Goal: Task Accomplishment & Management: Manage account settings

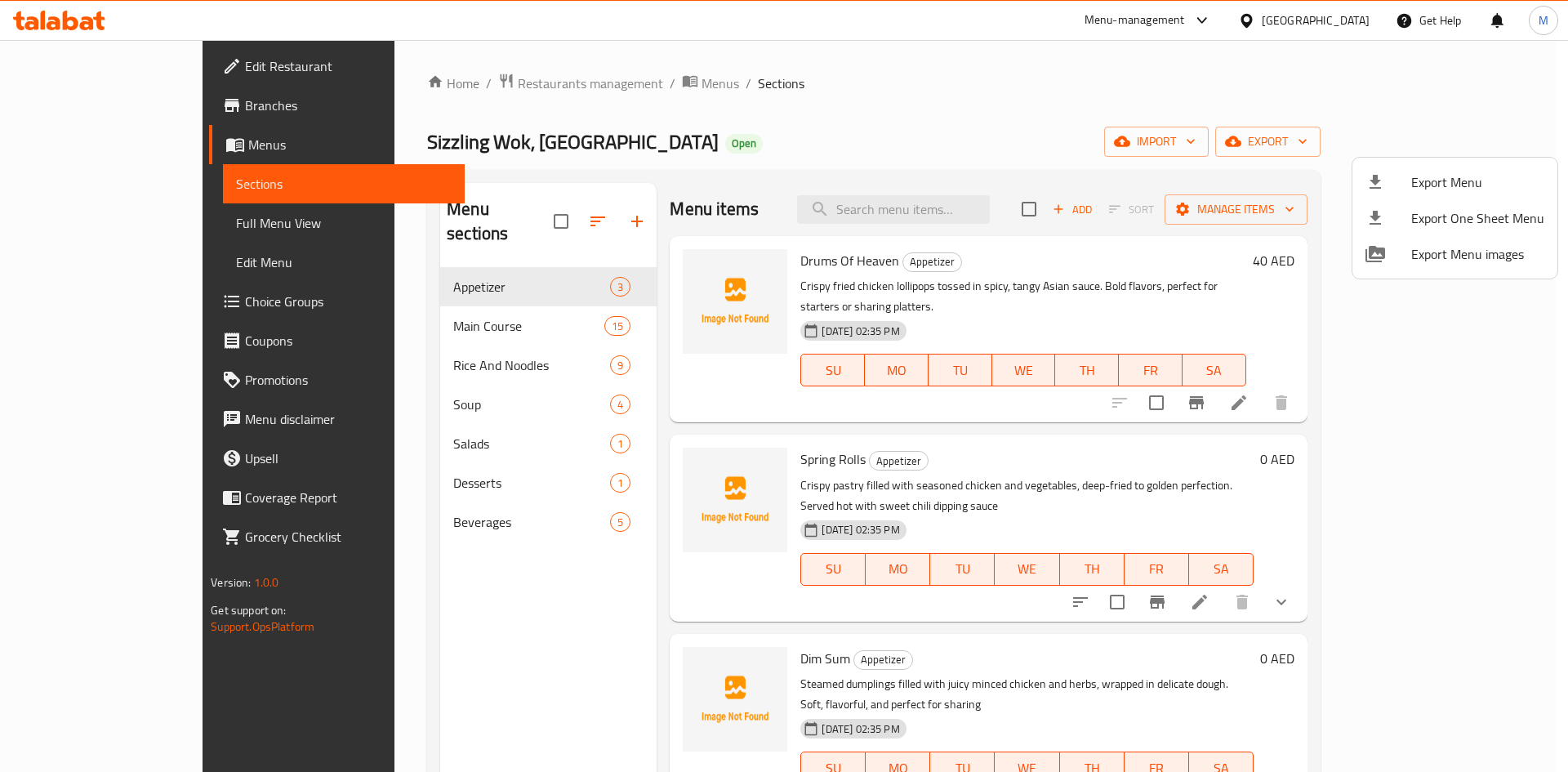
click at [169, 150] on div at bounding box center [784, 386] width 1568 height 772
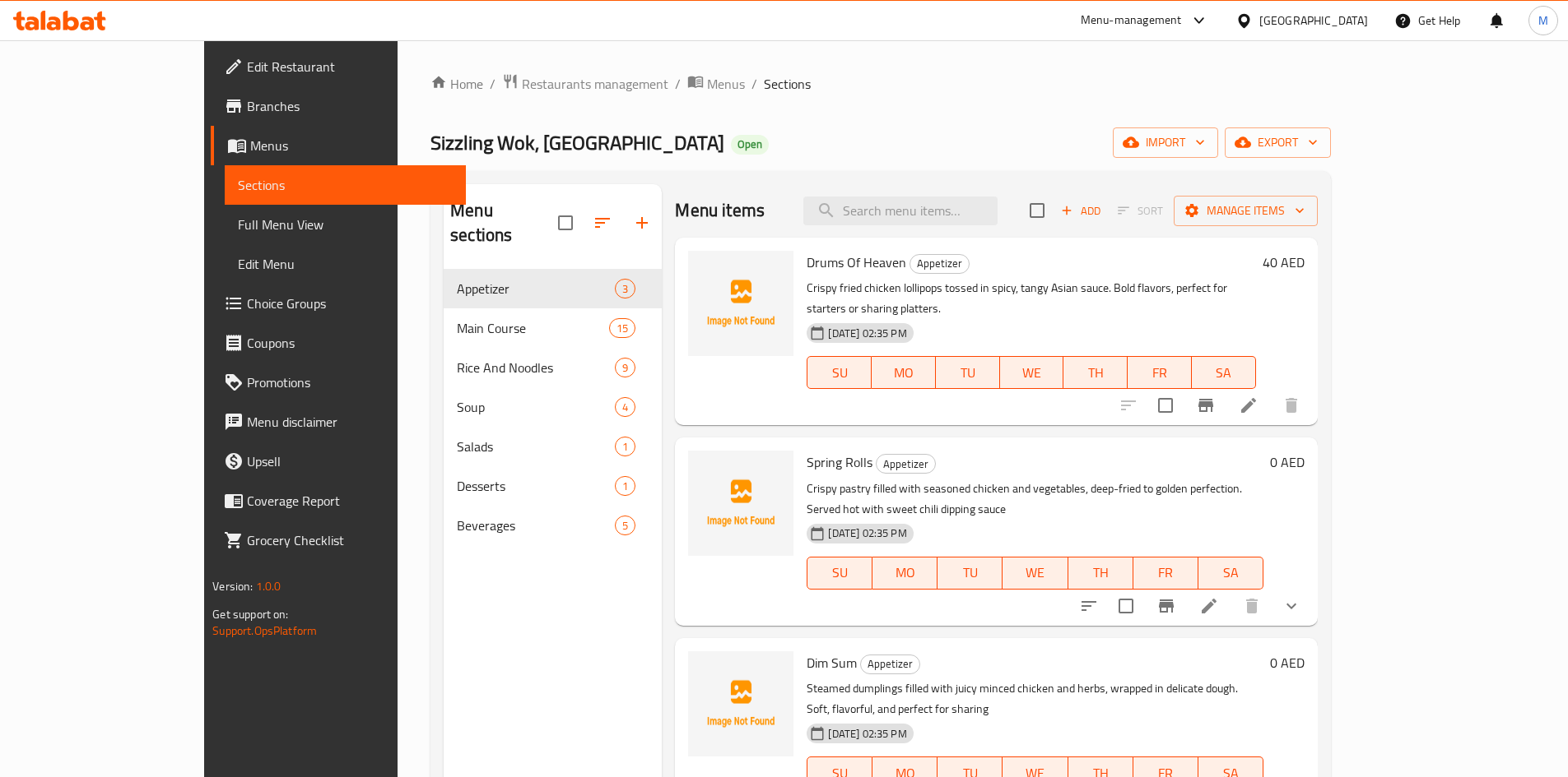
click at [250, 151] on span "Menus" at bounding box center [351, 145] width 202 height 20
click at [687, 76] on span "breadcrumb" at bounding box center [696, 84] width 20 height 21
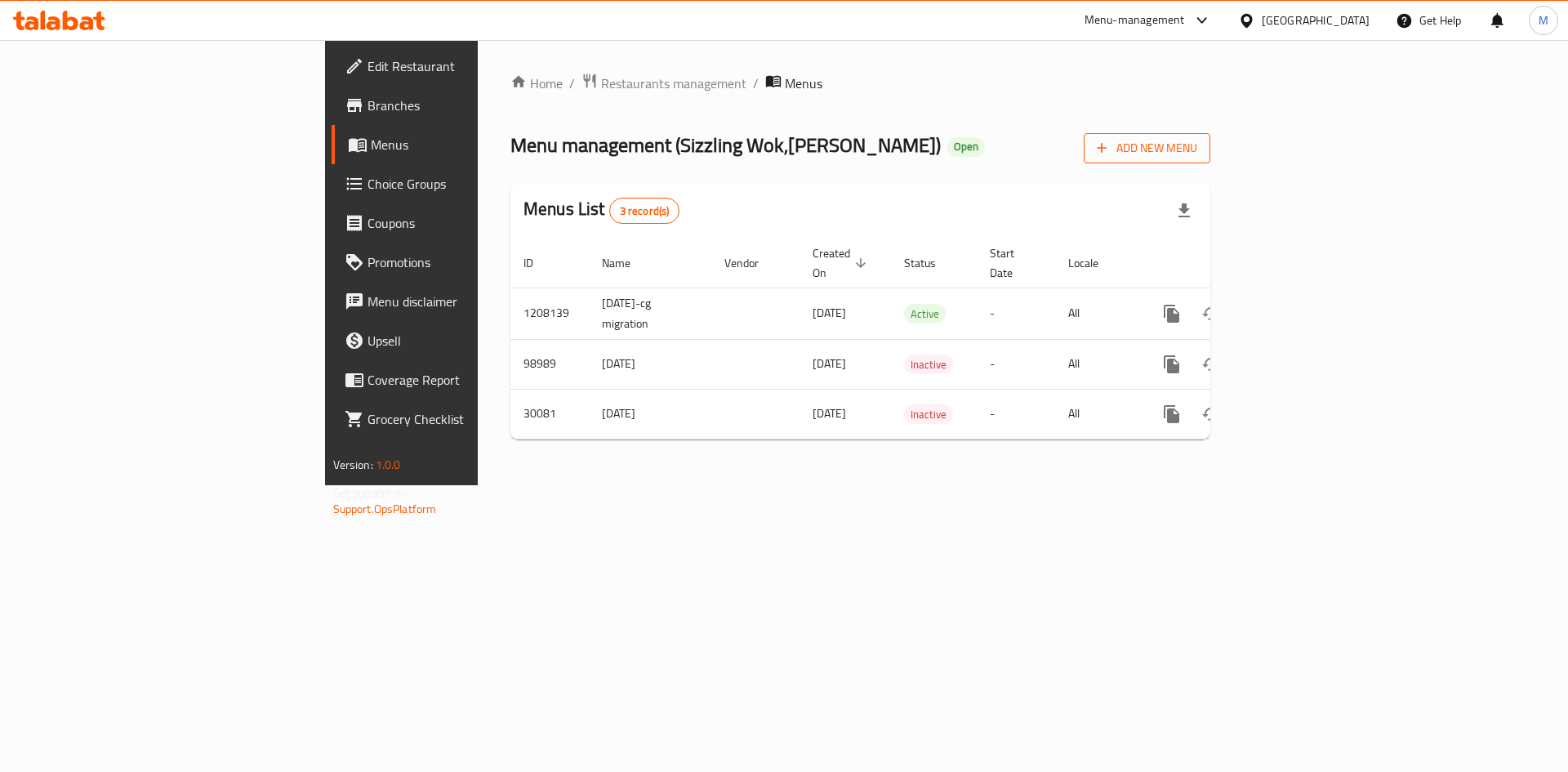
click at [1210, 161] on button "Add New Menu" at bounding box center [1146, 148] width 127 height 31
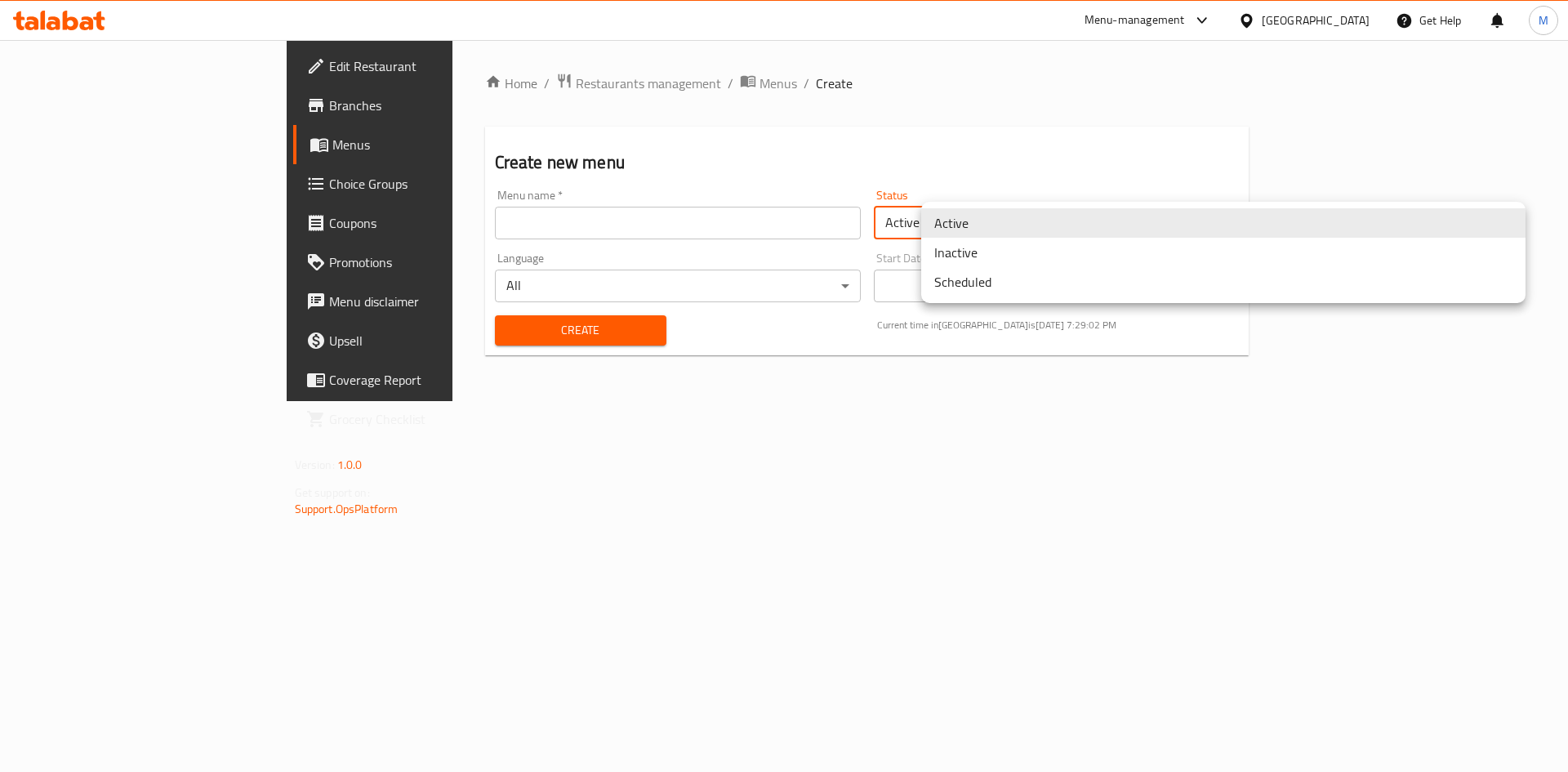
click at [1057, 220] on body "​ Menu-management [GEOGRAPHIC_DATA] Get Help M Edit Restaurant Branches Menus C…" at bounding box center [784, 405] width 1568 height 732
click at [985, 257] on li "Inactive" at bounding box center [1223, 253] width 604 height 30
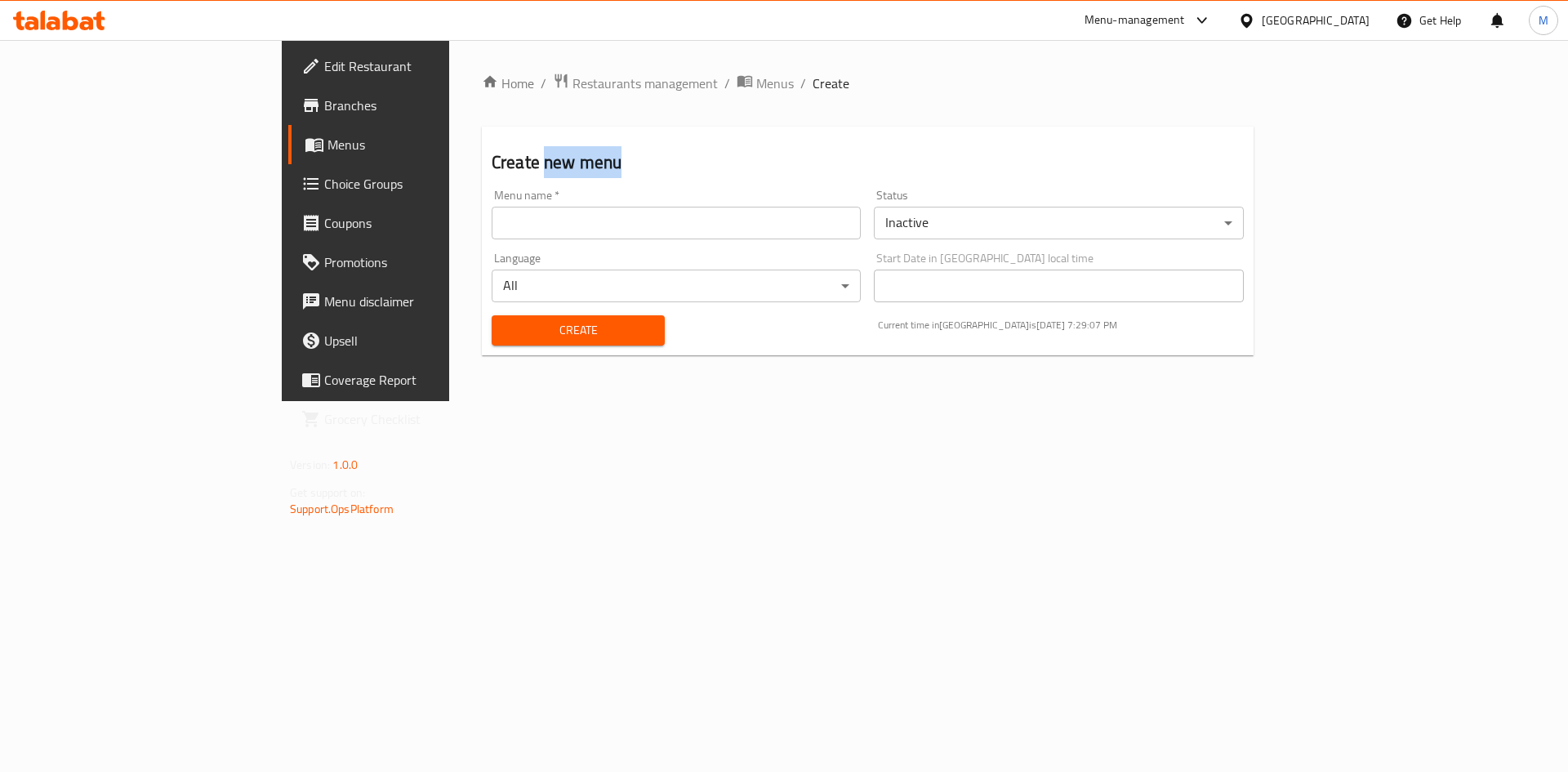
drag, startPoint x: 438, startPoint y: 165, endPoint x: 355, endPoint y: 159, distance: 83.2
click at [491, 159] on h2 "Create new menu" at bounding box center [867, 162] width 752 height 24
copy h2 "new menu"
click at [485, 244] on div "Menu name   * Menu name *" at bounding box center [675, 215] width 382 height 63
click at [491, 223] on input "text" at bounding box center [675, 222] width 369 height 32
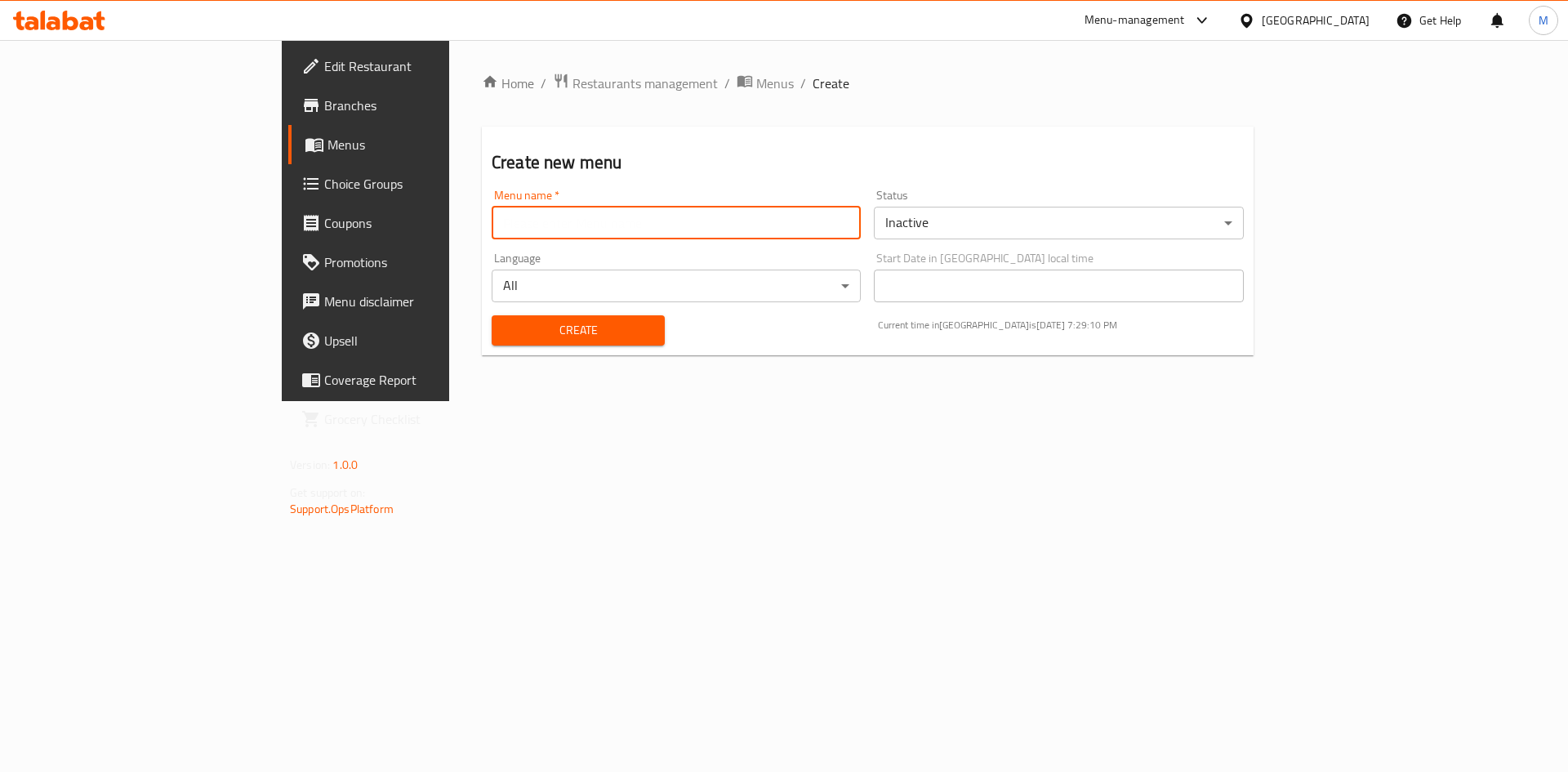
paste input "new menu"
type input "New Menu 02 Sep 2025"
click at [505, 340] on span "Create" at bounding box center [578, 330] width 147 height 20
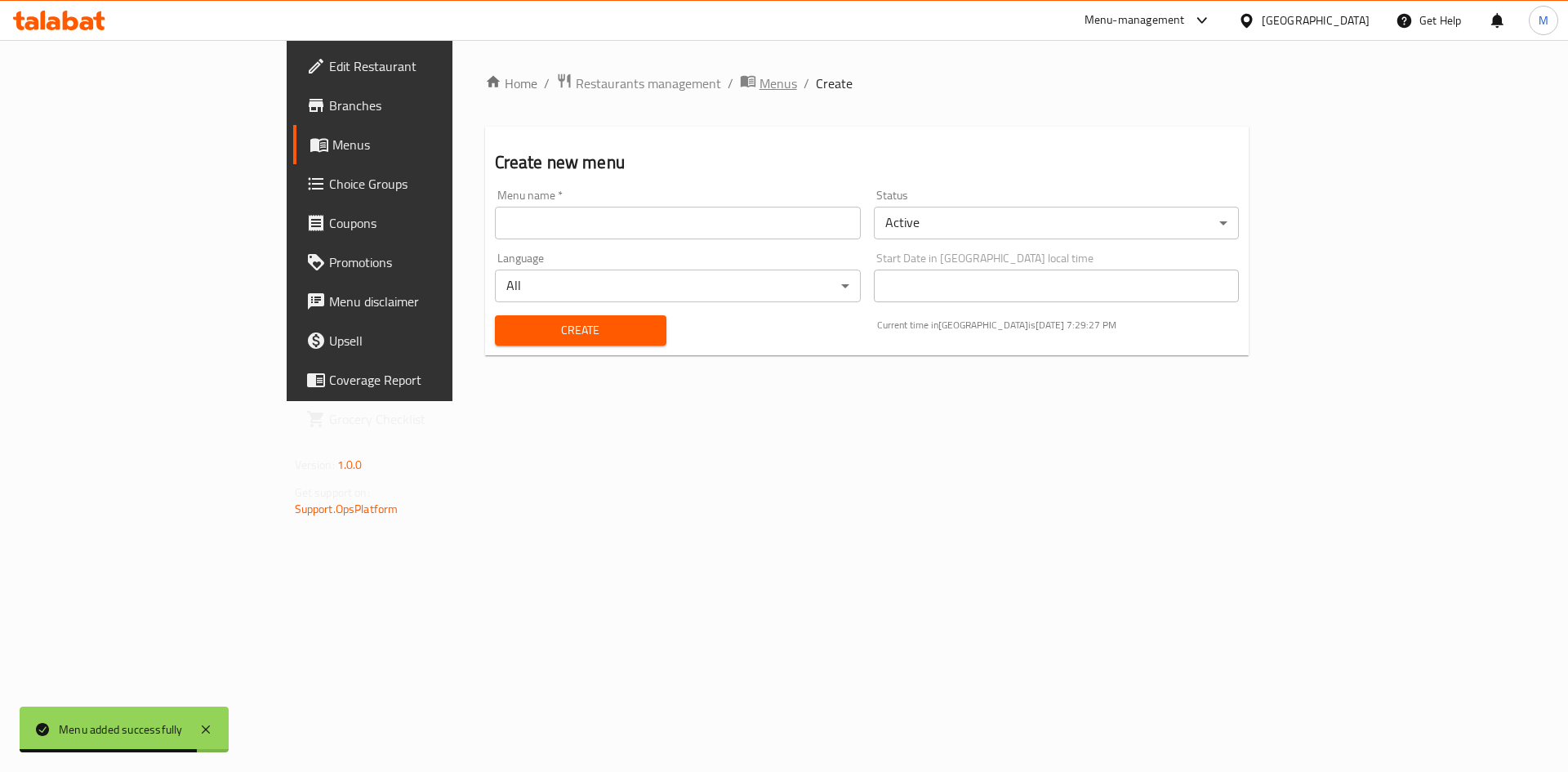
click at [759, 89] on span "Menus" at bounding box center [778, 82] width 38 height 19
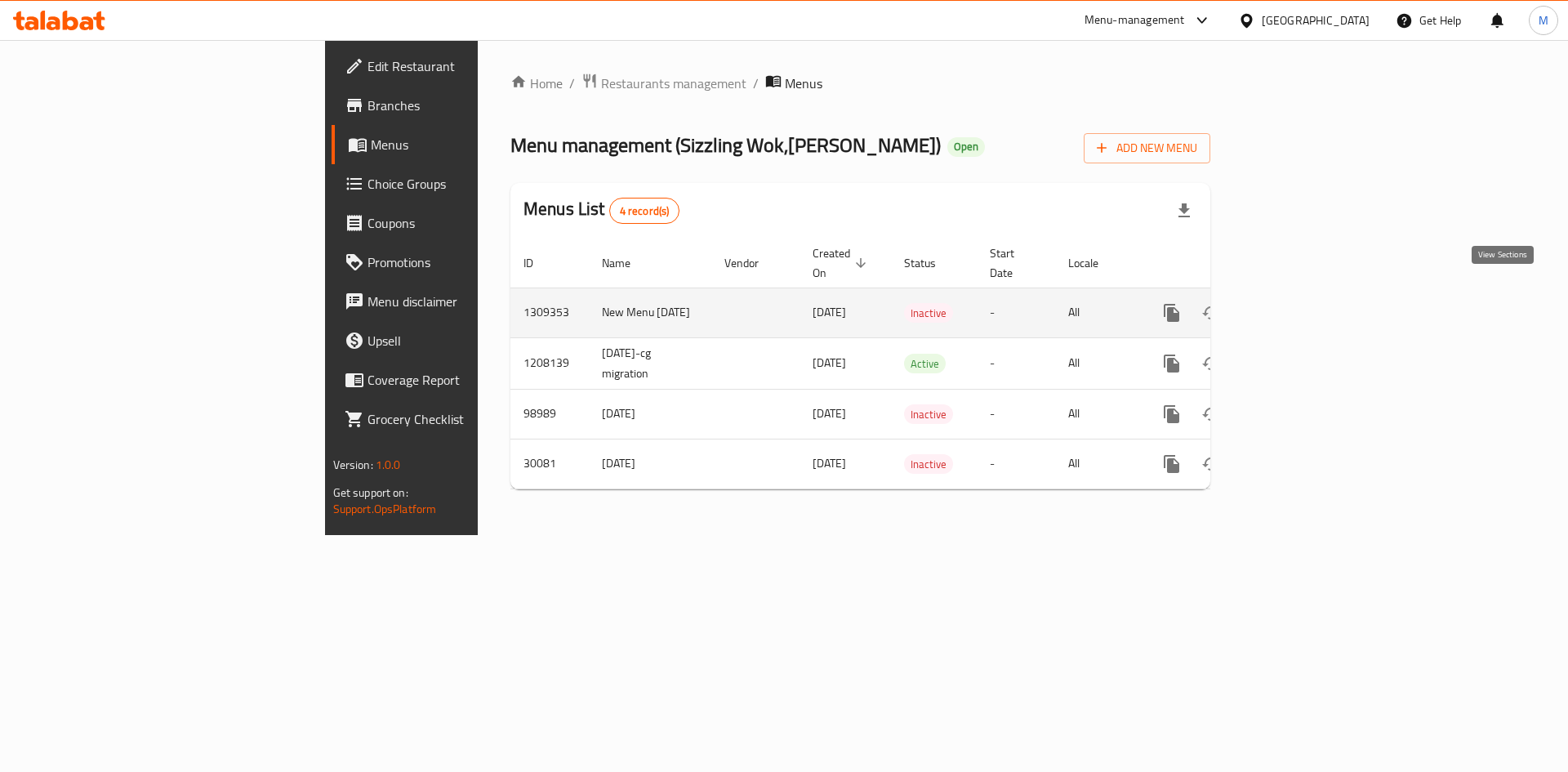
click at [1299, 304] on icon "enhanced table" at bounding box center [1289, 313] width 19 height 19
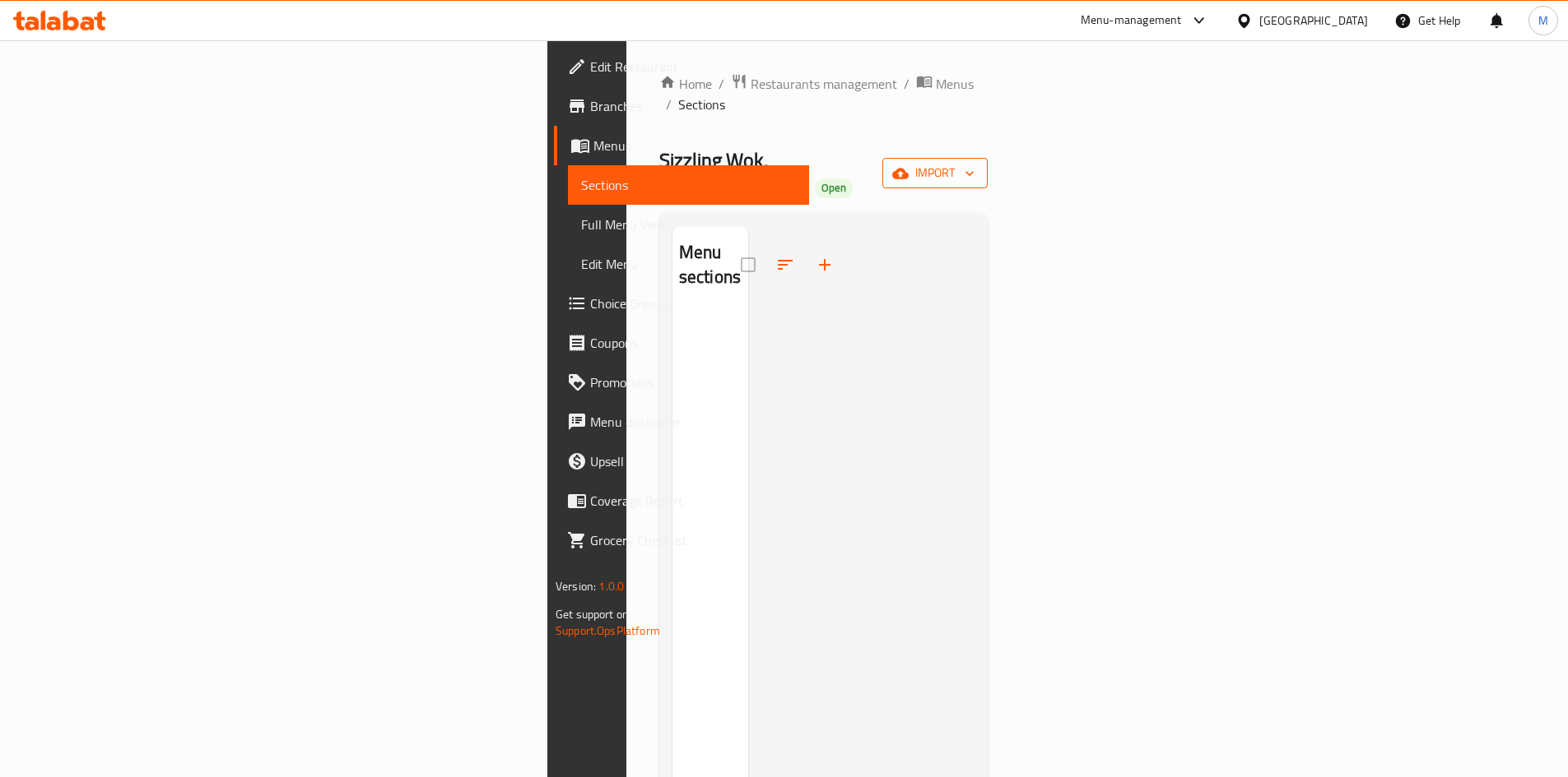
click at [974, 163] on span "import" at bounding box center [934, 173] width 79 height 20
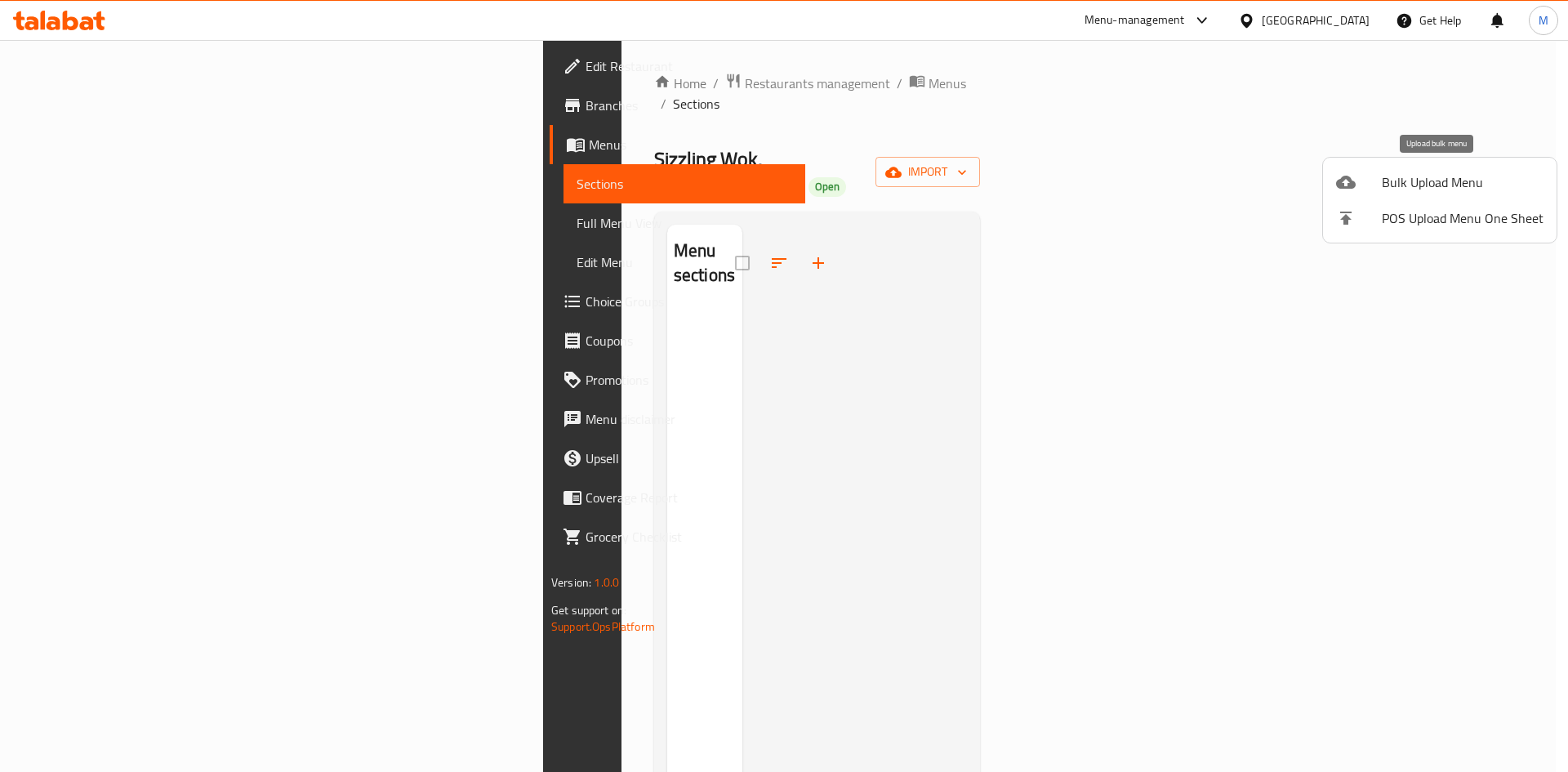
click at [1423, 191] on span "Bulk Upload Menu" at bounding box center [1463, 181] width 162 height 19
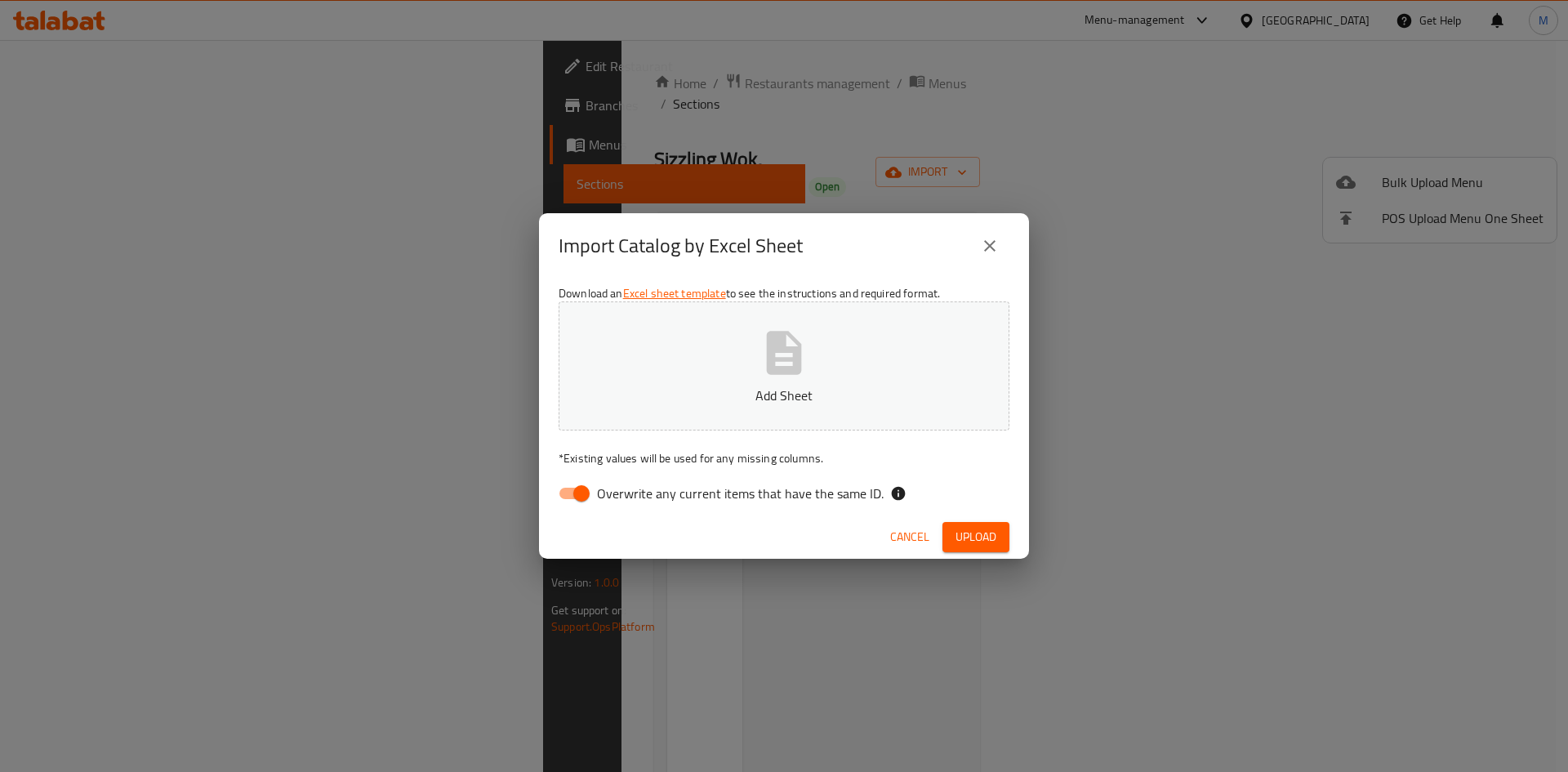
click at [561, 474] on div "Download an Excel sheet template to see the instructions and required format. A…" at bounding box center [784, 397] width 490 height 237
click at [588, 494] on input "Overwrite any current items that have the same ID." at bounding box center [581, 493] width 93 height 31
checkbox input "false"
click at [783, 357] on icon "button" at bounding box center [784, 353] width 52 height 52
click at [994, 545] on span "Upload" at bounding box center [976, 537] width 41 height 20
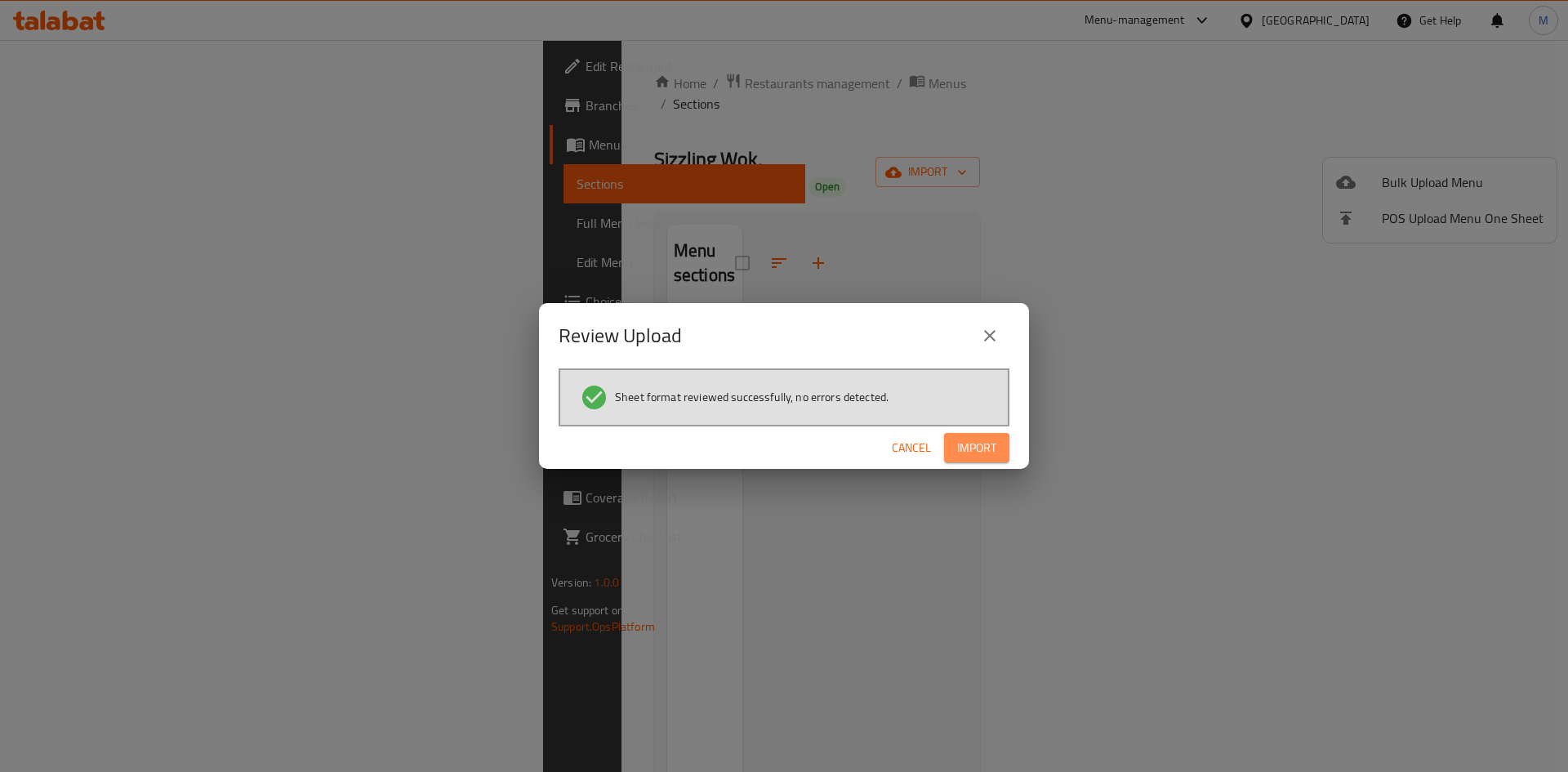
click at [993, 453] on span "Import" at bounding box center [977, 448] width 39 height 20
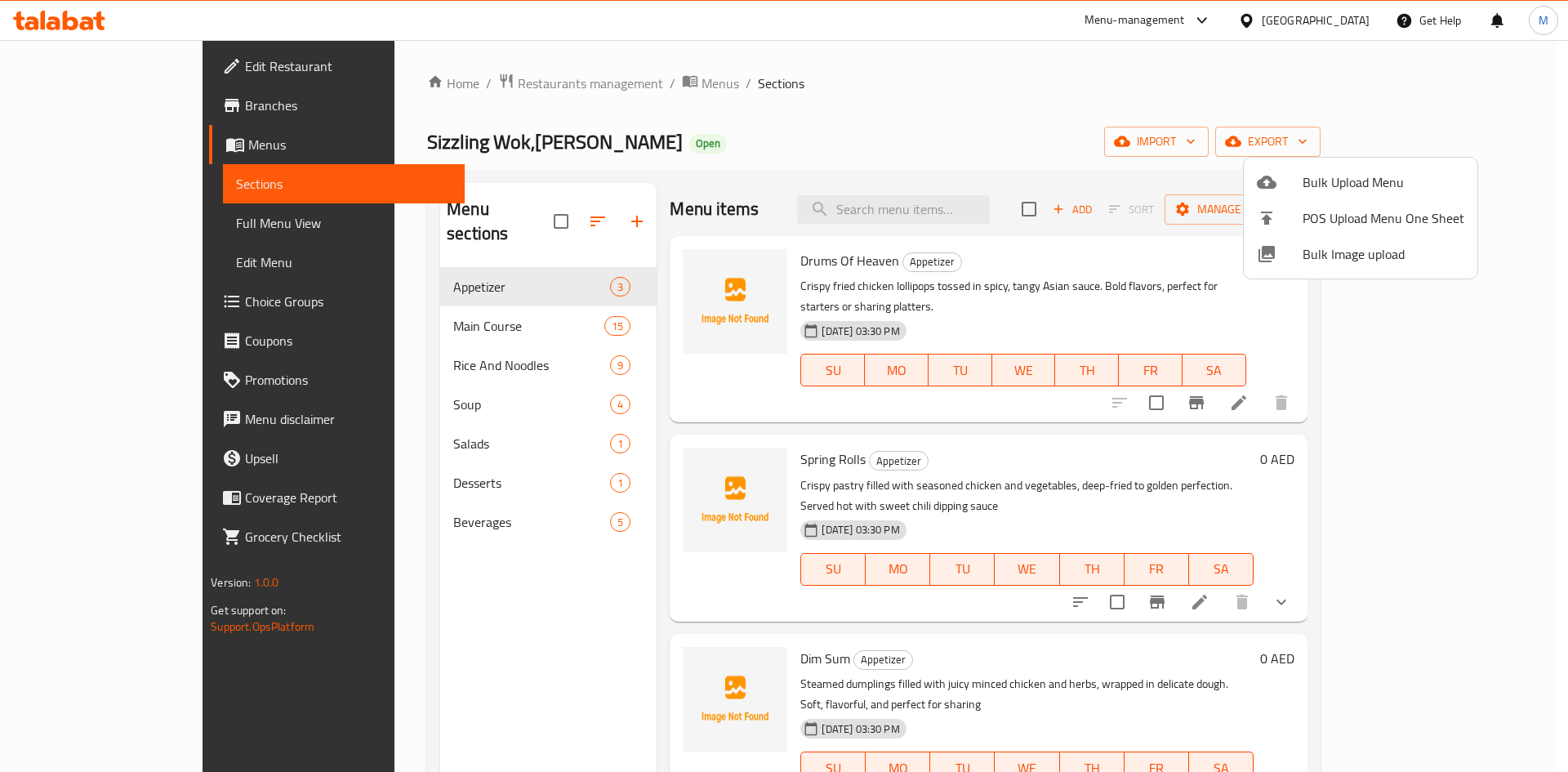
click at [1043, 355] on div at bounding box center [784, 386] width 1568 height 772
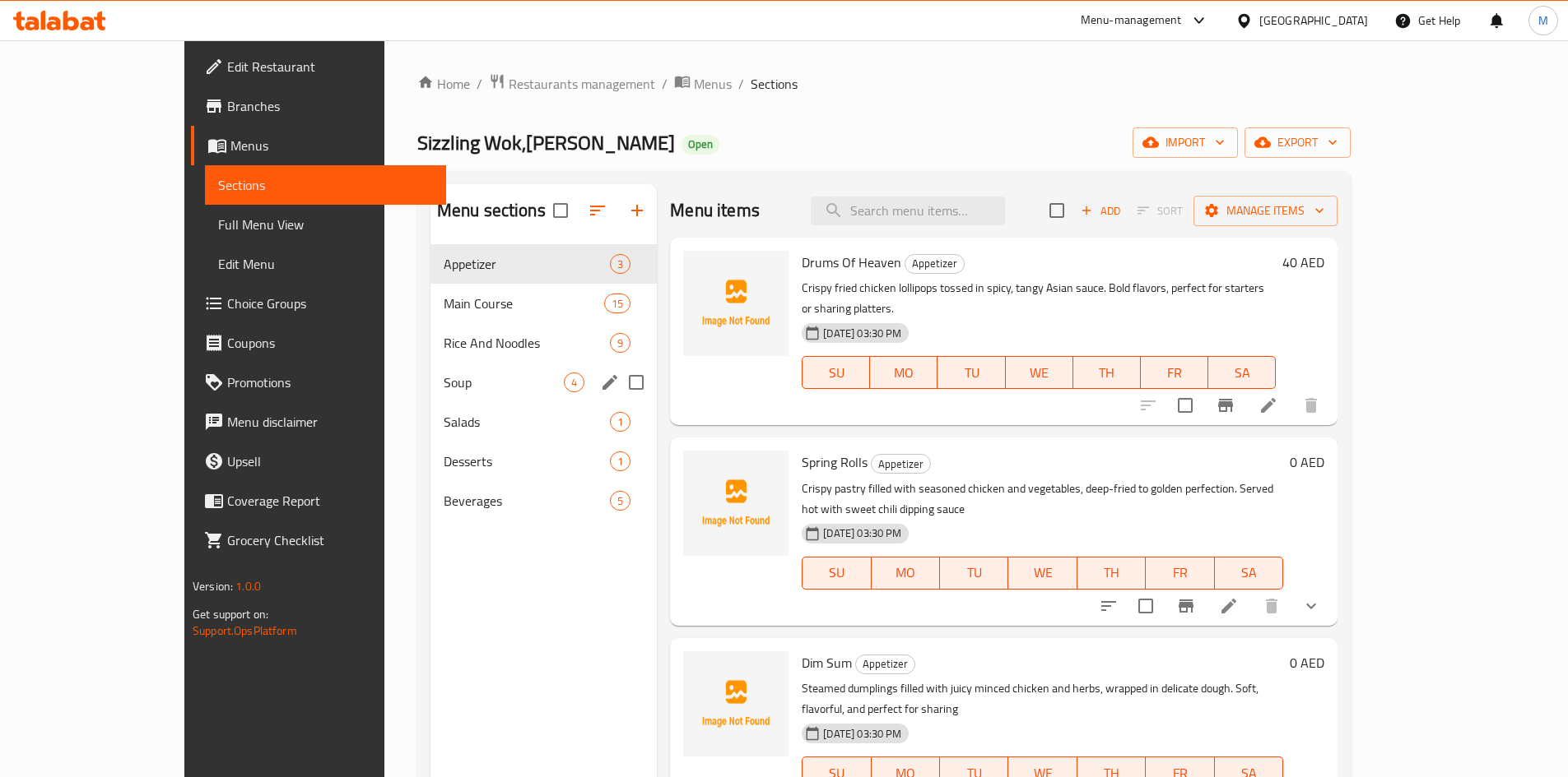
click at [444, 386] on span "Soup" at bounding box center [503, 382] width 120 height 20
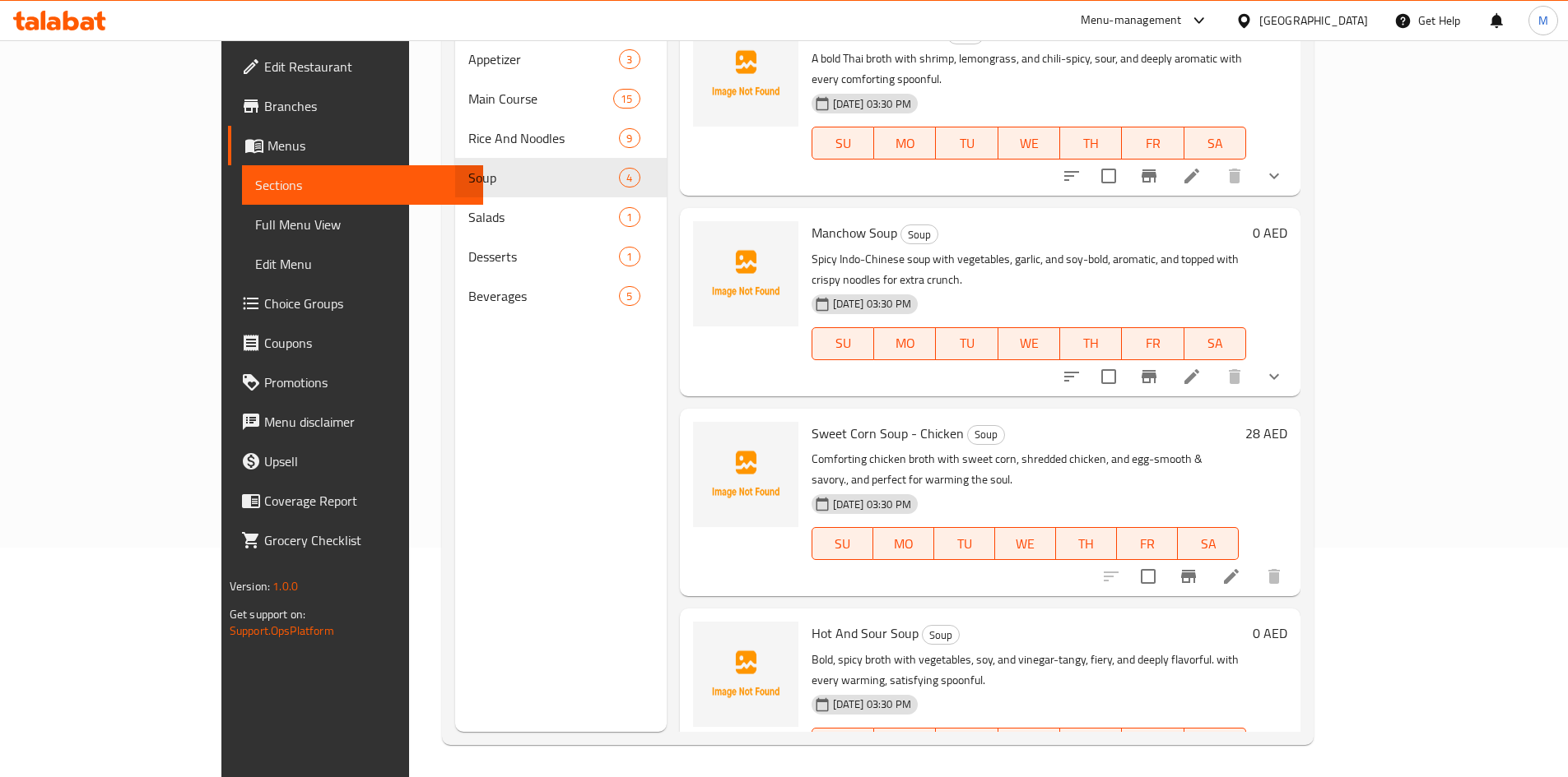
scroll to position [230, 0]
click at [1165, 759] on input "checkbox" at bounding box center [1148, 776] width 34 height 34
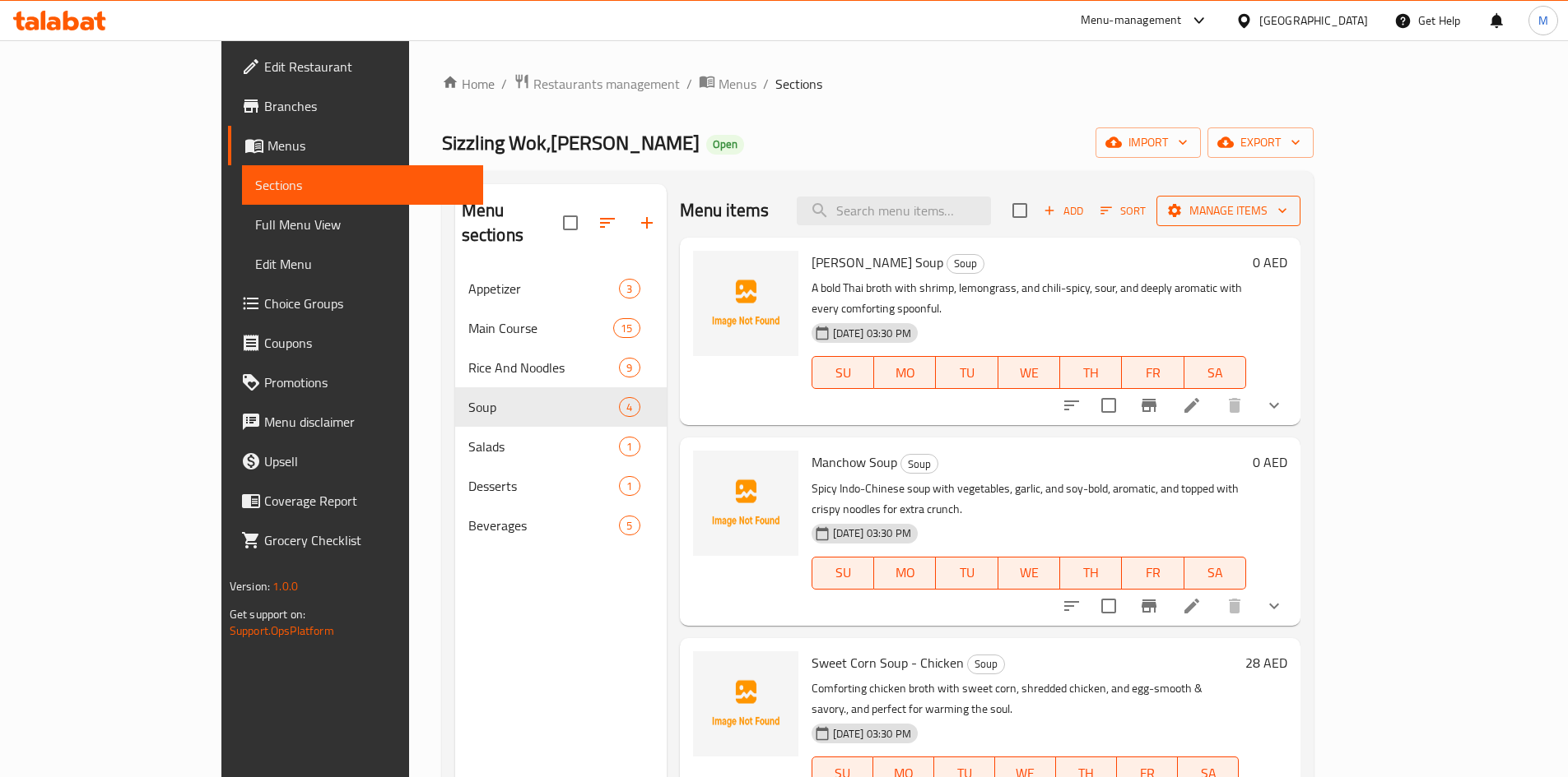
click at [1287, 207] on span "Manage items" at bounding box center [1228, 211] width 117 height 20
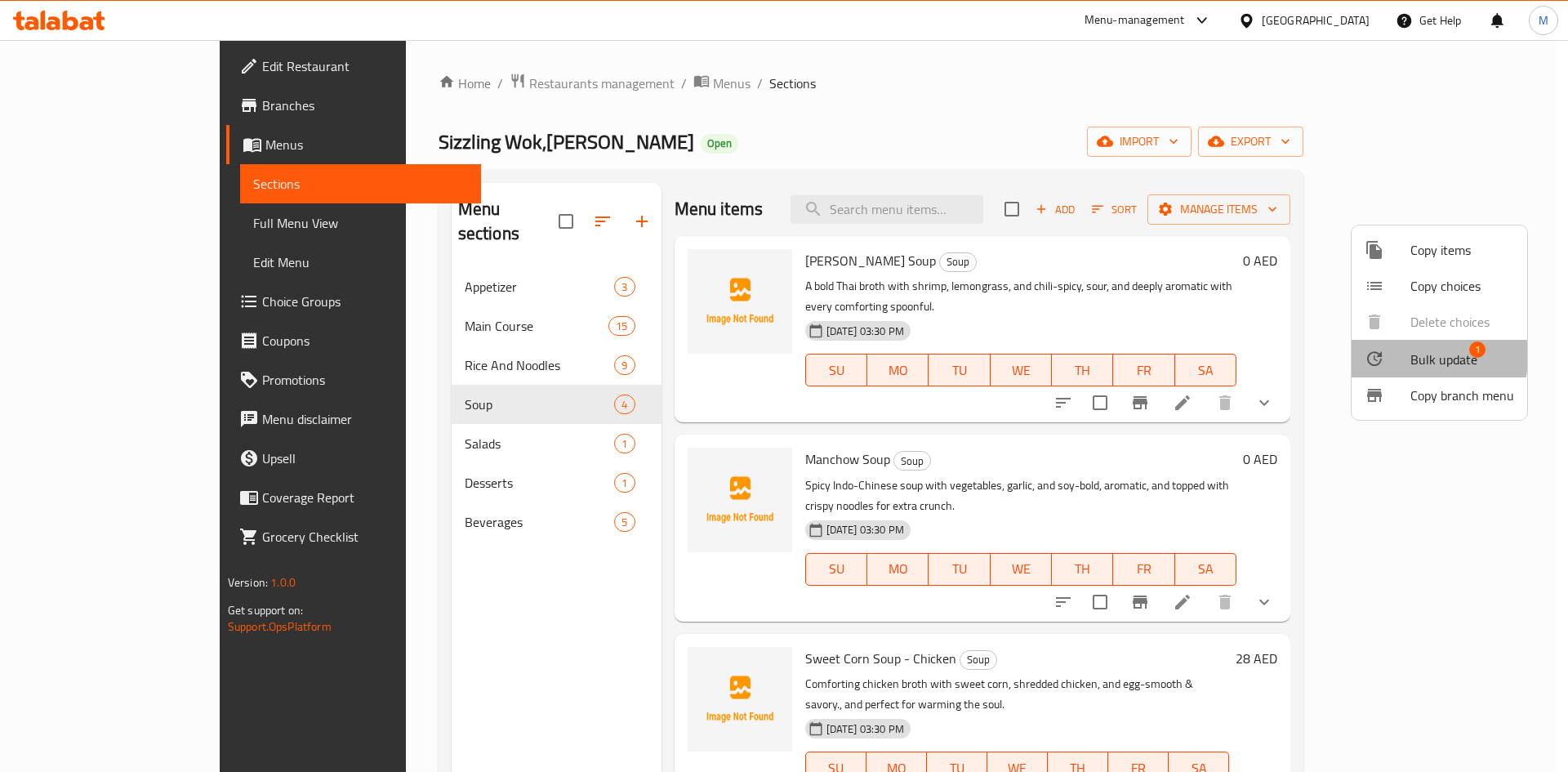
click at [1403, 356] on div at bounding box center [1387, 358] width 45 height 19
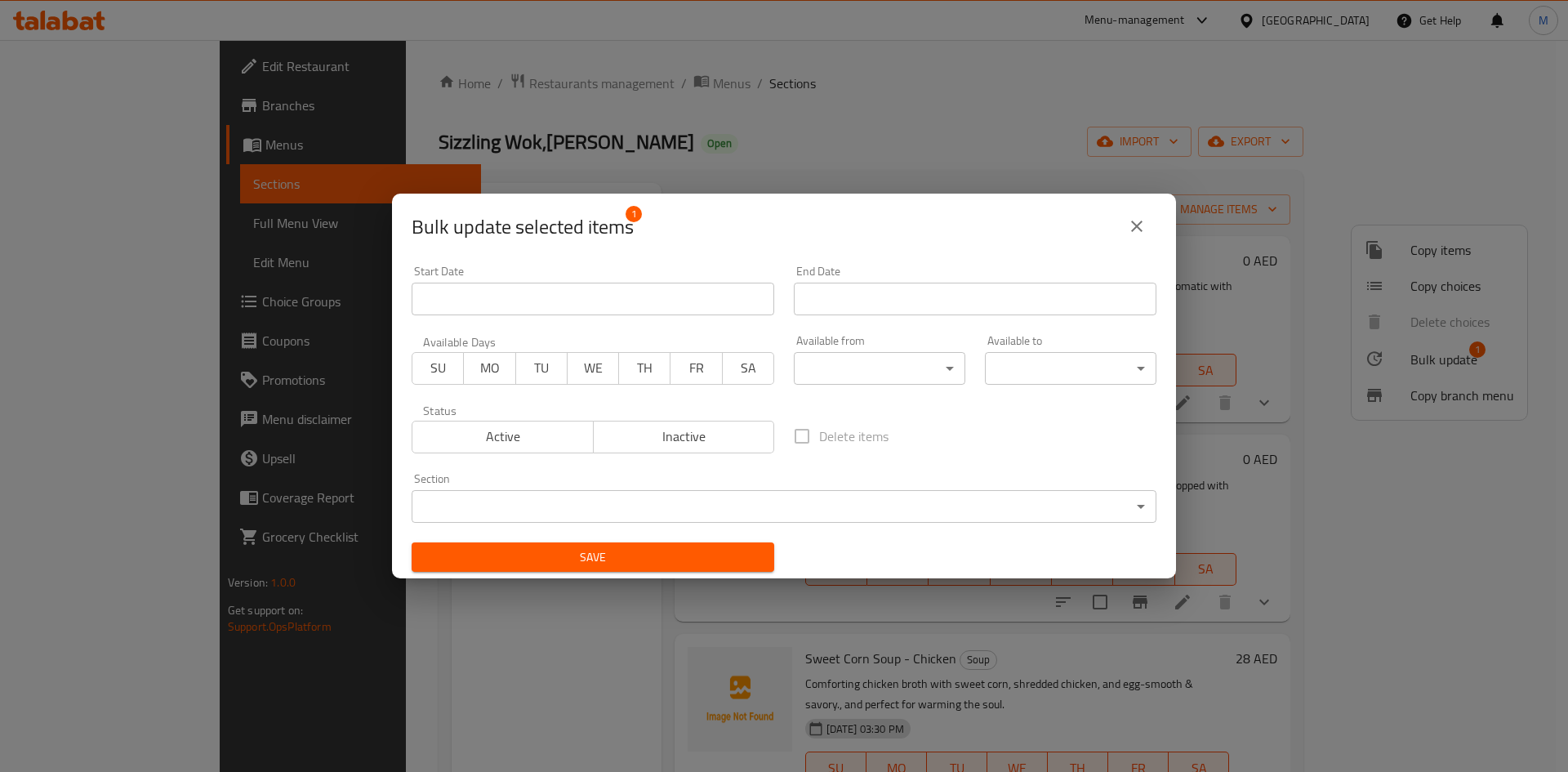
click at [630, 456] on div "Status Active Inactive" at bounding box center [592, 429] width 382 height 68
click at [659, 431] on span "Inactive" at bounding box center [685, 437] width 168 height 24
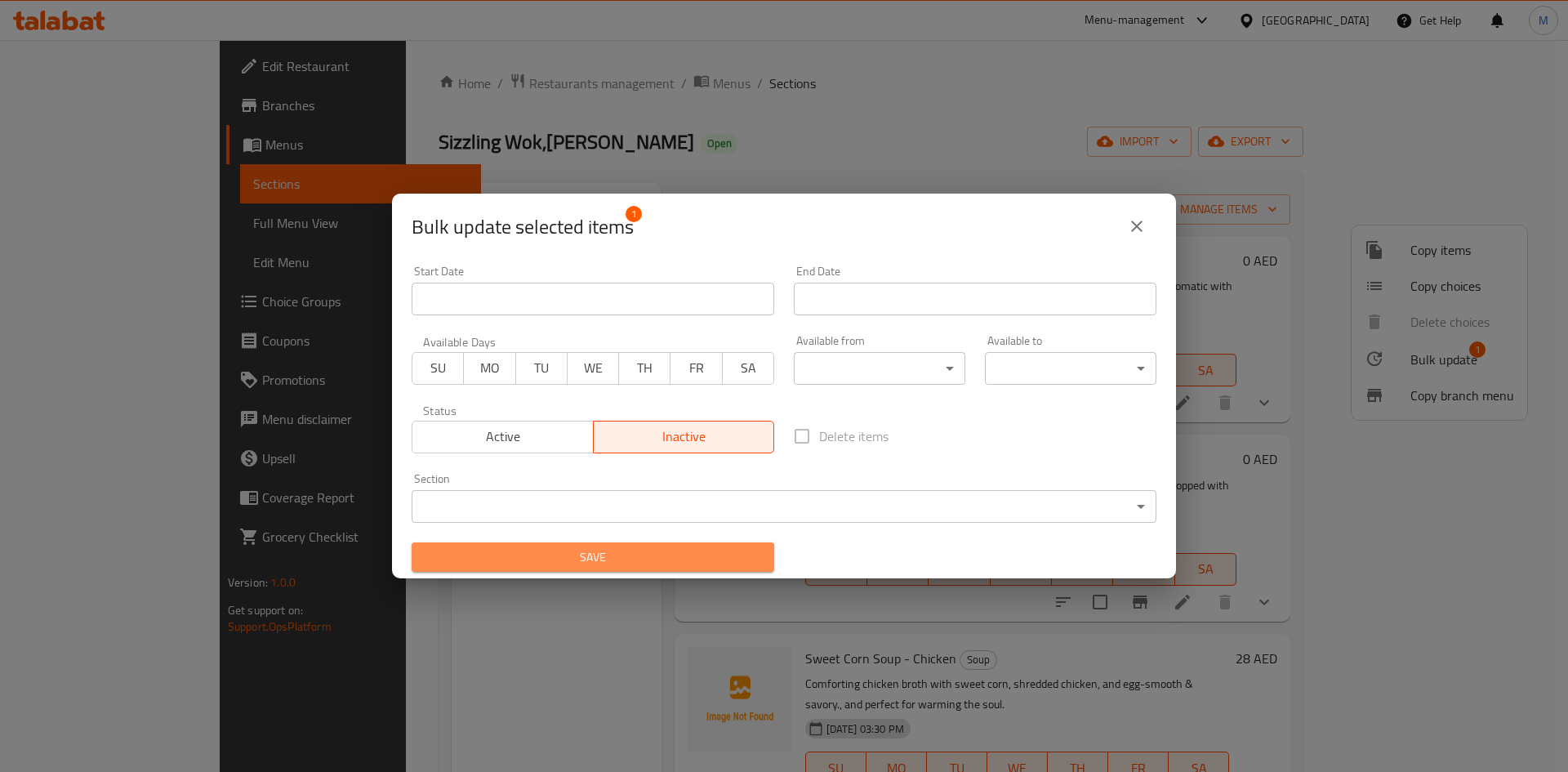
click at [662, 545] on button "Save" at bounding box center [593, 557] width 363 height 31
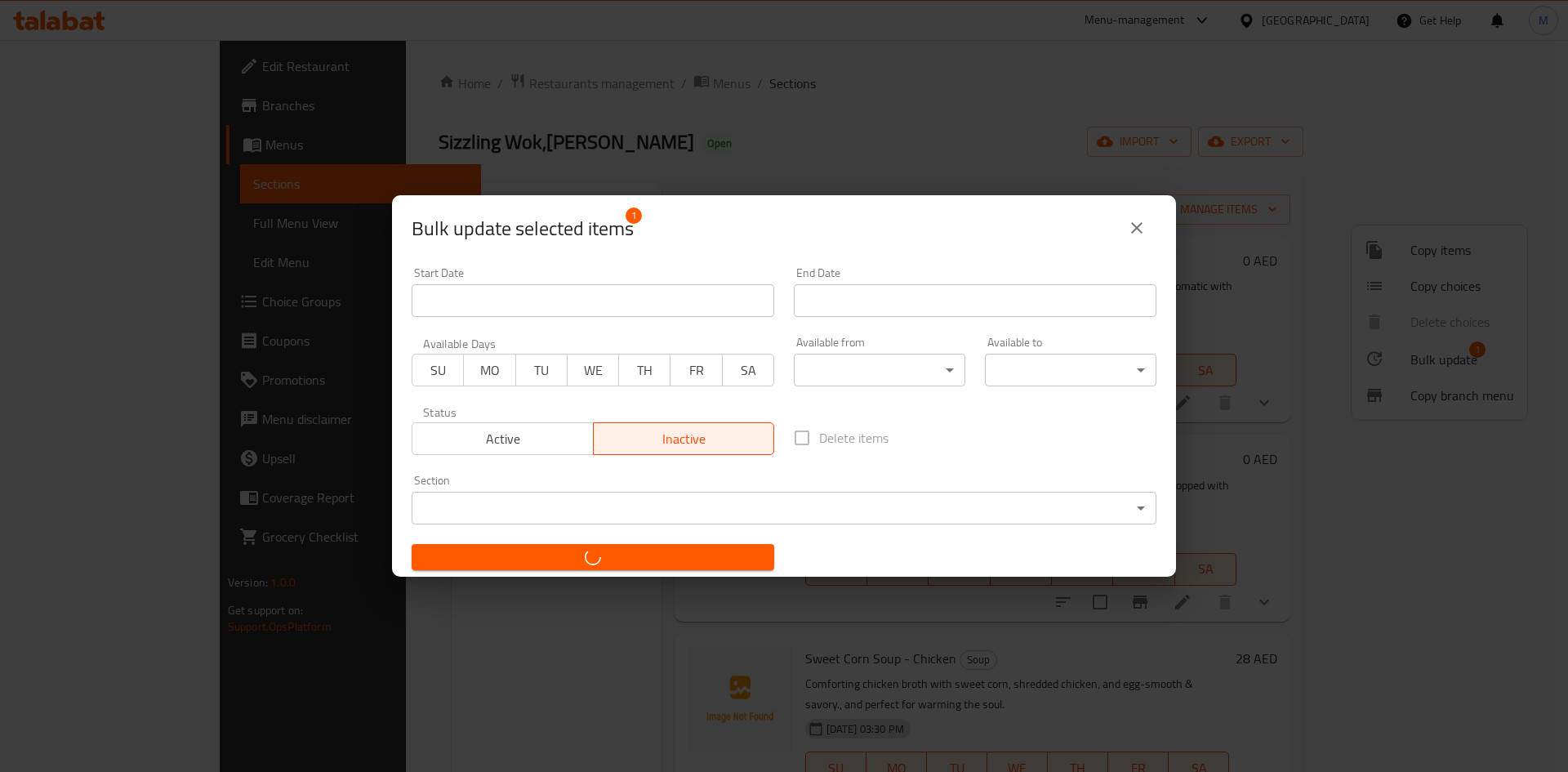
checkbox input "false"
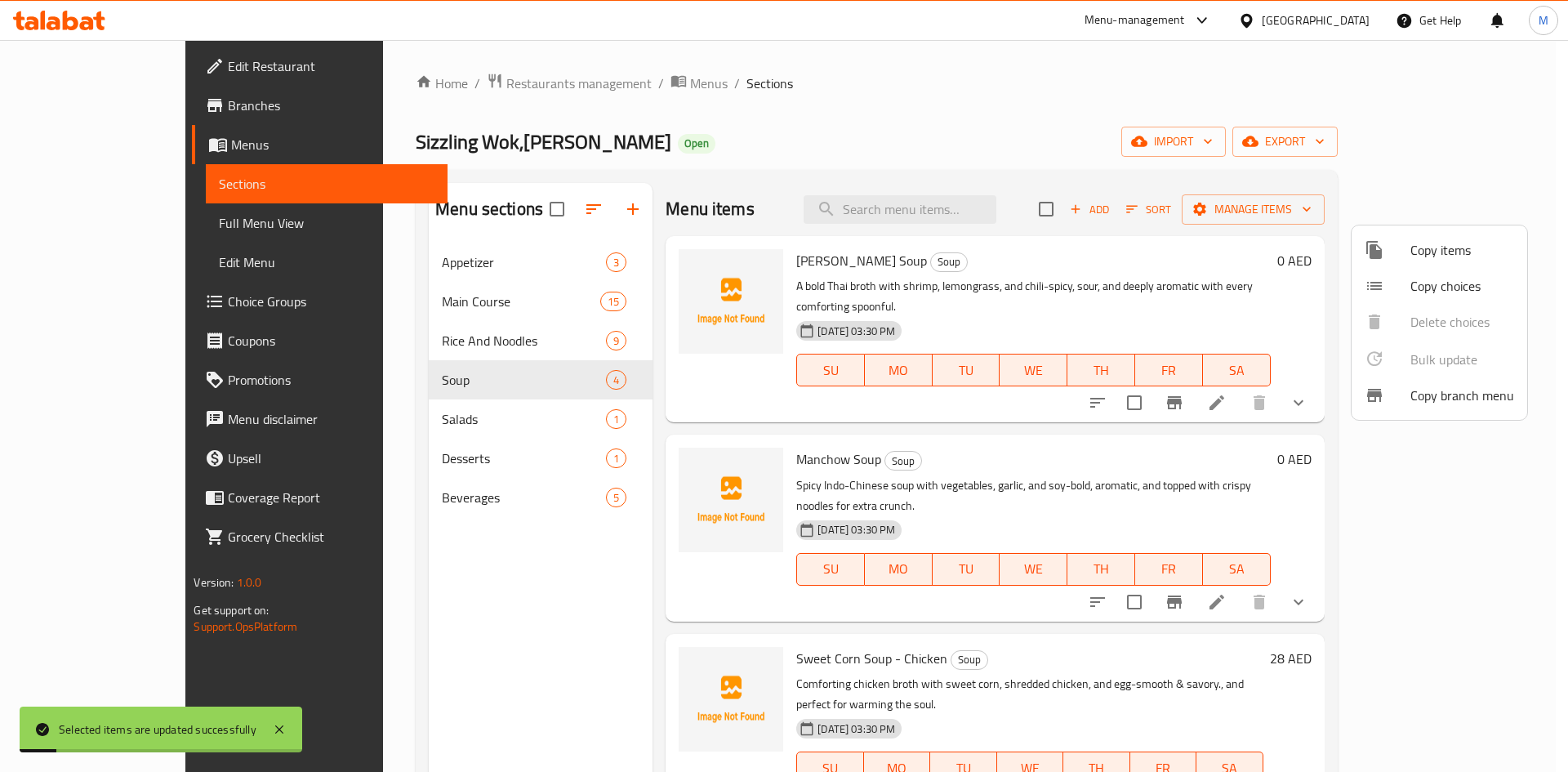
click at [846, 517] on div at bounding box center [784, 386] width 1568 height 772
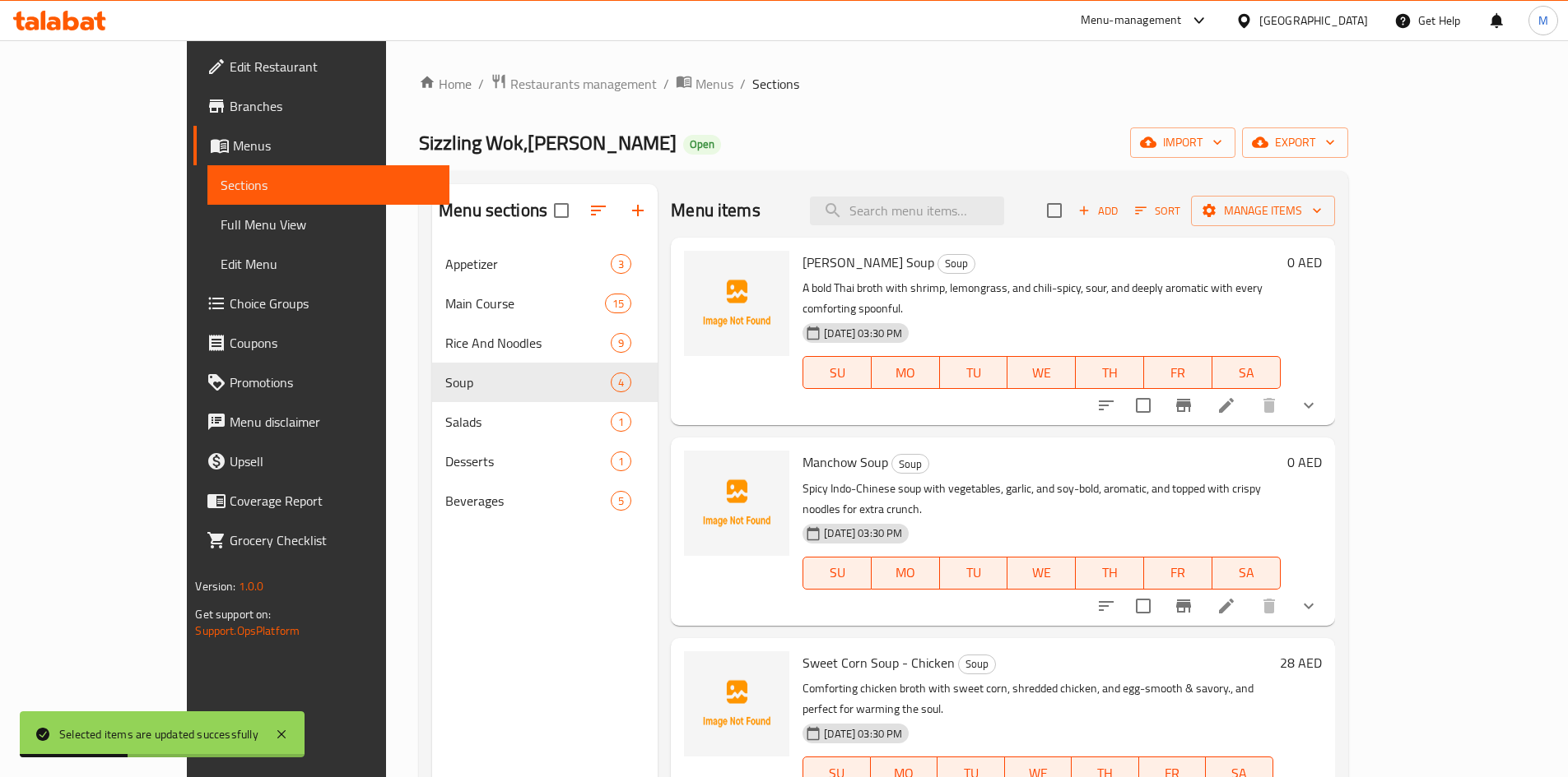
click at [193, 134] on link "Menus" at bounding box center [321, 145] width 255 height 39
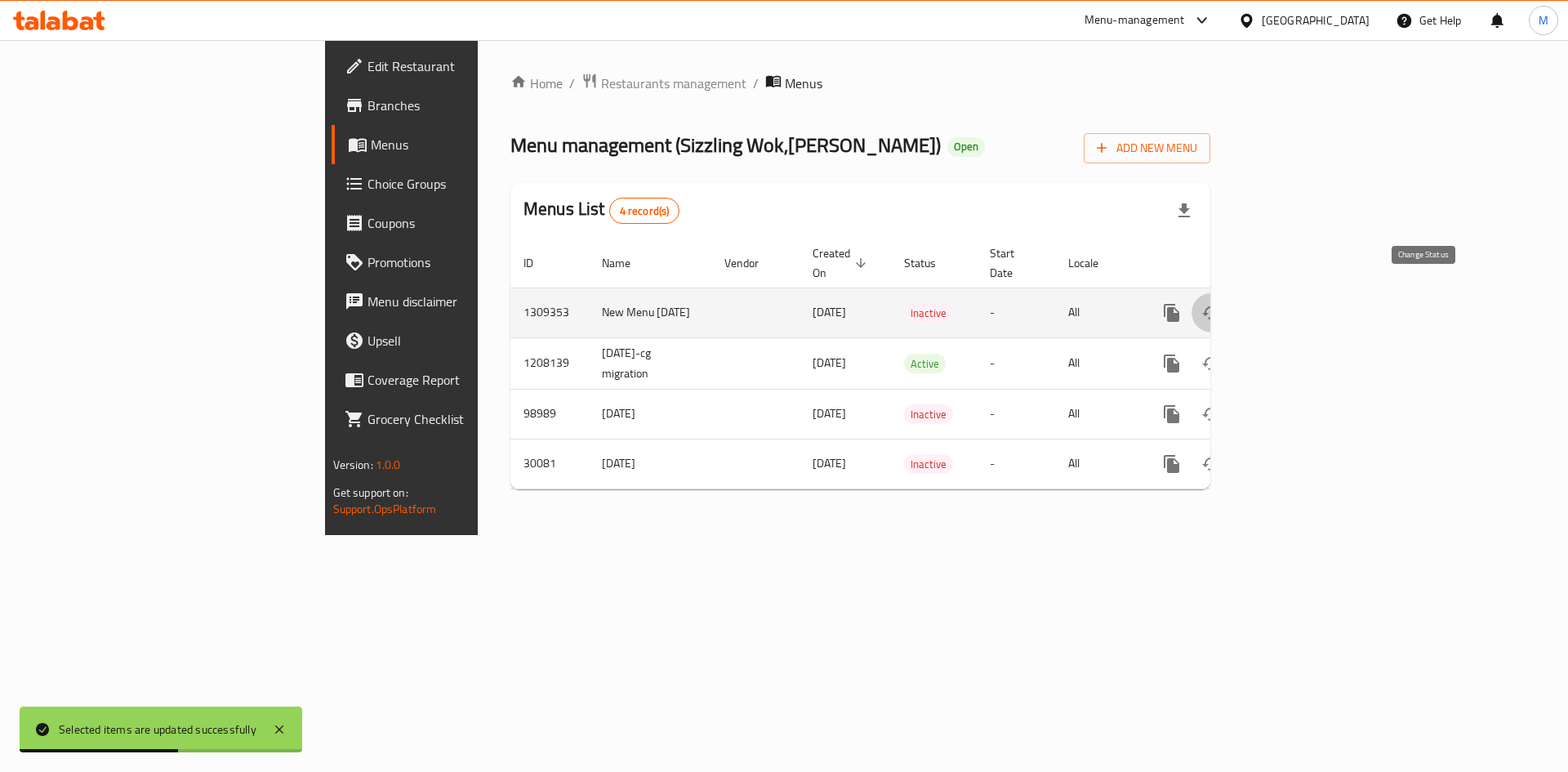
click at [1230, 293] on button "enhanced table" at bounding box center [1211, 313] width 39 height 39
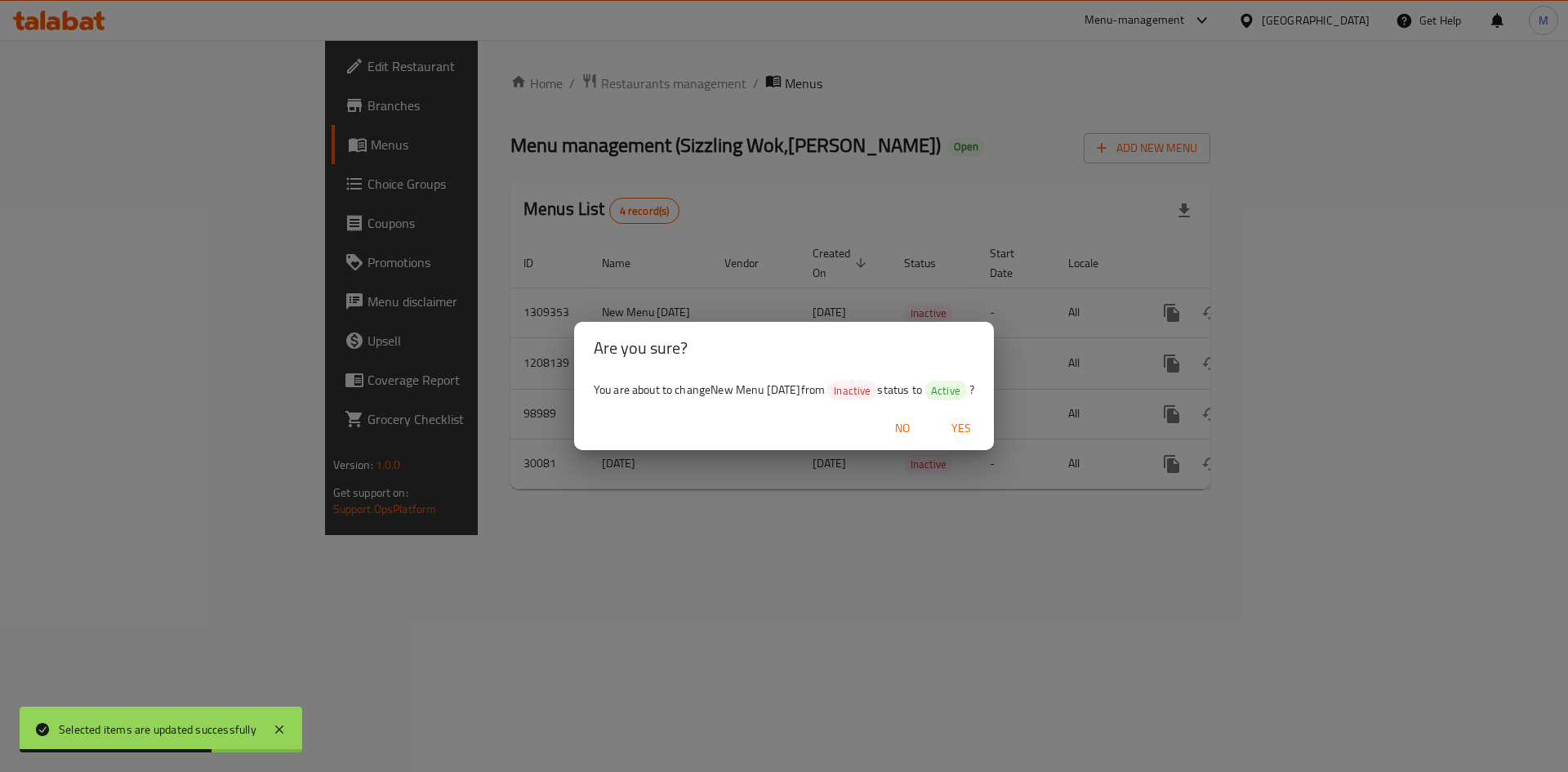
click at [987, 441] on button "Yes" at bounding box center [961, 429] width 52 height 31
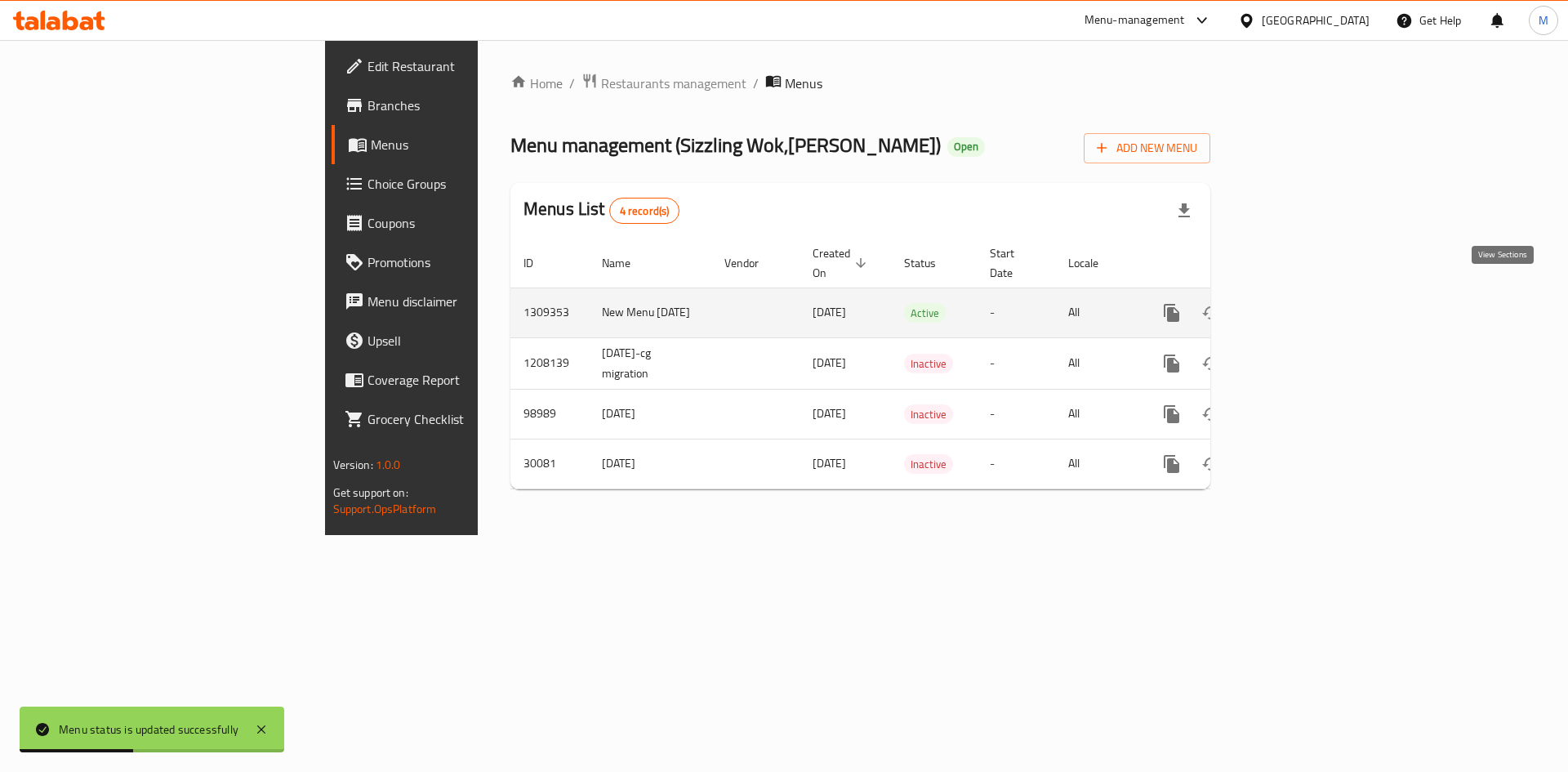
click at [1299, 304] on icon "enhanced table" at bounding box center [1289, 313] width 19 height 19
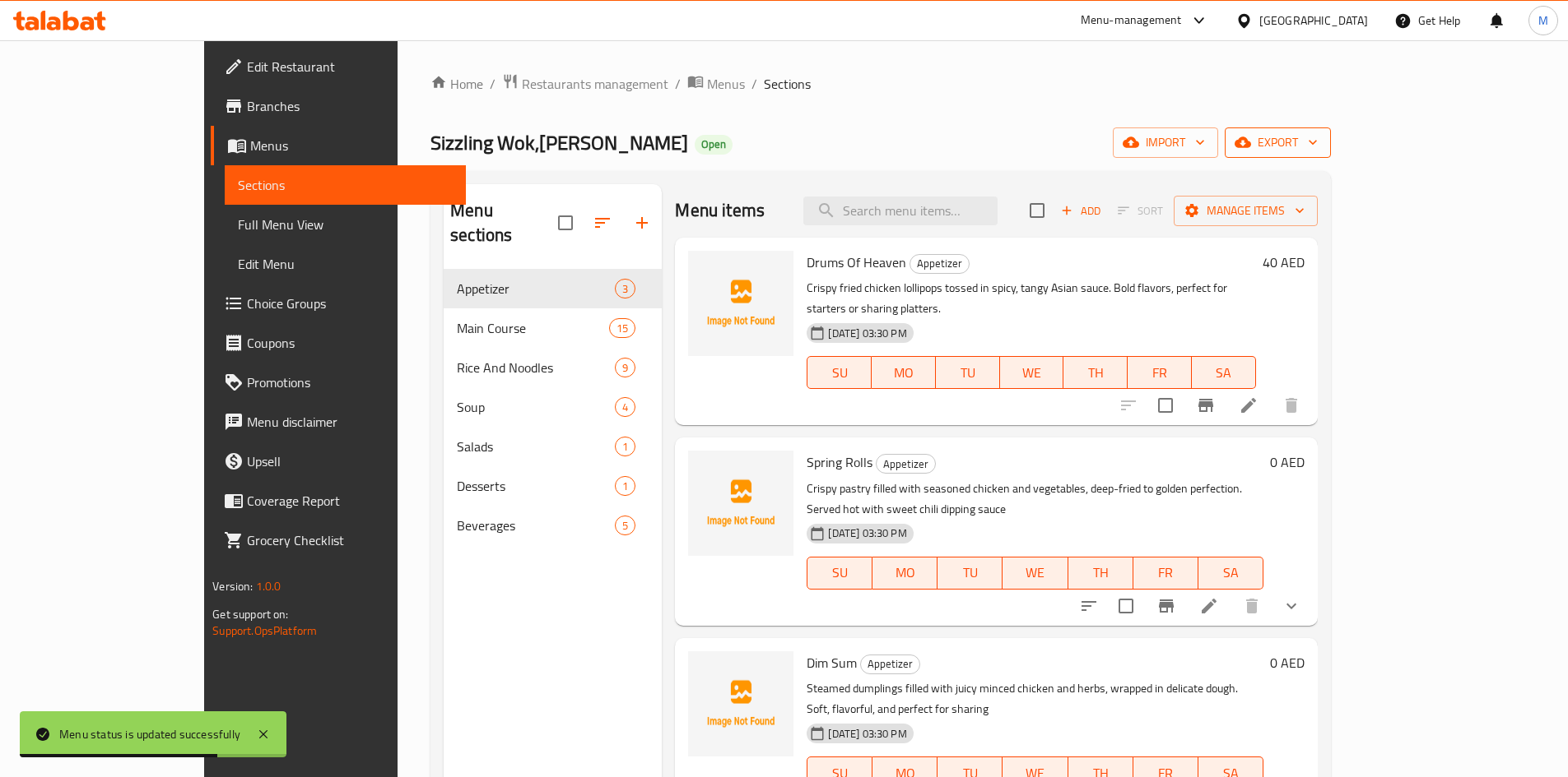
click at [1251, 139] on icon "button" at bounding box center [1243, 143] width 17 height 17
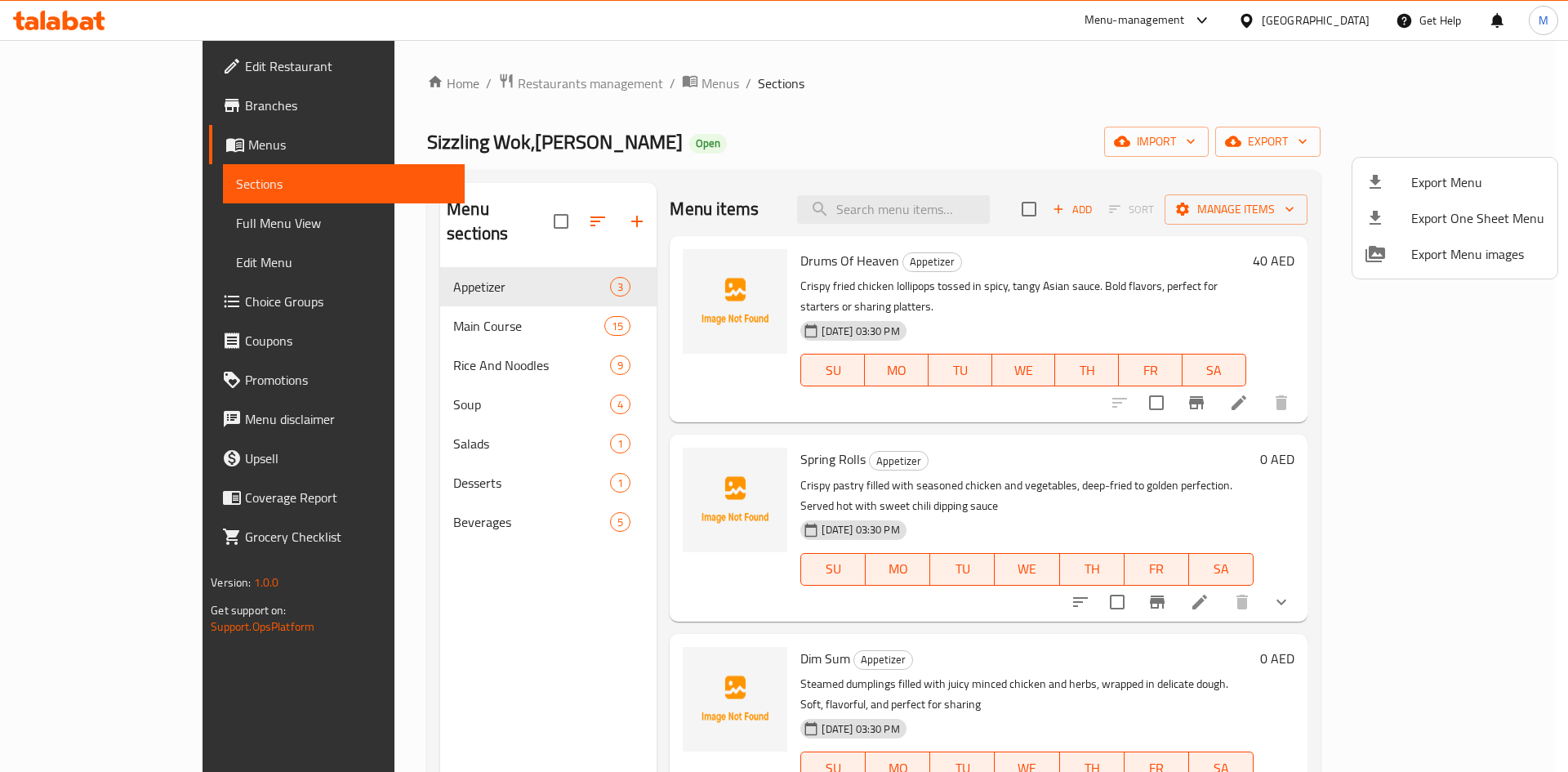
click at [382, 378] on div at bounding box center [784, 386] width 1568 height 772
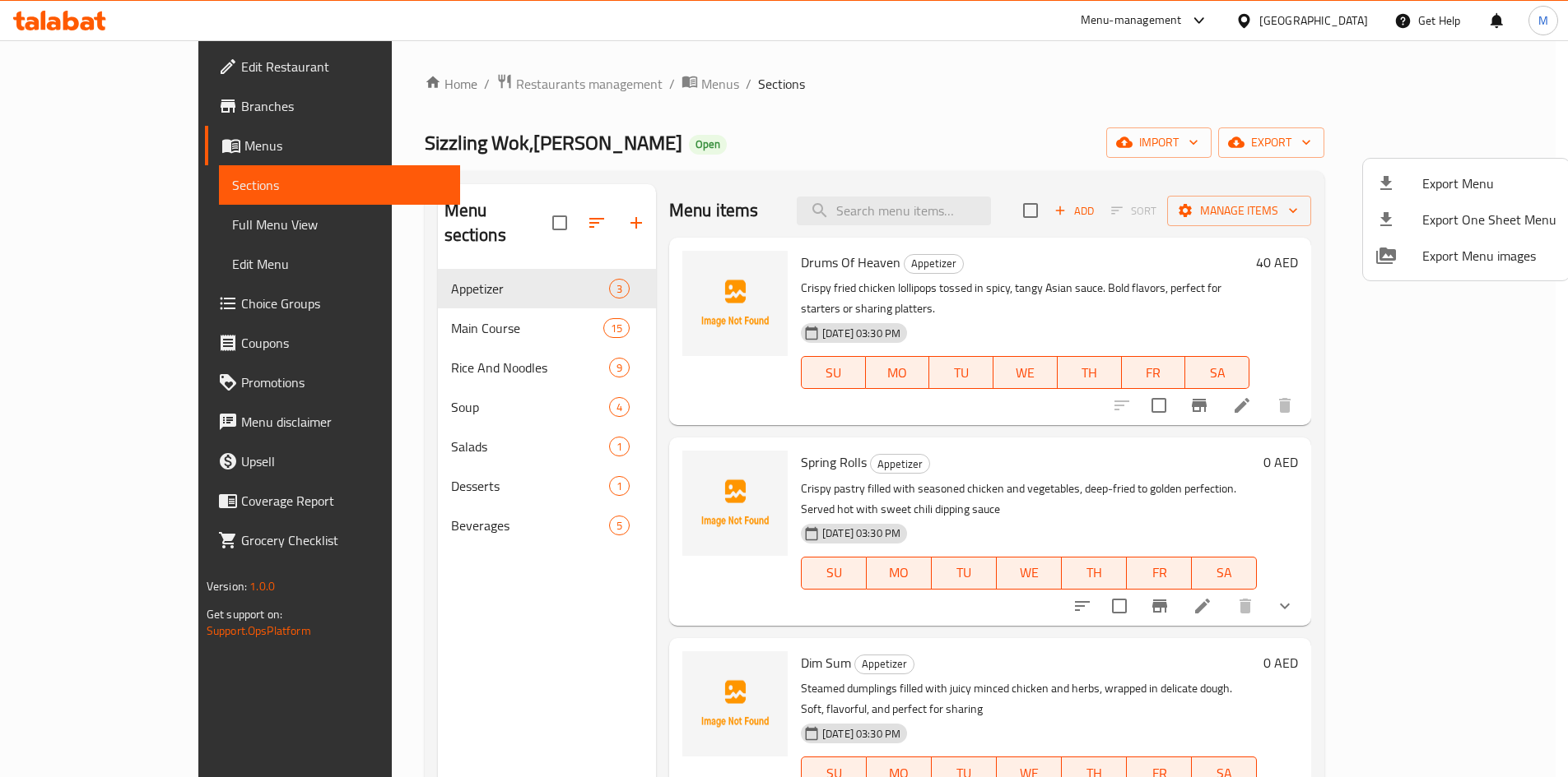
click at [451, 397] on span "Soup" at bounding box center [530, 406] width 158 height 20
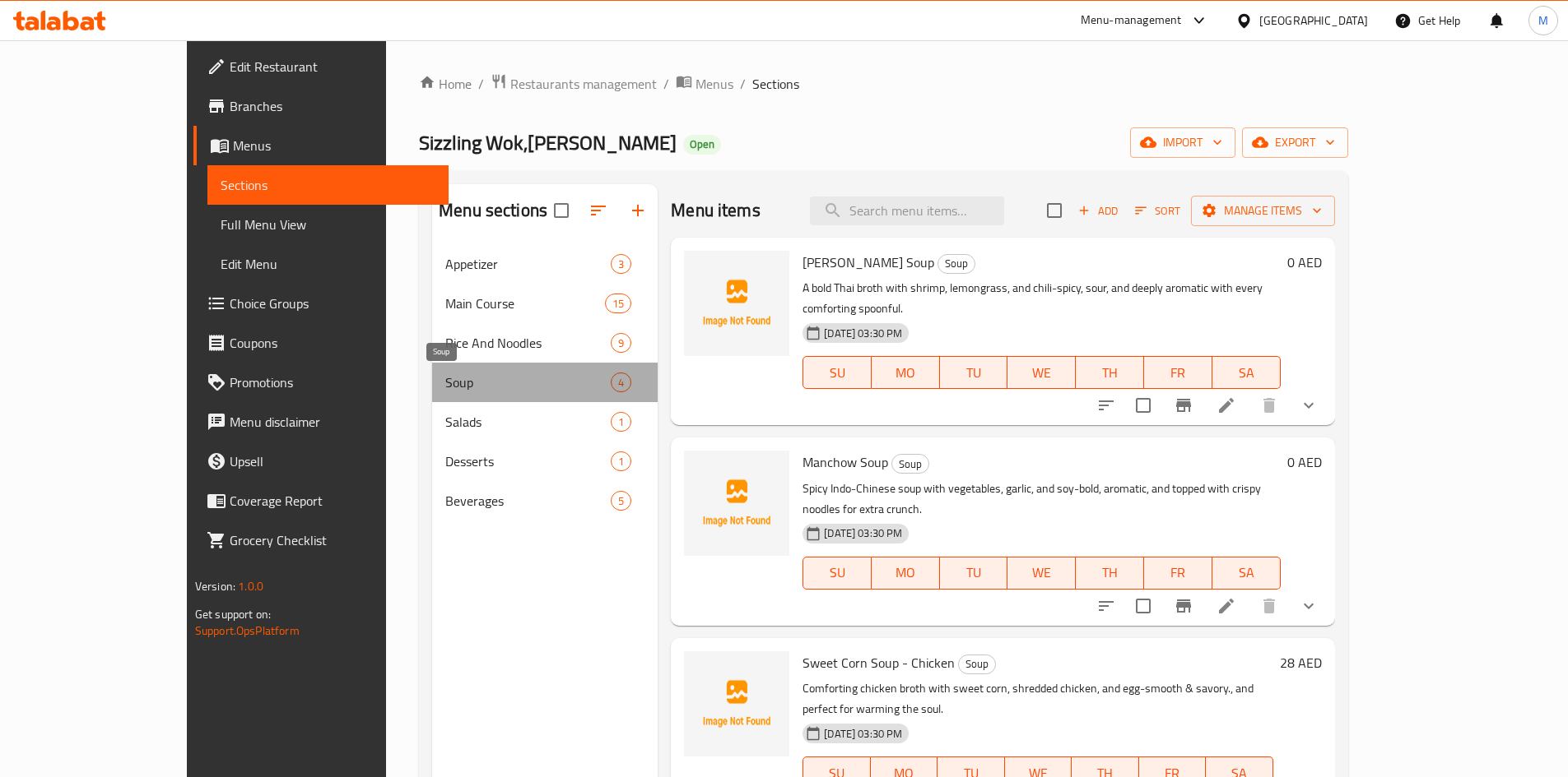
click at [446, 380] on span "Soup" at bounding box center [528, 382] width 165 height 20
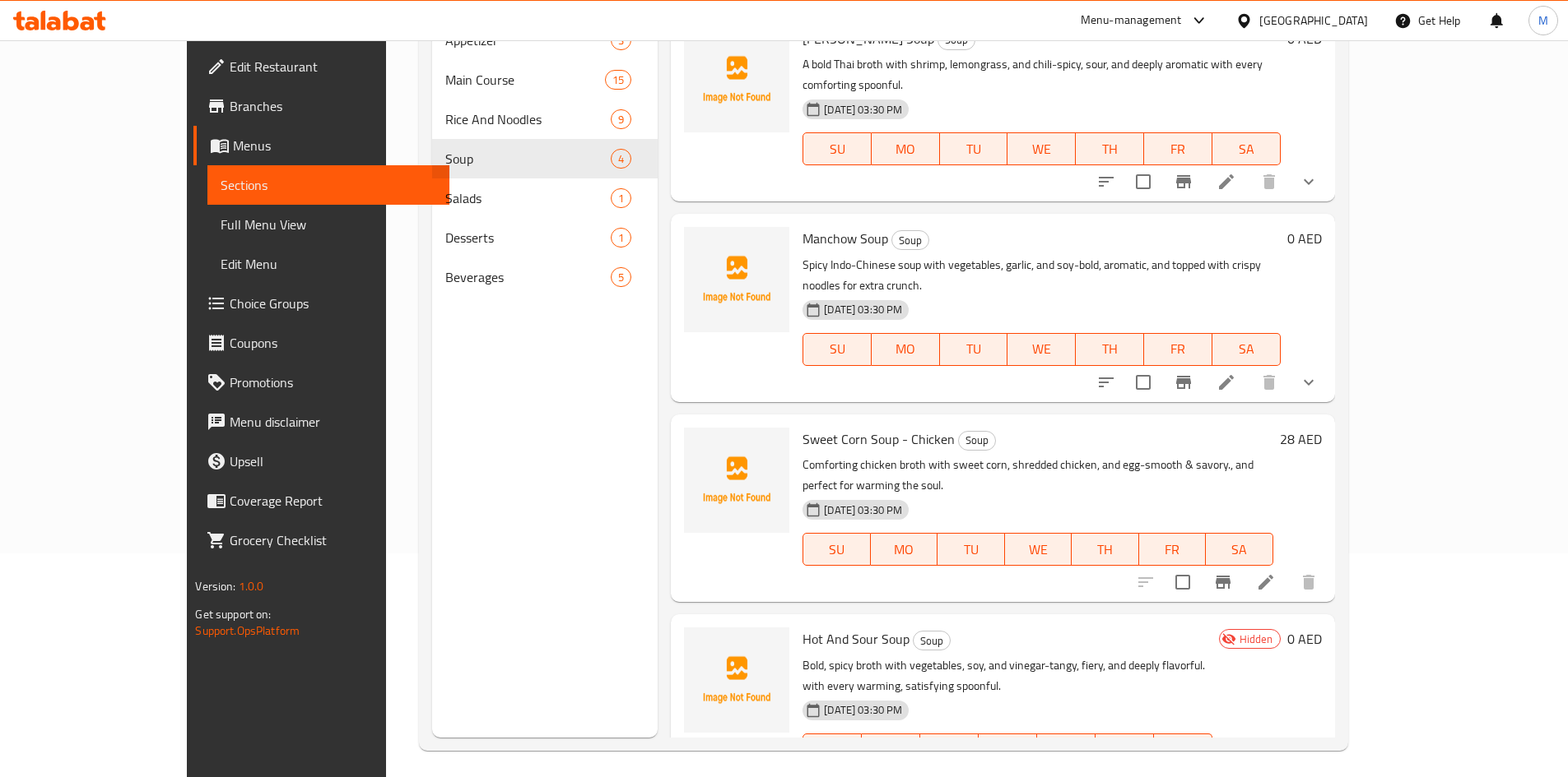
scroll to position [230, 0]
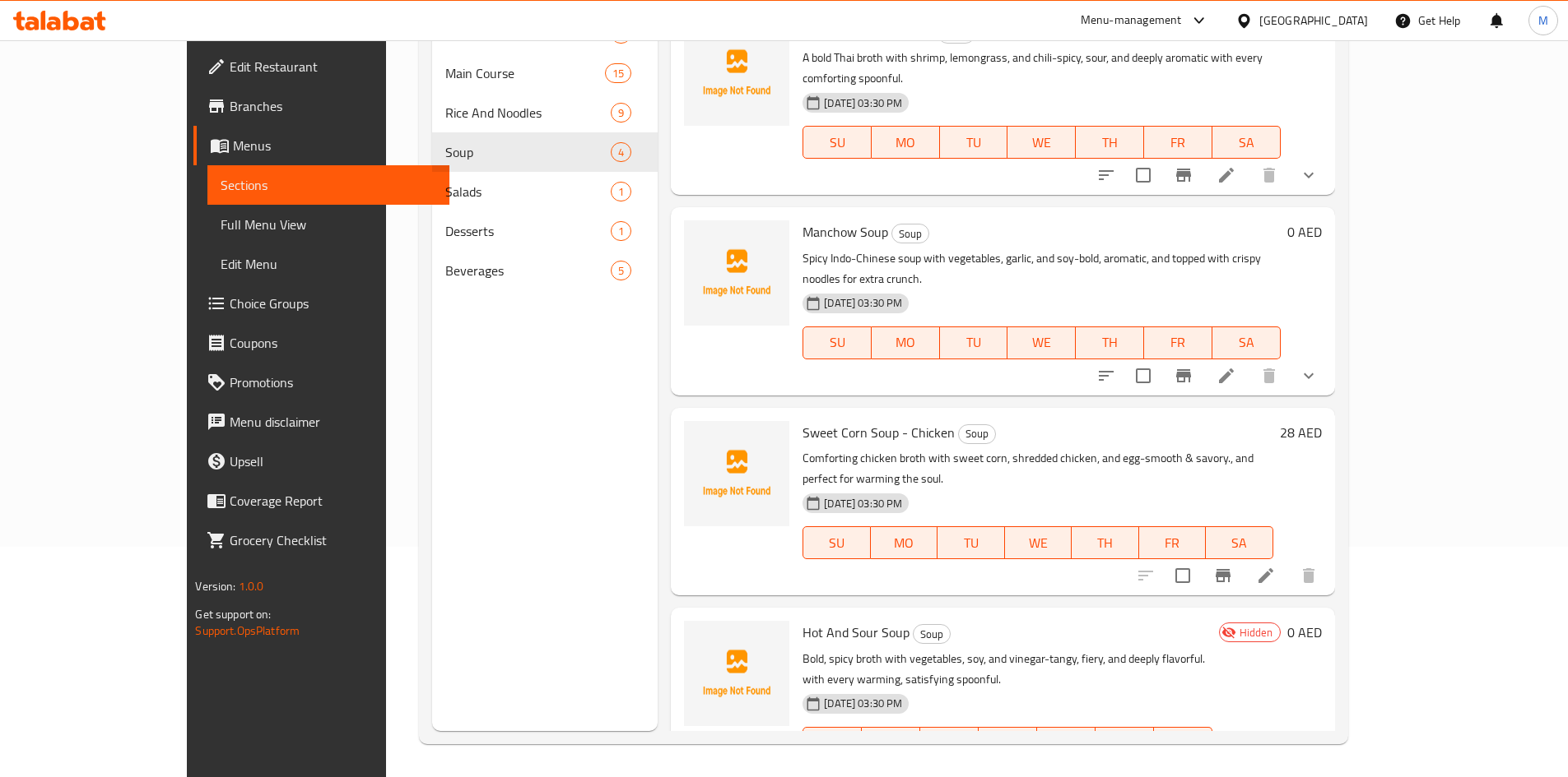
click at [803, 620] on span "Hot And Sour Soup" at bounding box center [856, 633] width 107 height 24
copy h6 "Hot And Sour Soup"
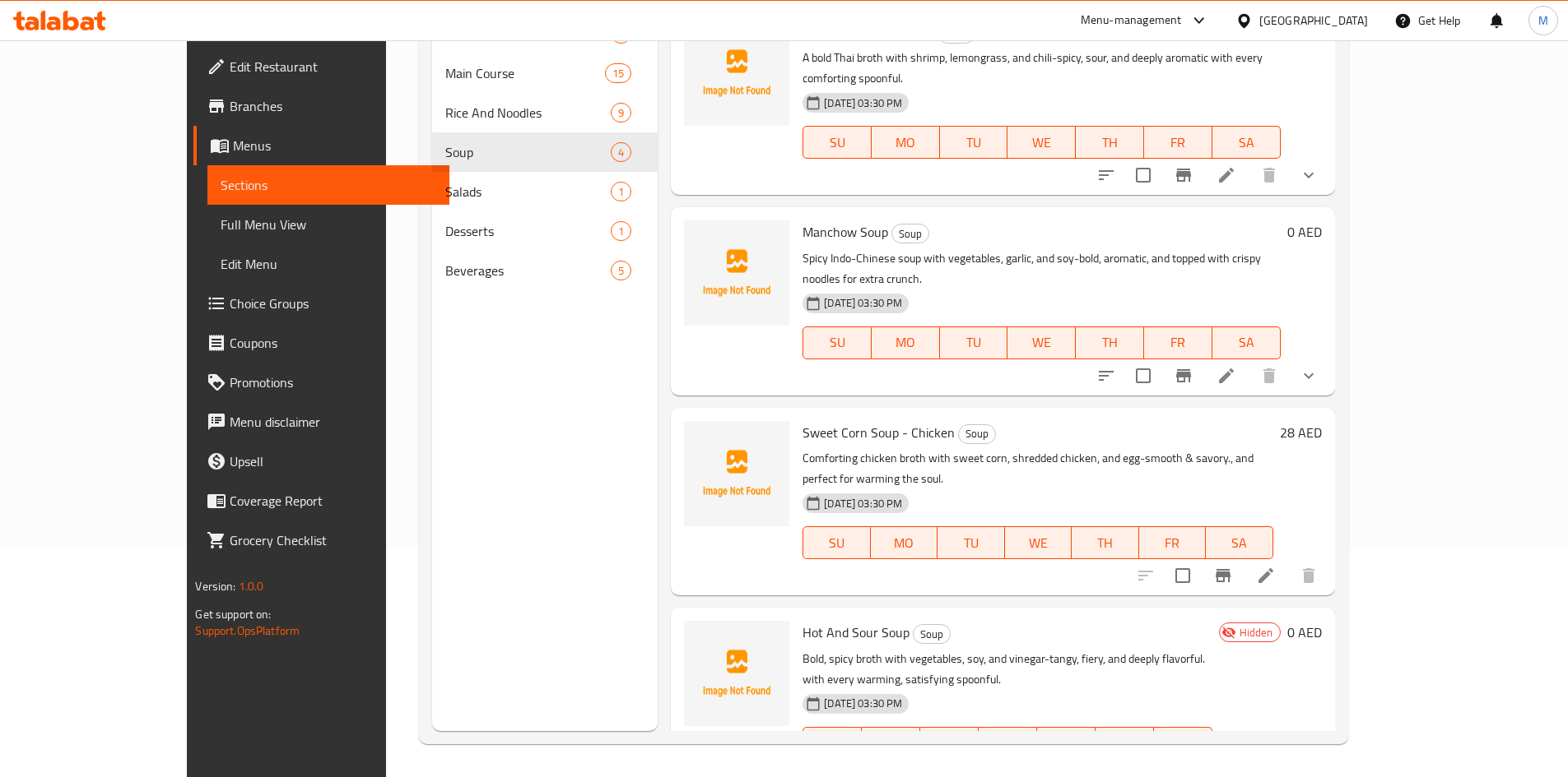
click at [1225, 221] on h6 "Manchow Soup Soup" at bounding box center [1041, 232] width 477 height 23
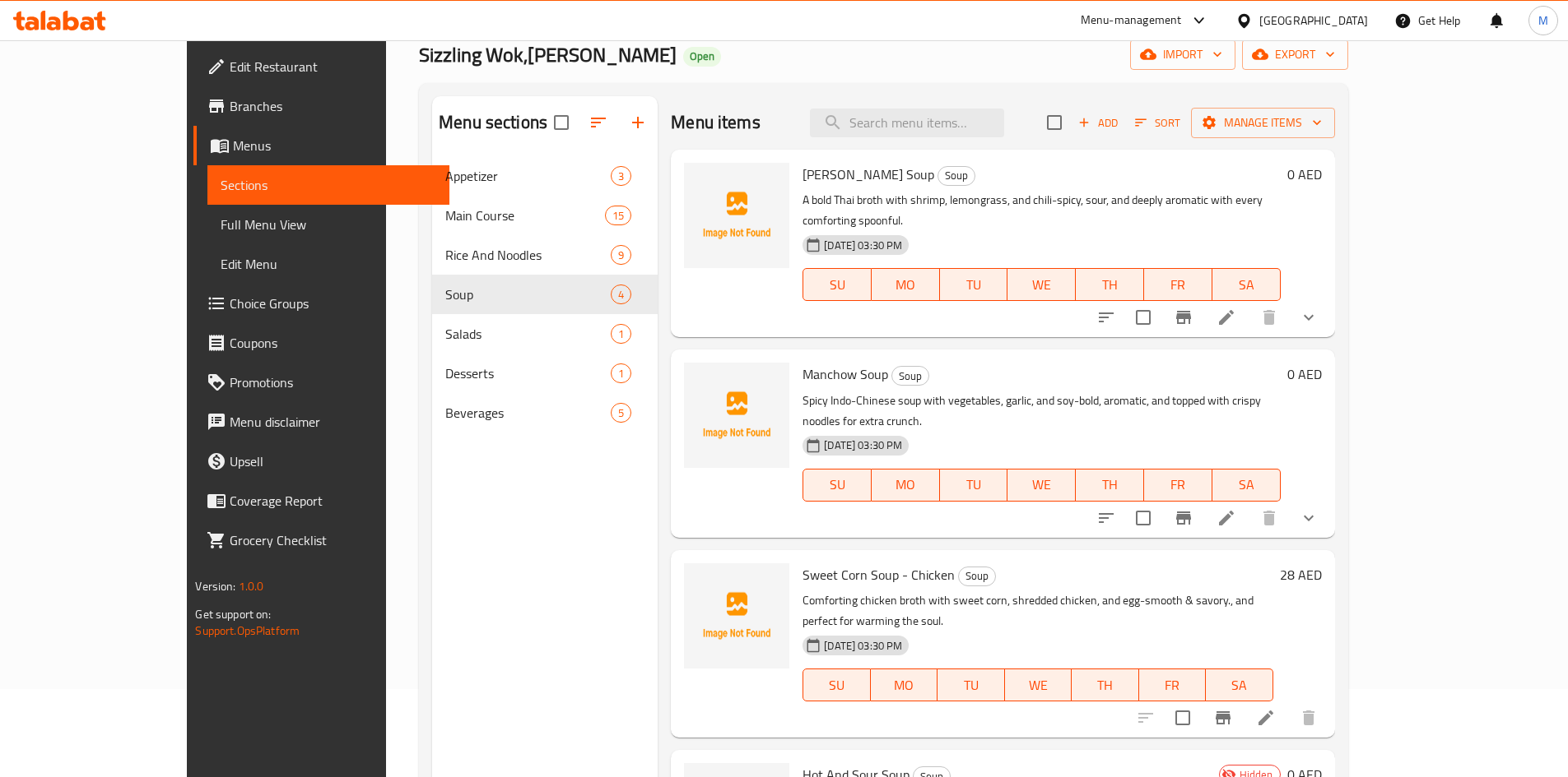
scroll to position [0, 0]
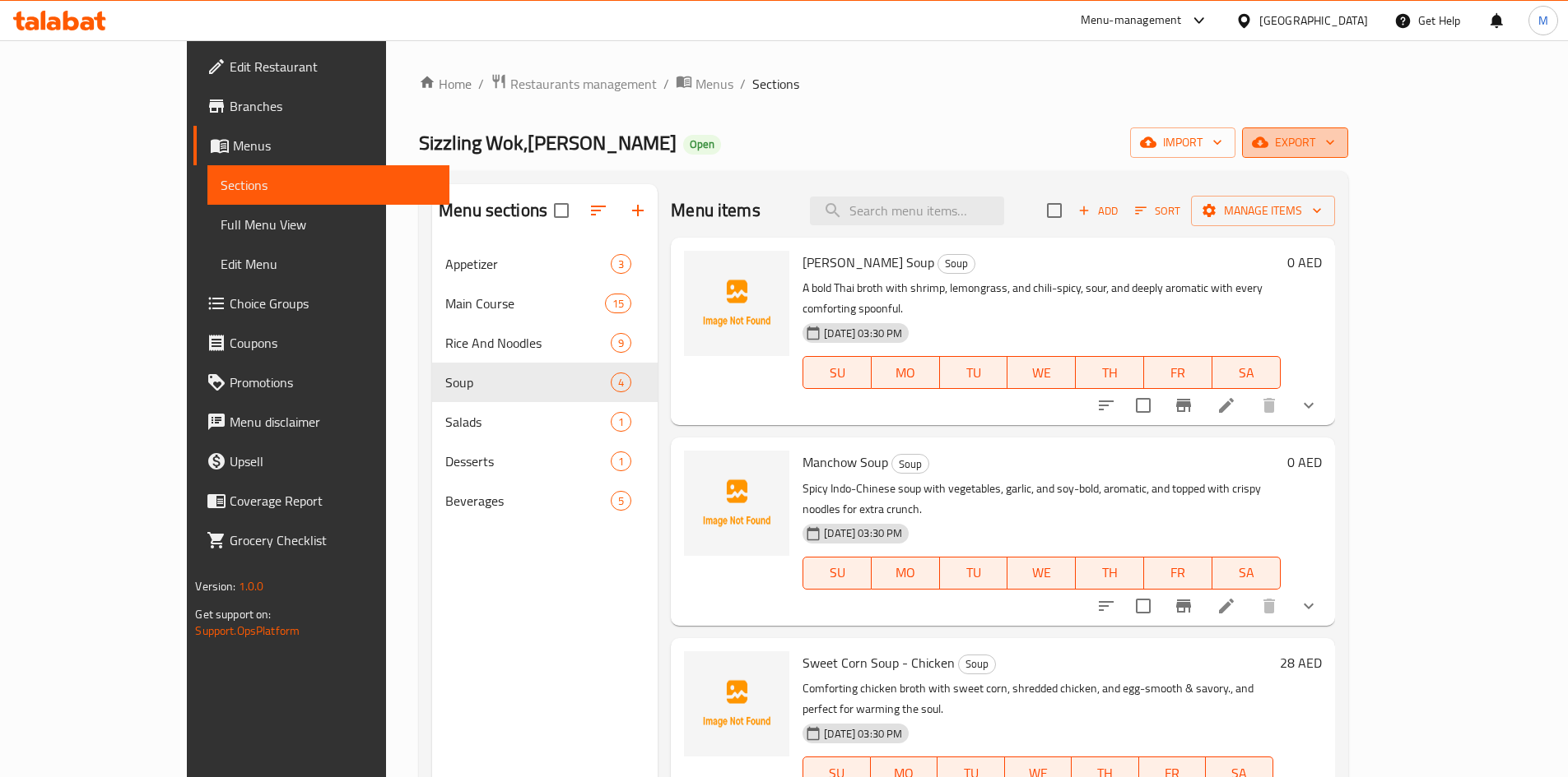
click at [1348, 154] on button "export" at bounding box center [1295, 143] width 106 height 31
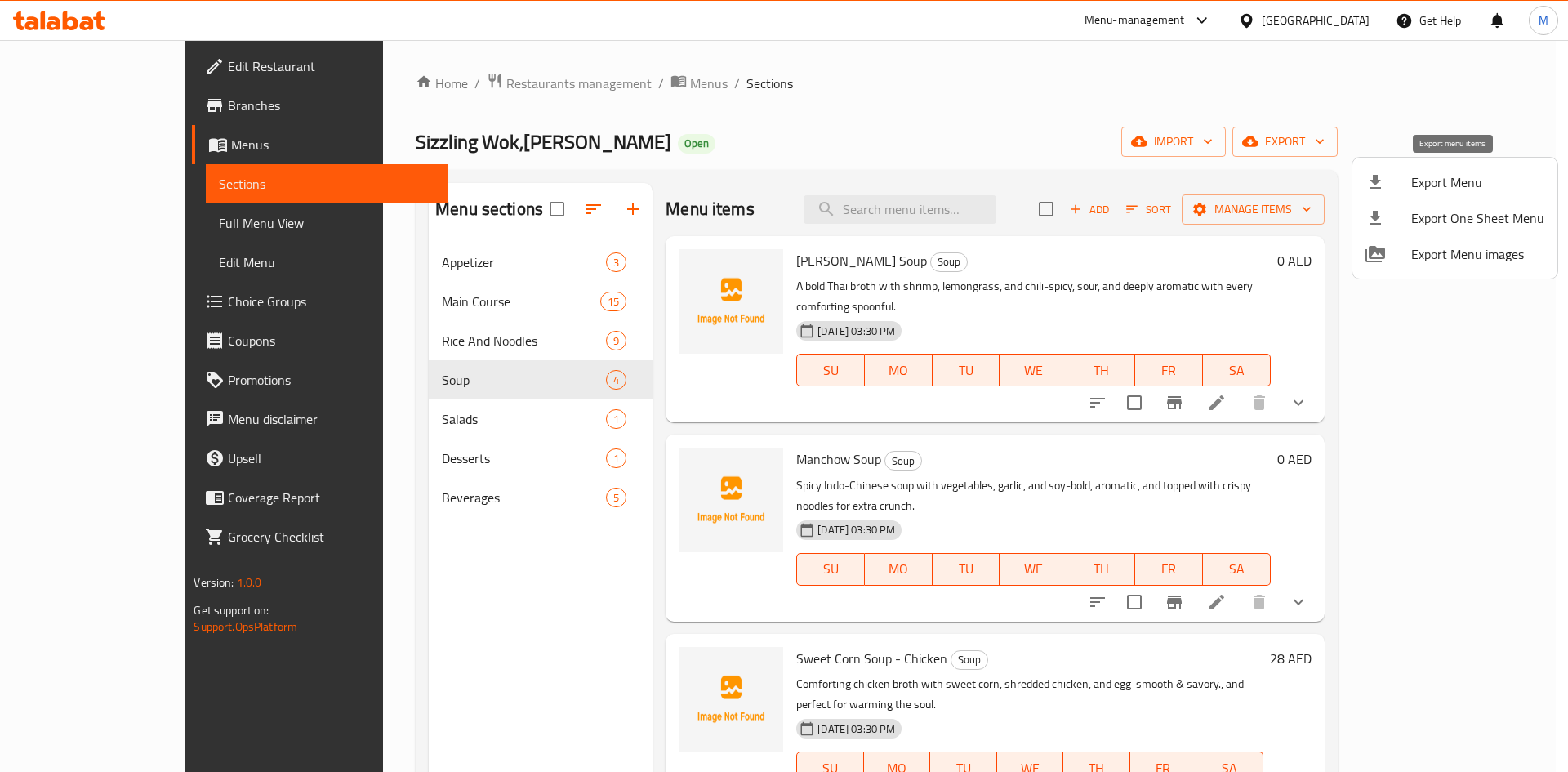
click at [1464, 189] on span "Export Menu" at bounding box center [1477, 181] width 133 height 19
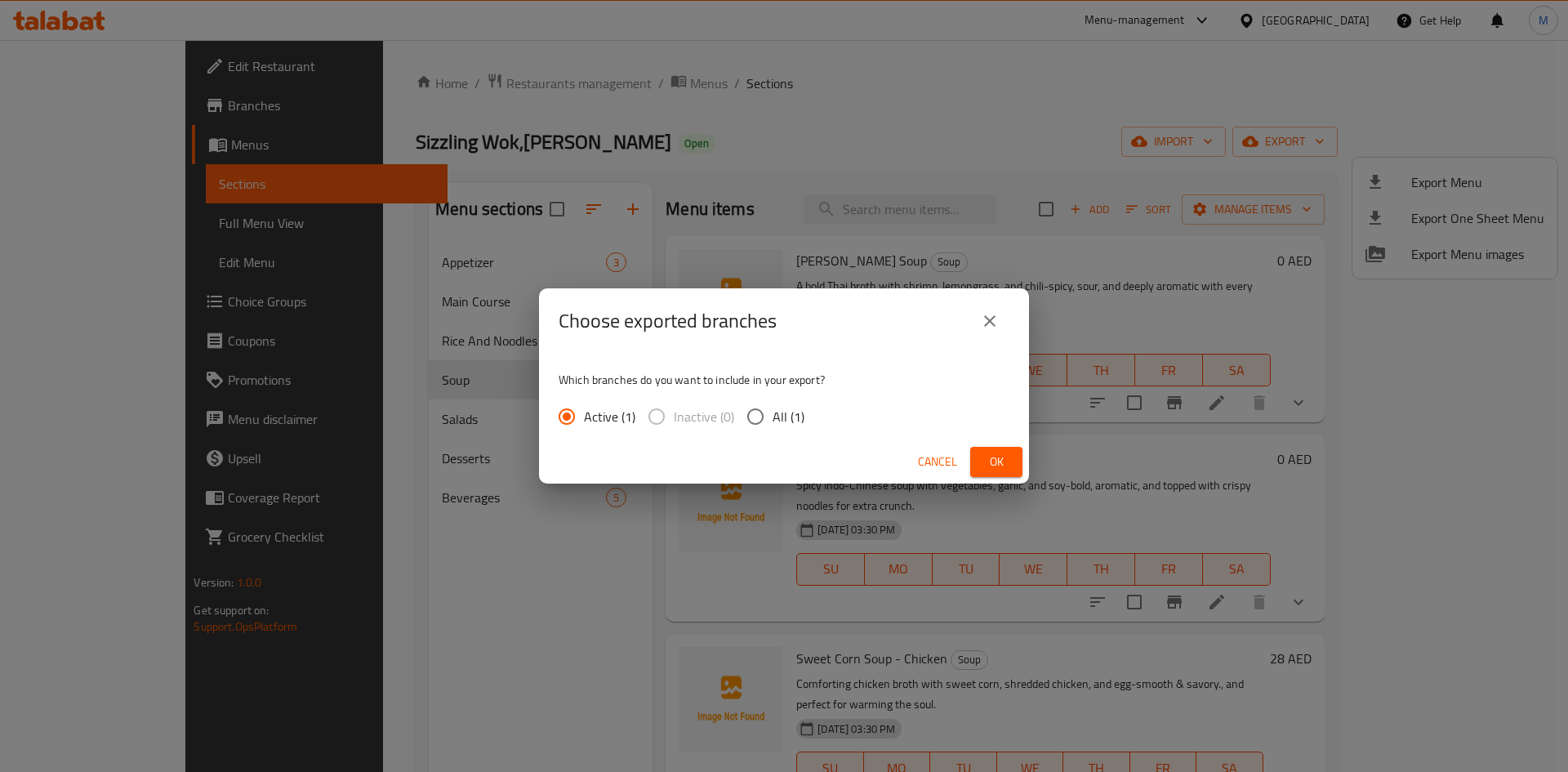
drag, startPoint x: 777, startPoint y: 441, endPoint x: 784, endPoint y: 430, distance: 13.0
click at [777, 442] on div "Cancel Ok" at bounding box center [784, 462] width 490 height 44
click at [789, 423] on span "All (1)" at bounding box center [788, 417] width 31 height 19
click at [772, 423] on input "All (1)" at bounding box center [755, 417] width 34 height 34
radio input "true"
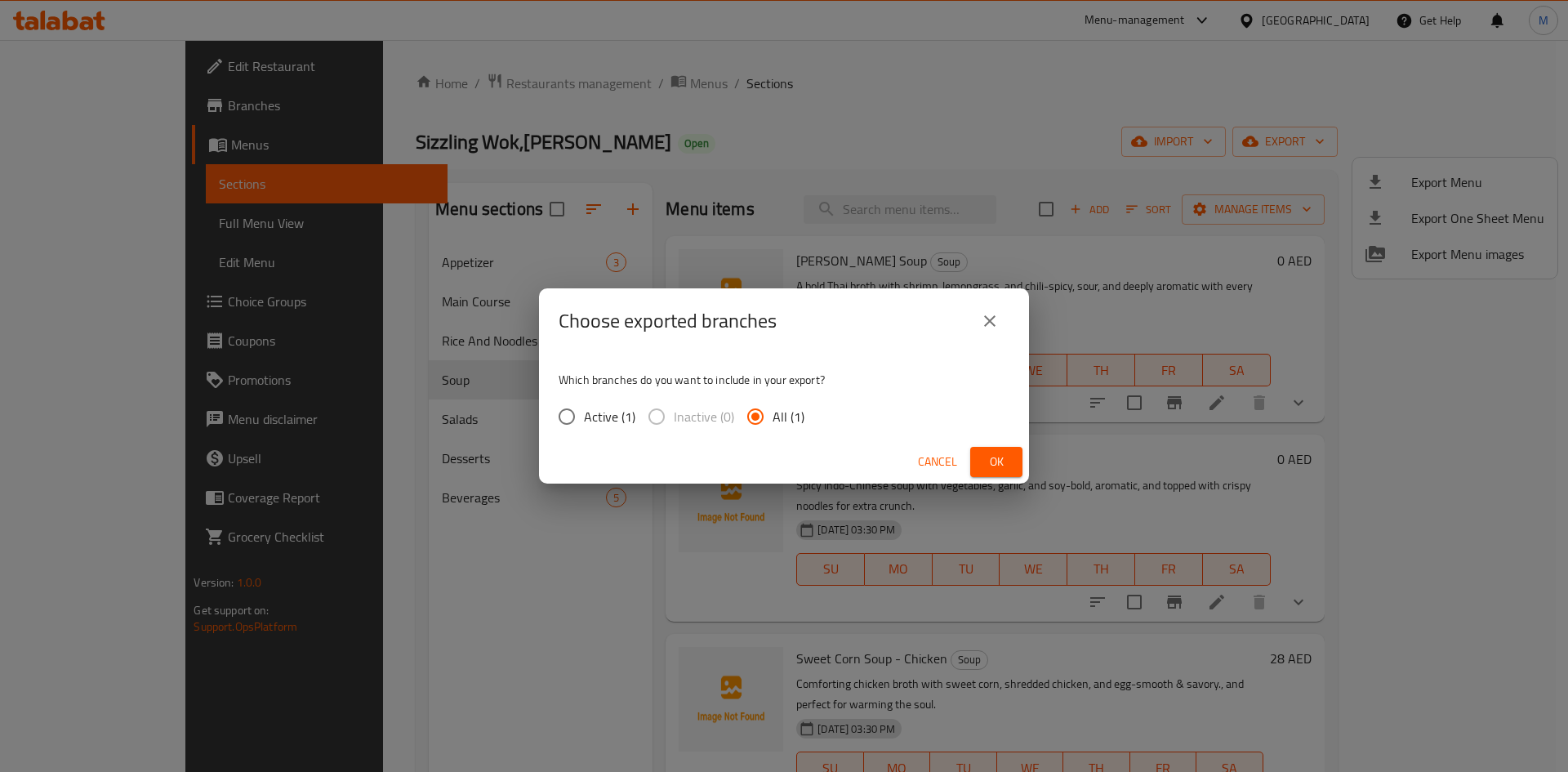
click at [982, 454] on button "Ok" at bounding box center [996, 462] width 52 height 31
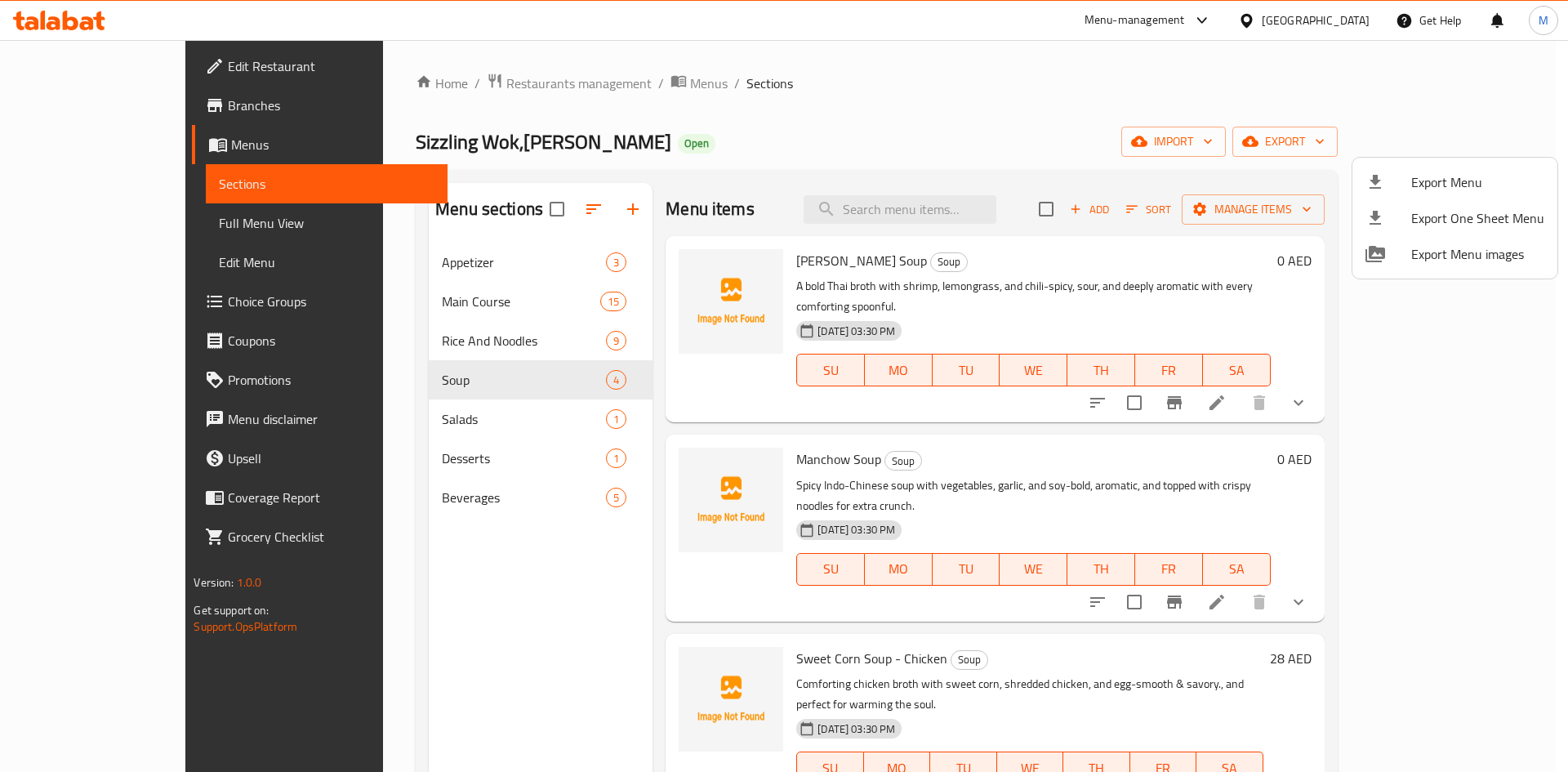
click at [941, 469] on div at bounding box center [784, 386] width 1568 height 772
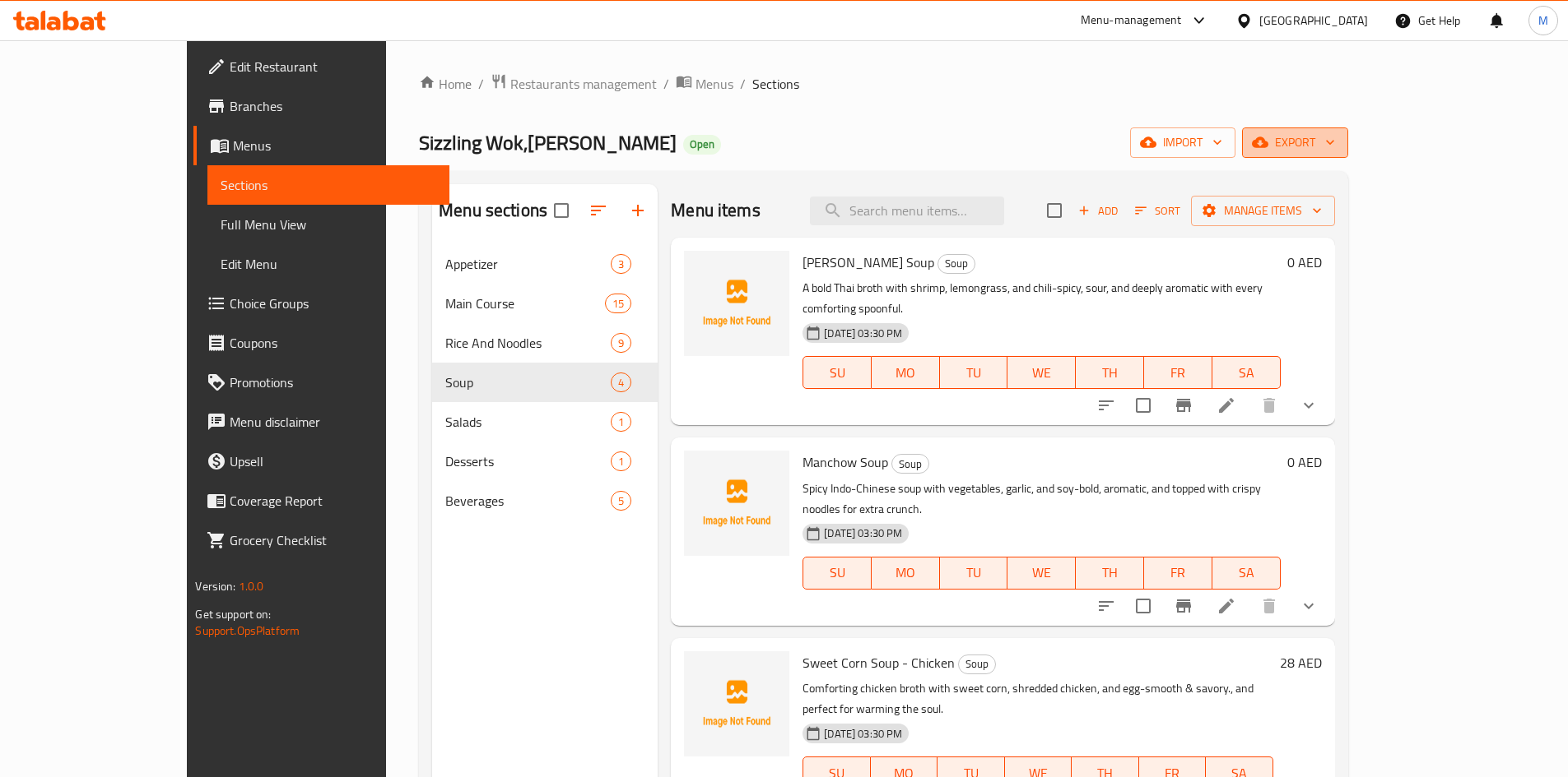
click at [1335, 143] on span "export" at bounding box center [1295, 143] width 80 height 20
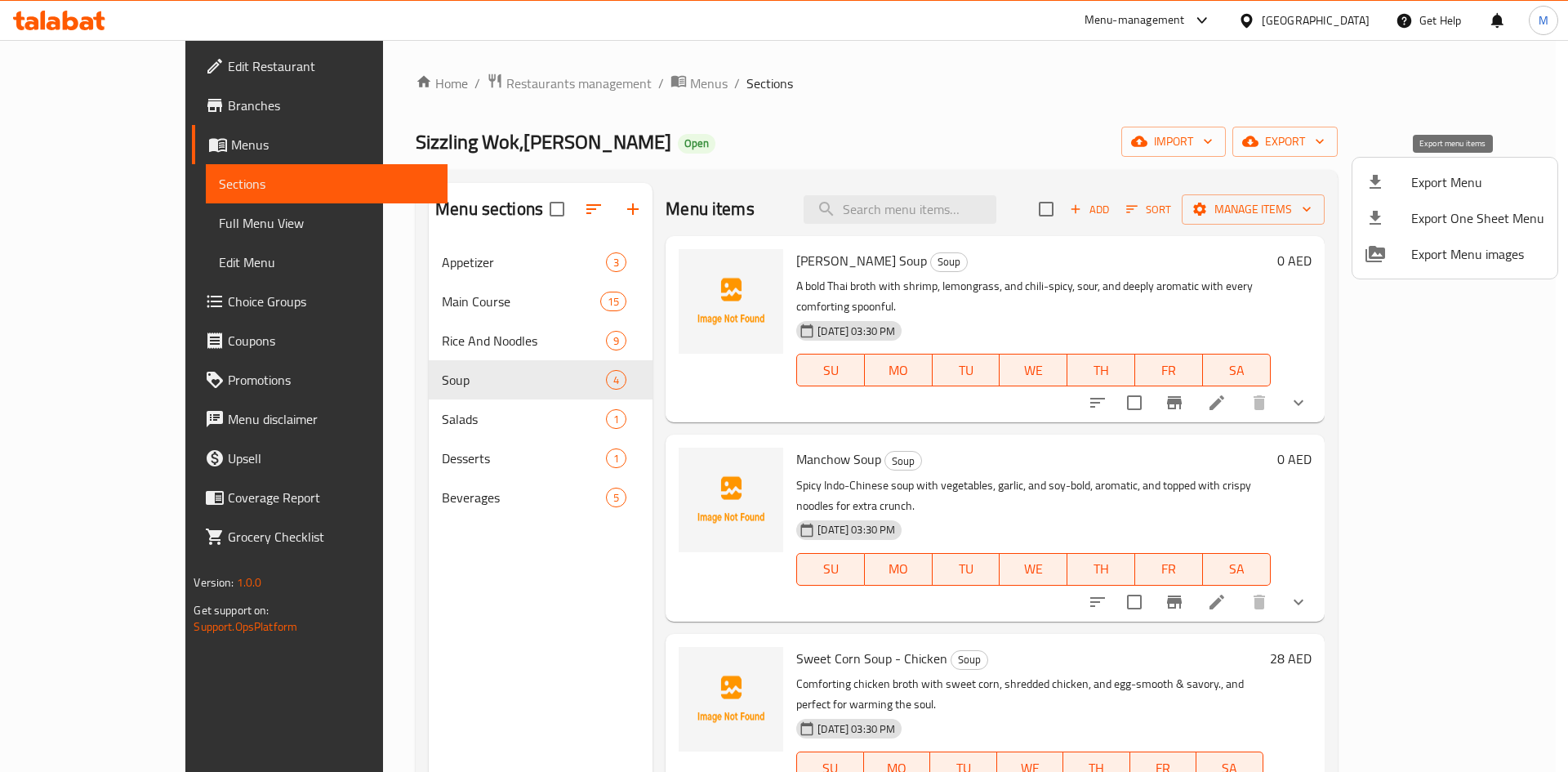
click at [1460, 177] on span "Export Menu" at bounding box center [1477, 181] width 133 height 19
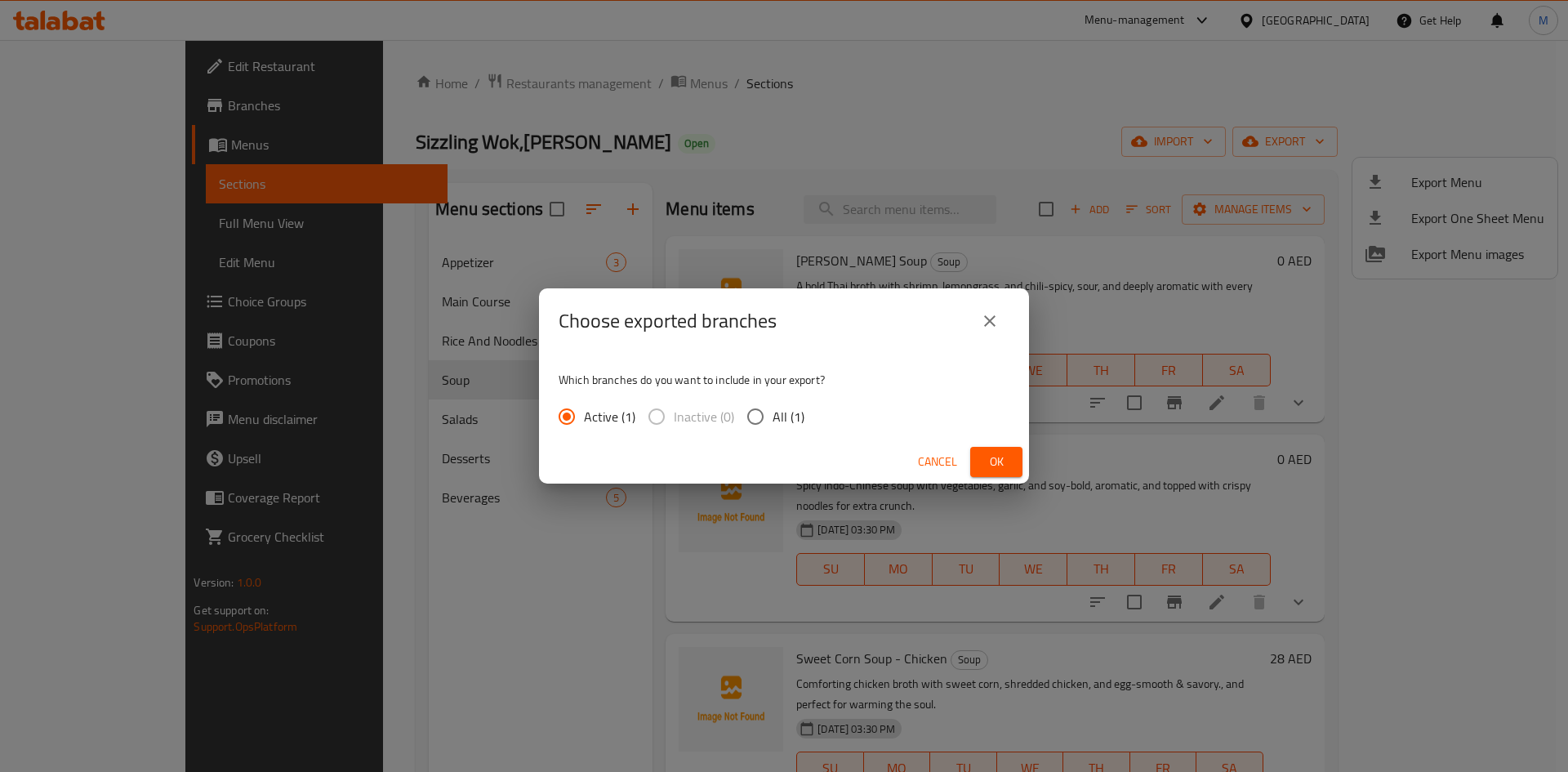
click at [773, 426] on span "All (1)" at bounding box center [788, 417] width 31 height 19
click at [772, 426] on input "All (1)" at bounding box center [755, 417] width 34 height 34
radio input "true"
click at [1016, 464] on button "Ok" at bounding box center [996, 462] width 52 height 31
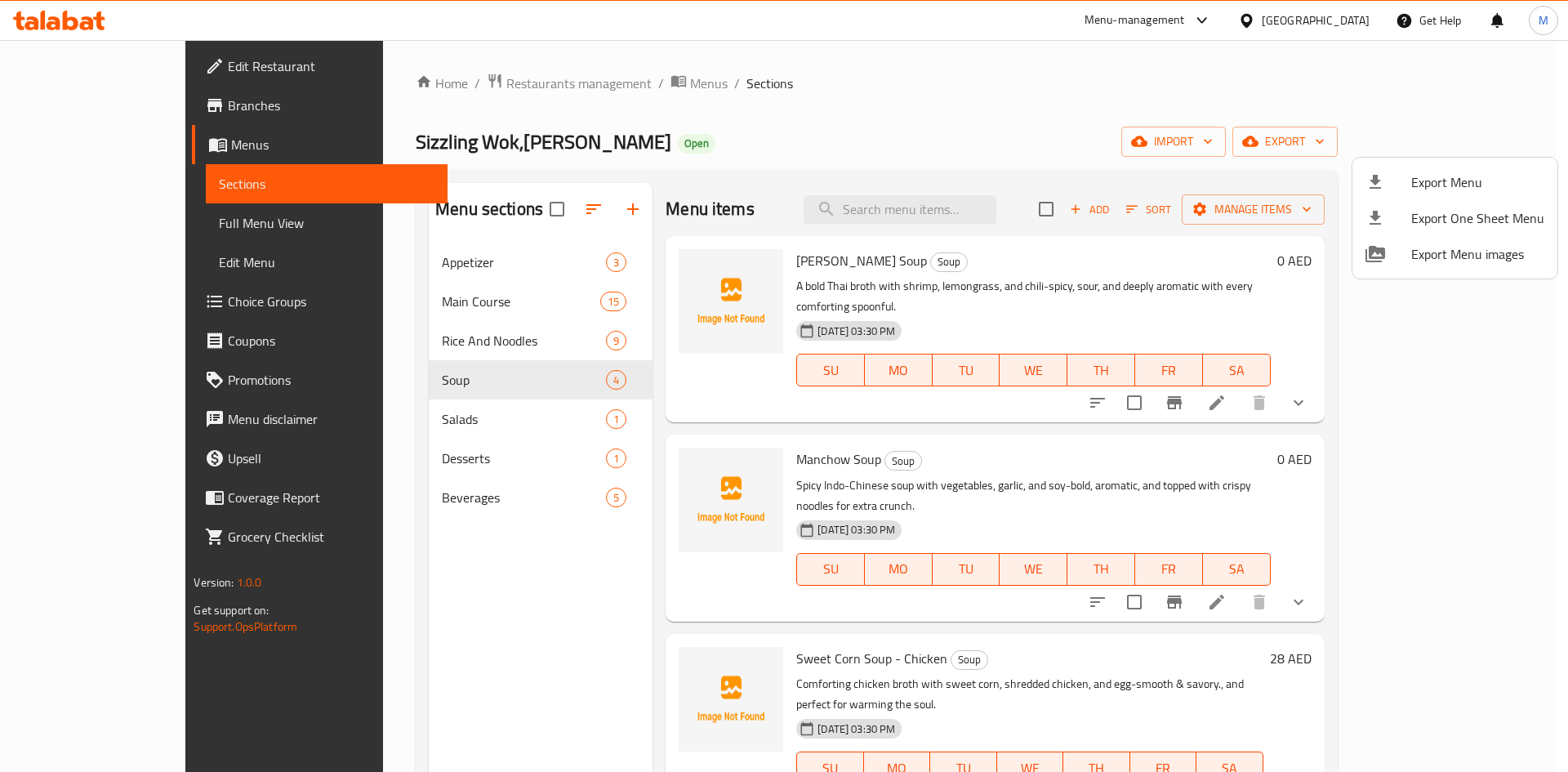
click at [1138, 534] on div at bounding box center [784, 386] width 1568 height 772
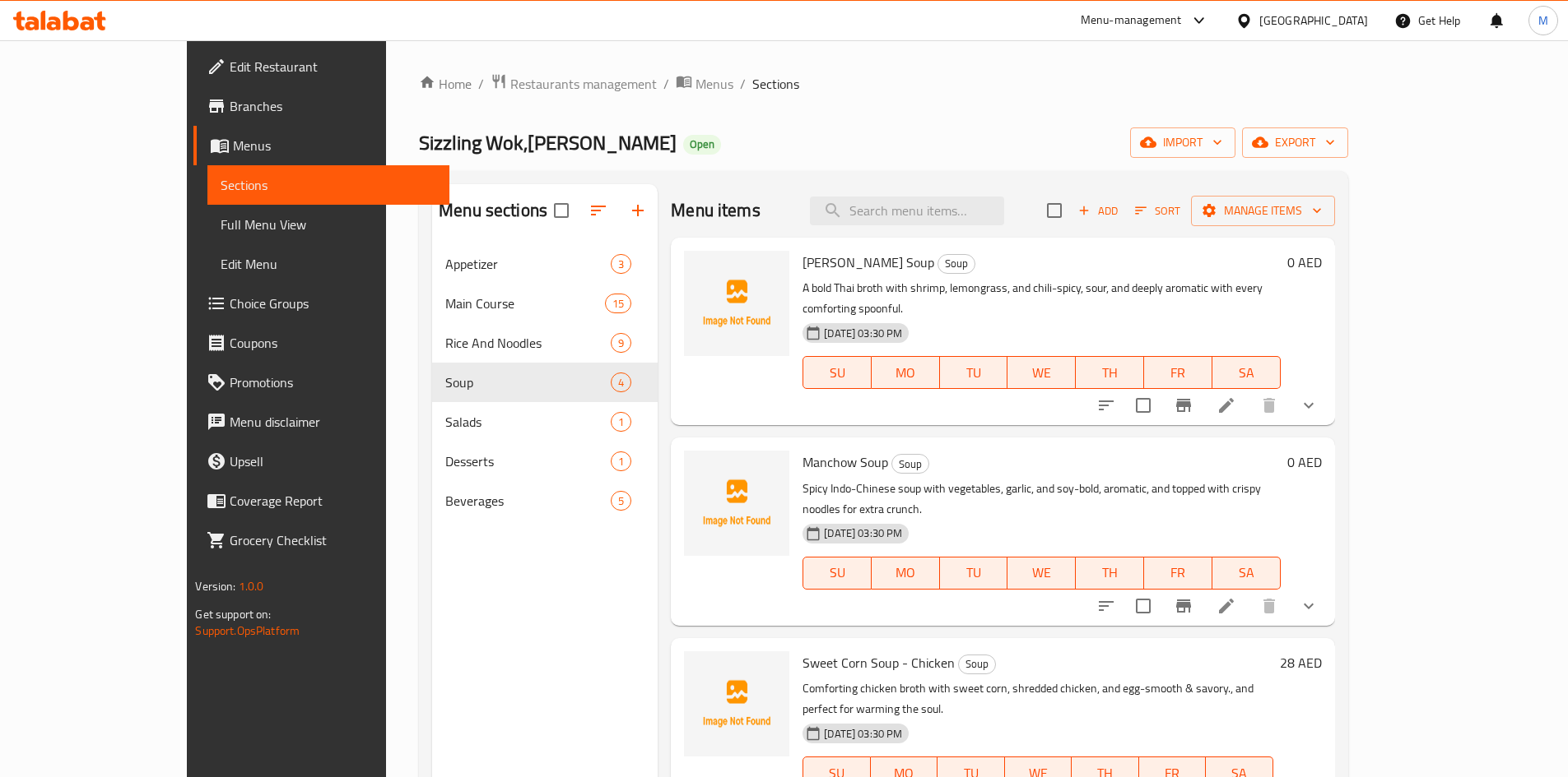
click at [1068, 409] on div "Menu items Add Sort Manage items Tom Yum Soup Soup A bold Thai broth with shrim…" at bounding box center [996, 573] width 677 height 777
drag, startPoint x: 509, startPoint y: 144, endPoint x: 291, endPoint y: 143, distance: 218.0
click at [386, 143] on div "Home / Restaurants management / Menus / Sections Sizzling Wok,Abu Shagara Open …" at bounding box center [883, 524] width 995 height 967
copy span "Sizzling Wok,Abu Shagara"
click at [1289, 9] on div "United Arab Emirates" at bounding box center [1301, 20] width 158 height 39
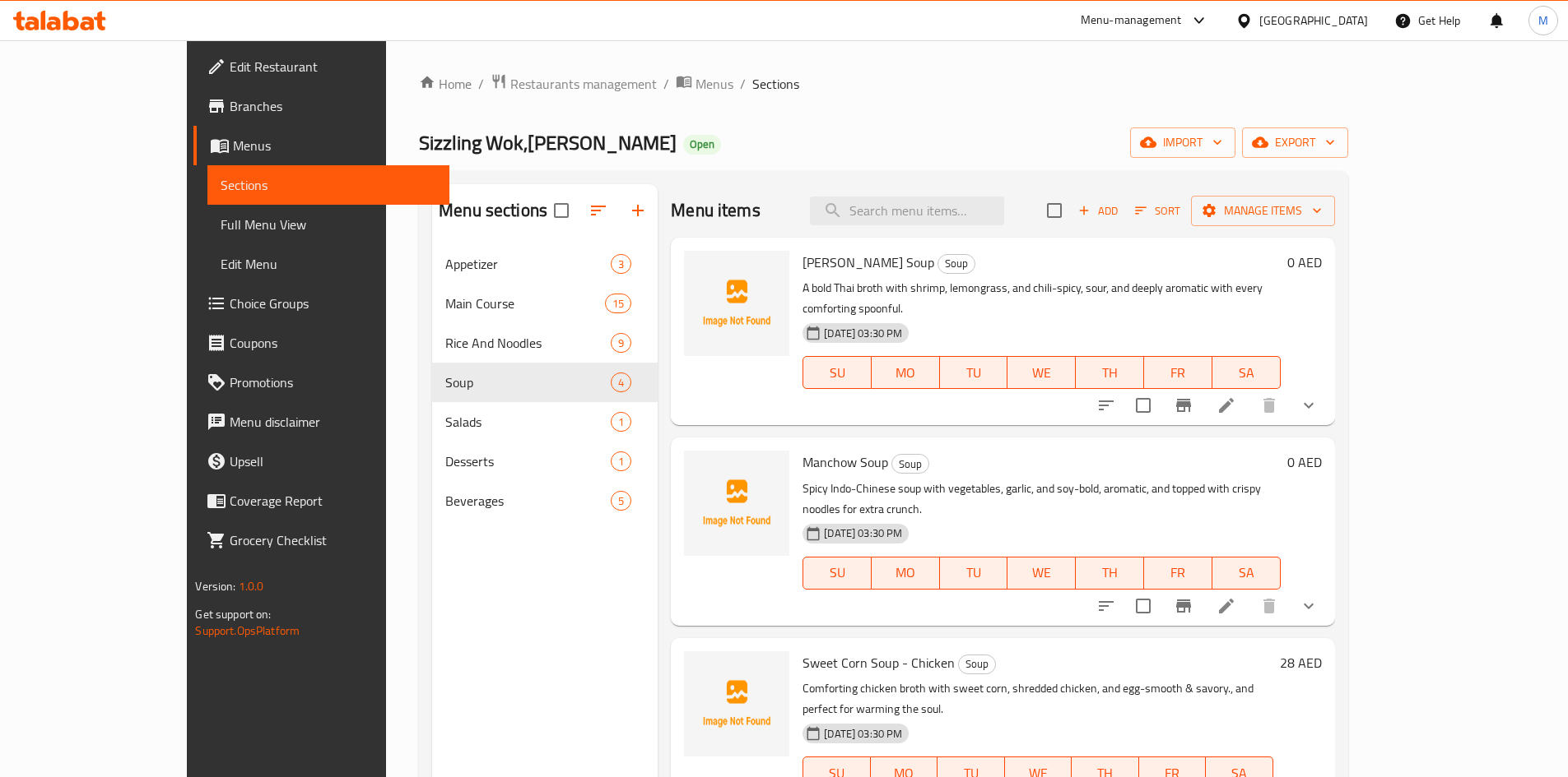
click at [1290, 19] on div "United Arab Emirates" at bounding box center [1314, 20] width 109 height 18
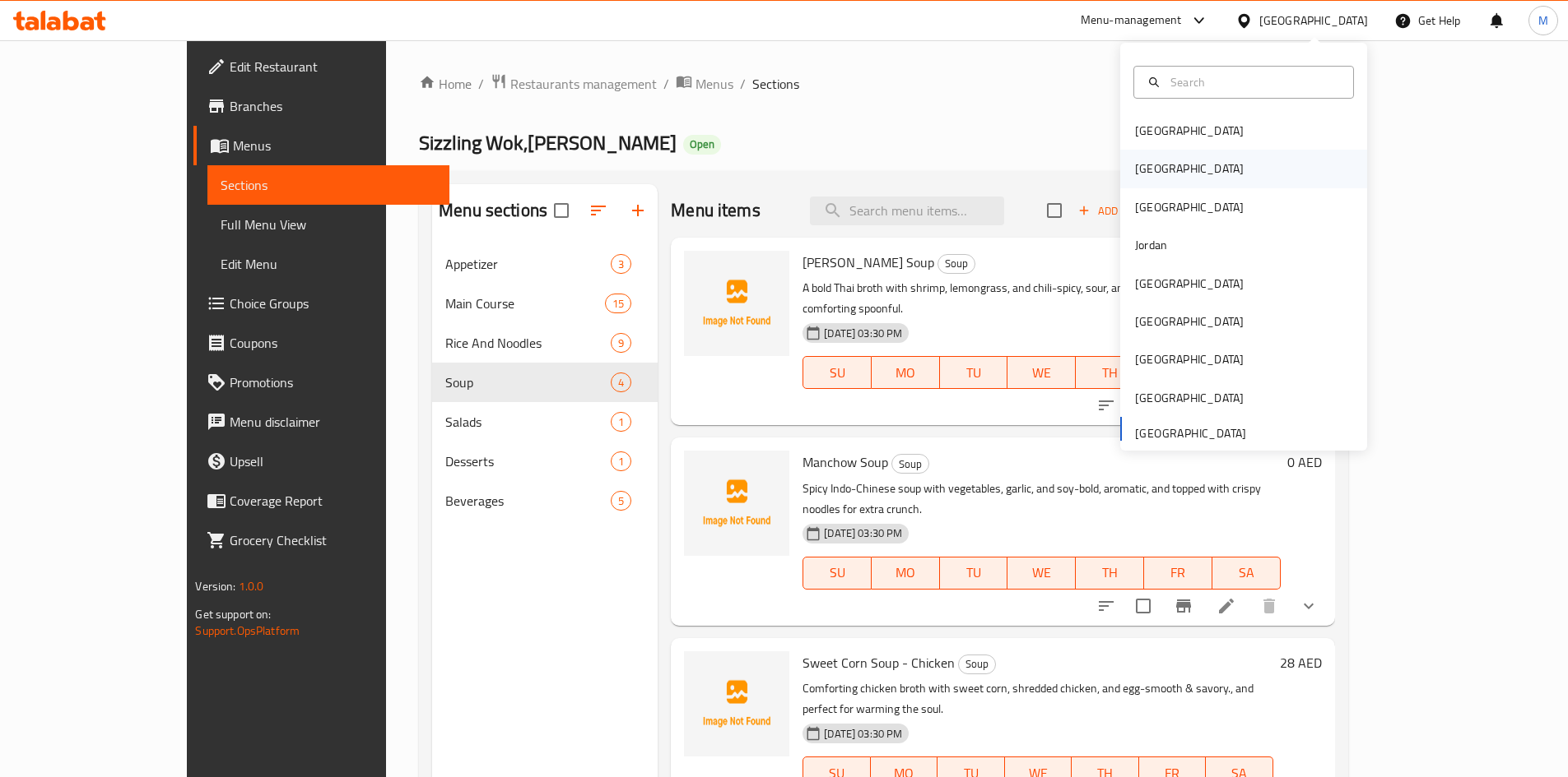
click at [1148, 177] on div "[GEOGRAPHIC_DATA]" at bounding box center [1189, 168] width 109 height 18
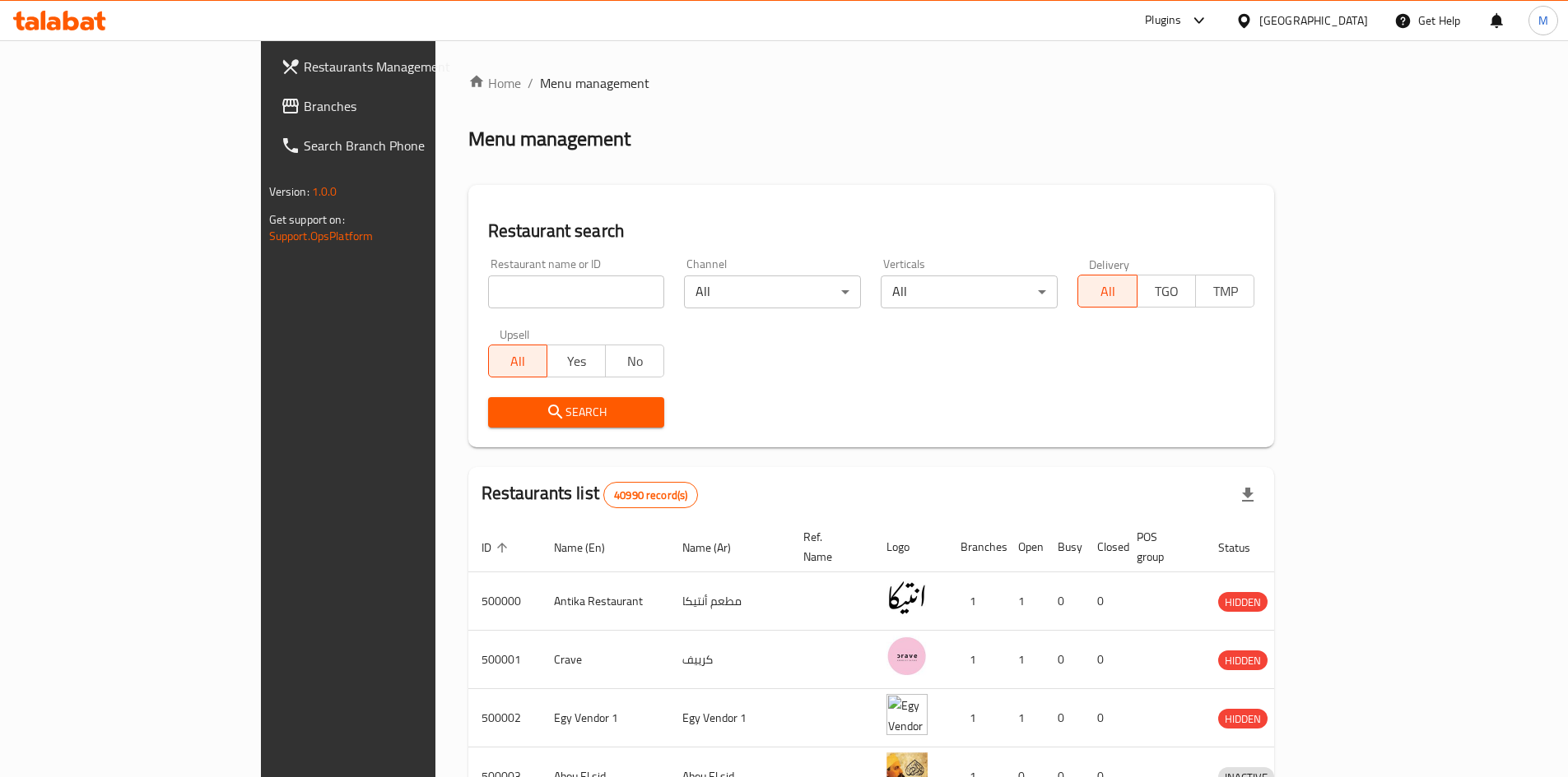
click at [488, 285] on input "search" at bounding box center [576, 292] width 177 height 33
paste input "Panda House"
type input "Panda House"
click at [502, 417] on span "Search" at bounding box center [577, 413] width 151 height 20
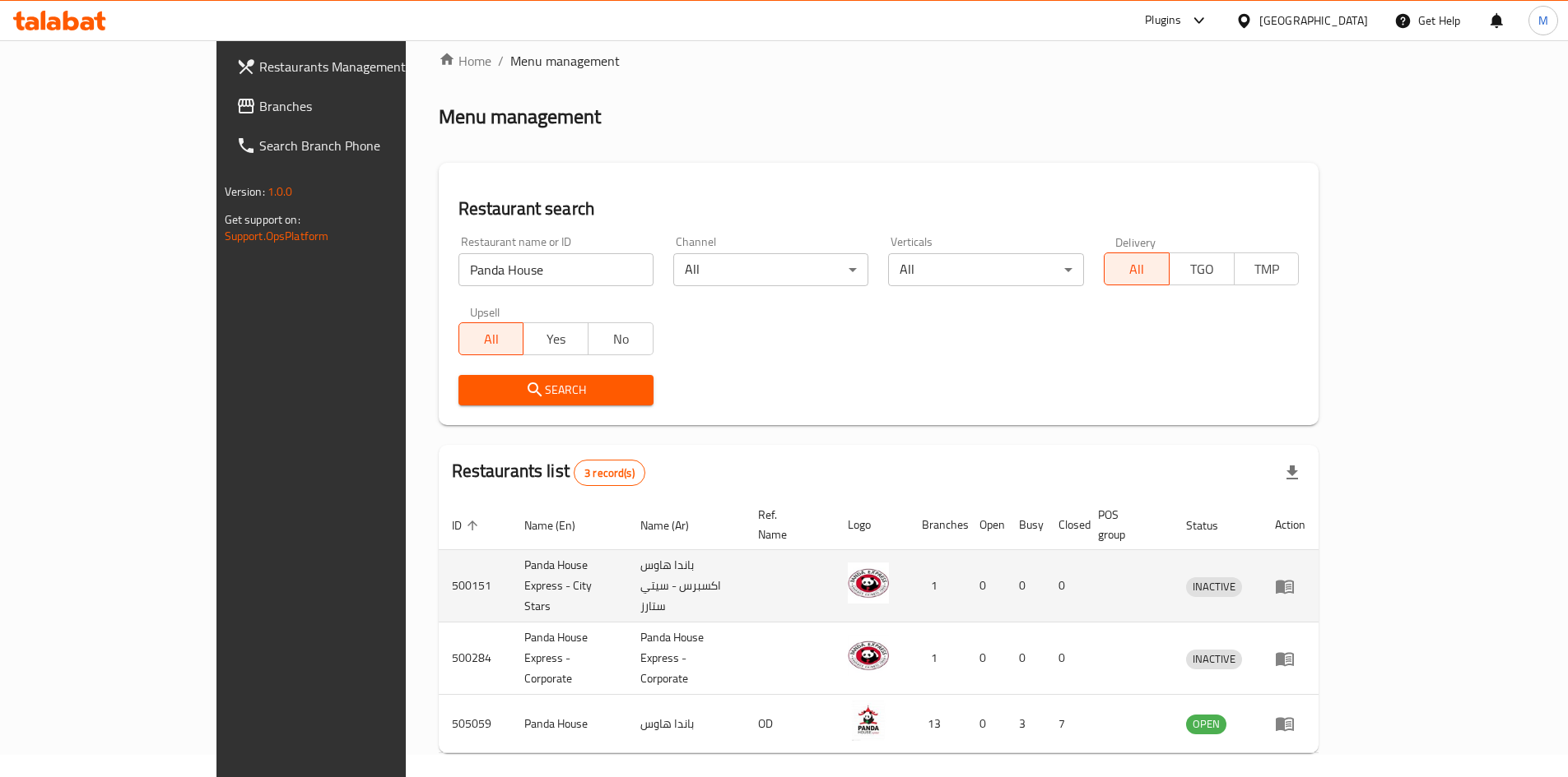
scroll to position [41, 0]
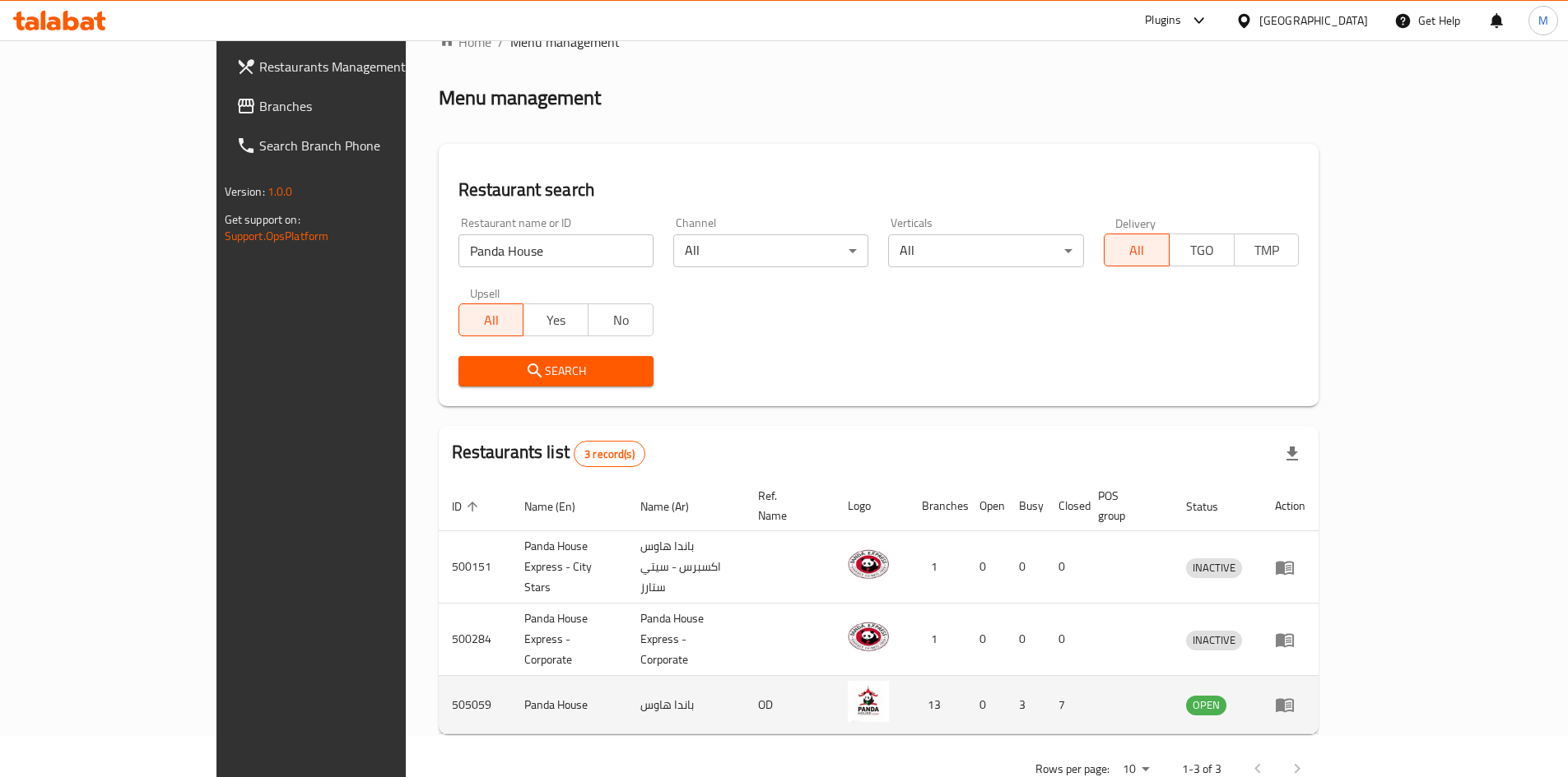
click at [1295, 695] on icon "enhanced table" at bounding box center [1284, 704] width 20 height 20
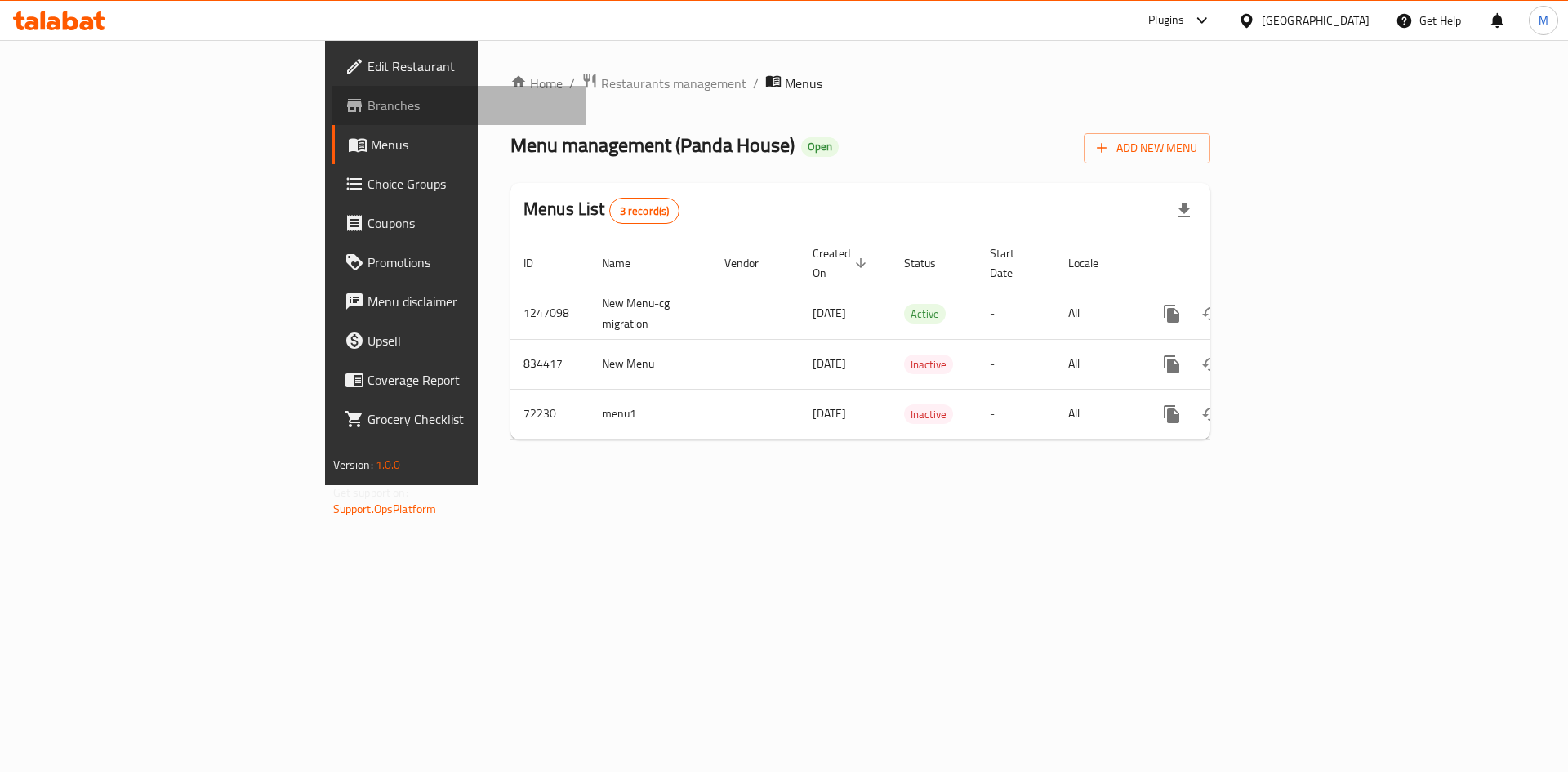
click at [367, 104] on span "Branches" at bounding box center [470, 105] width 206 height 19
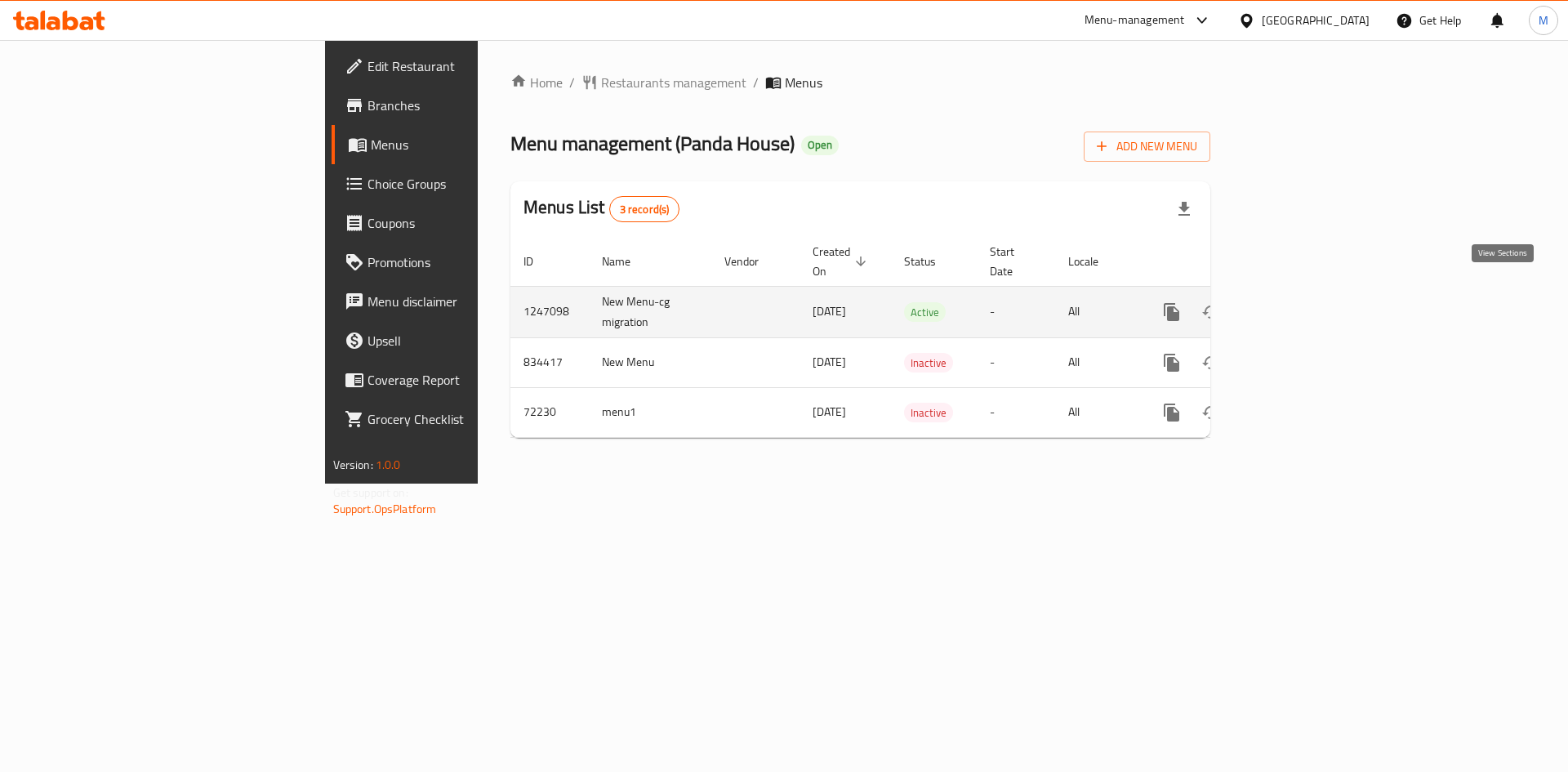
click at [1299, 303] on icon "enhanced table" at bounding box center [1289, 312] width 19 height 19
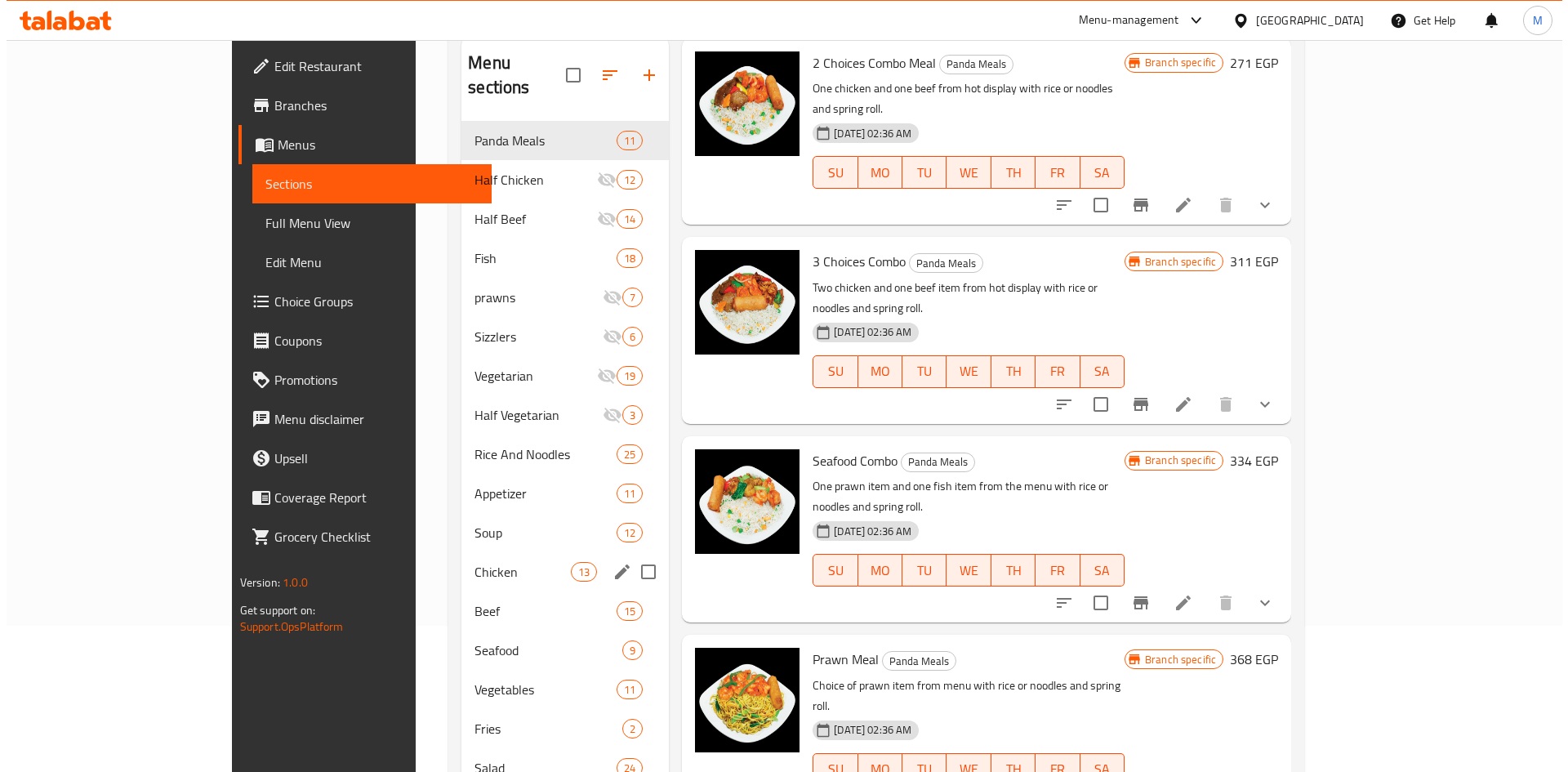
scroll to position [229, 0]
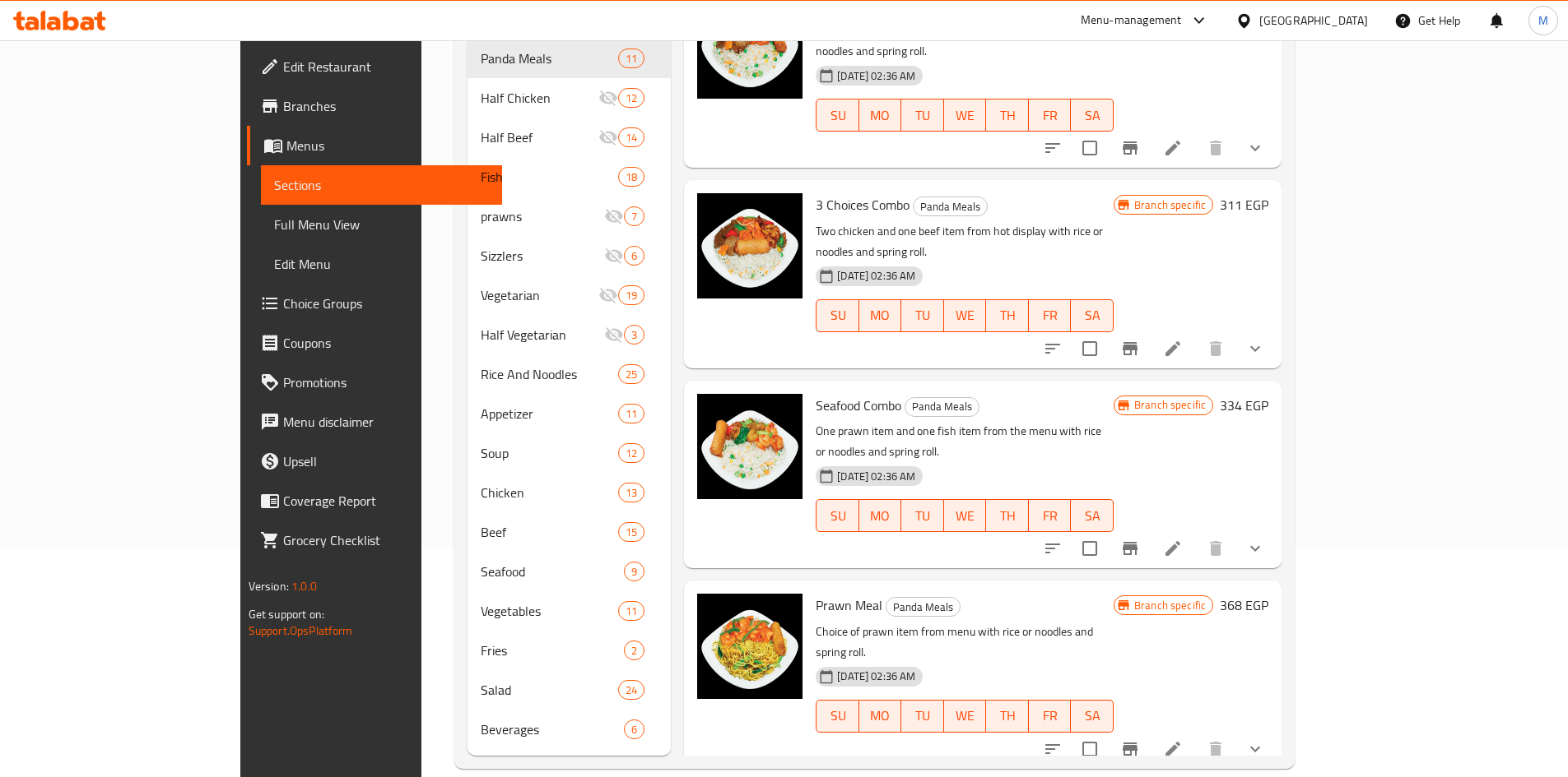
click at [1149, 529] on button "Branch-specific-item" at bounding box center [1130, 549] width 39 height 39
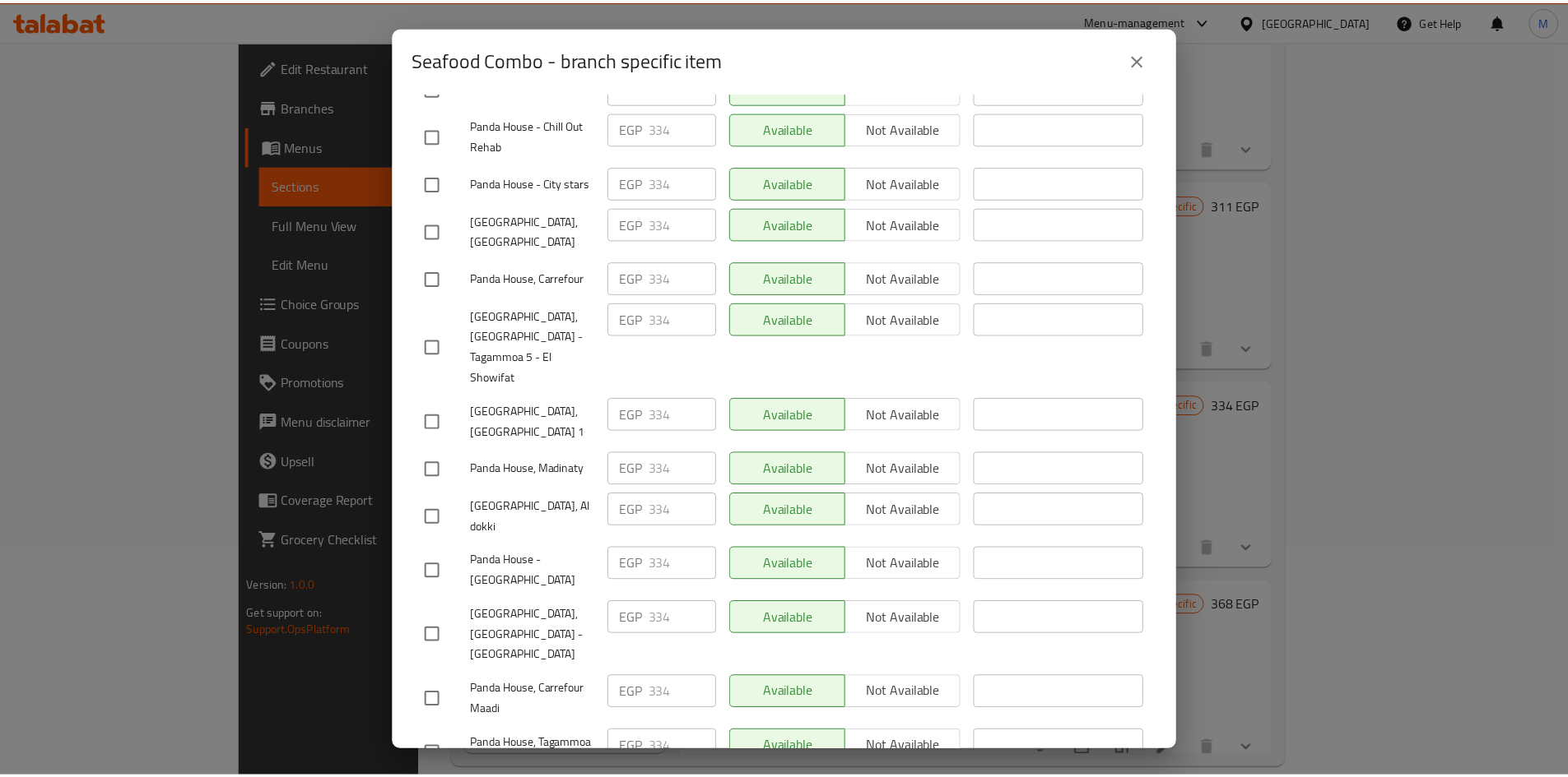
scroll to position [364, 0]
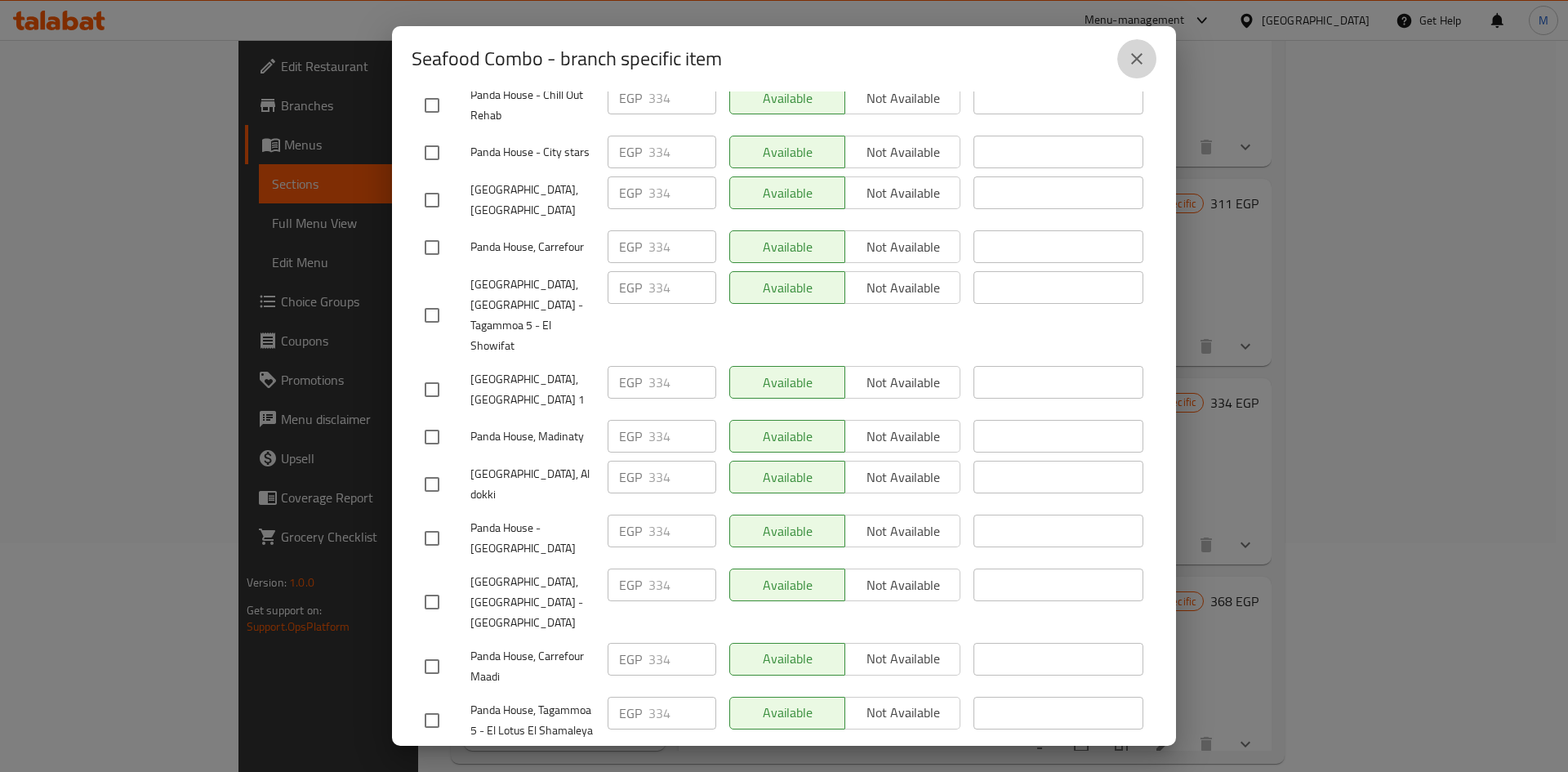
click at [1139, 51] on icon "close" at bounding box center [1136, 58] width 19 height 19
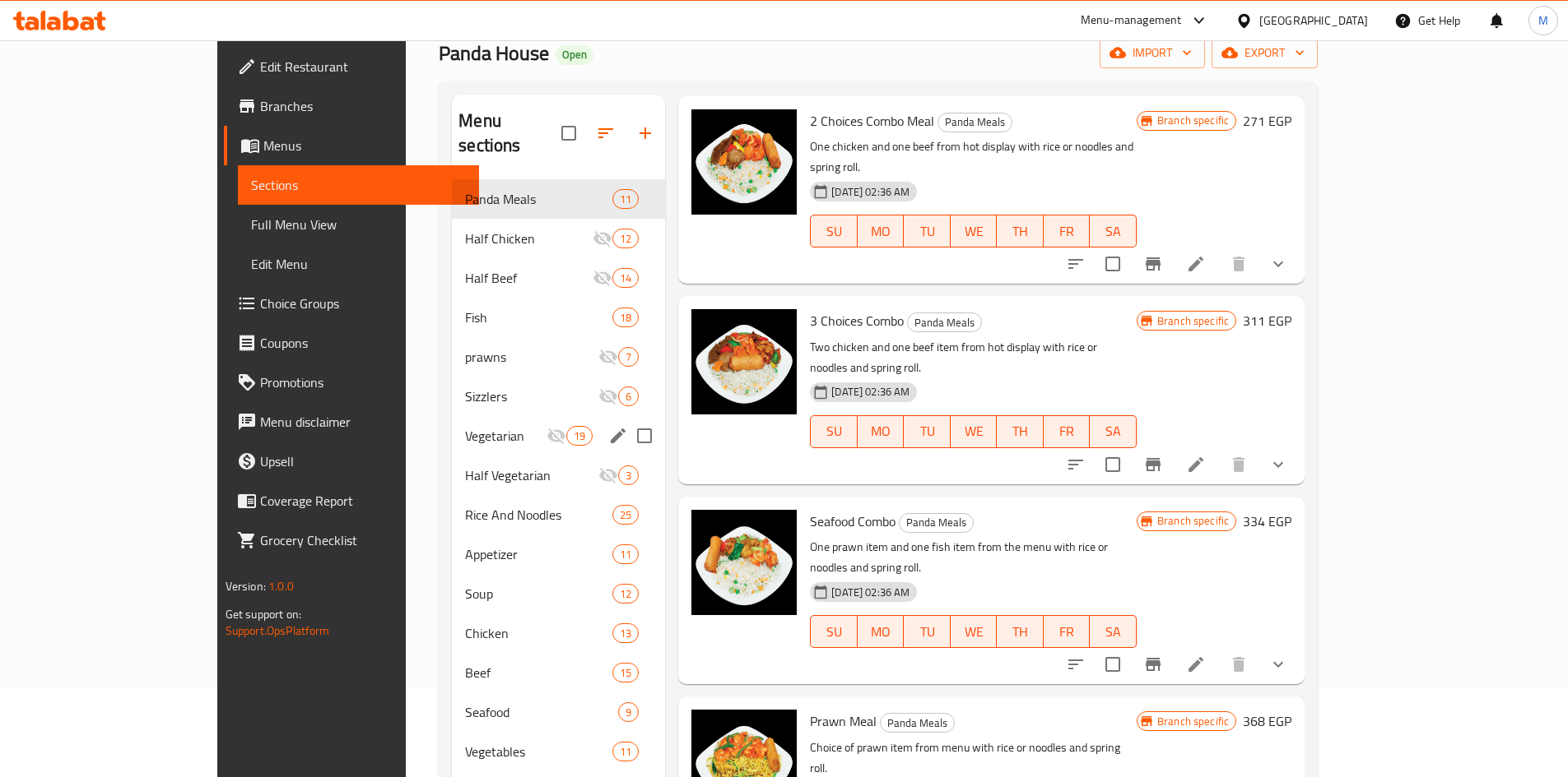
scroll to position [0, 0]
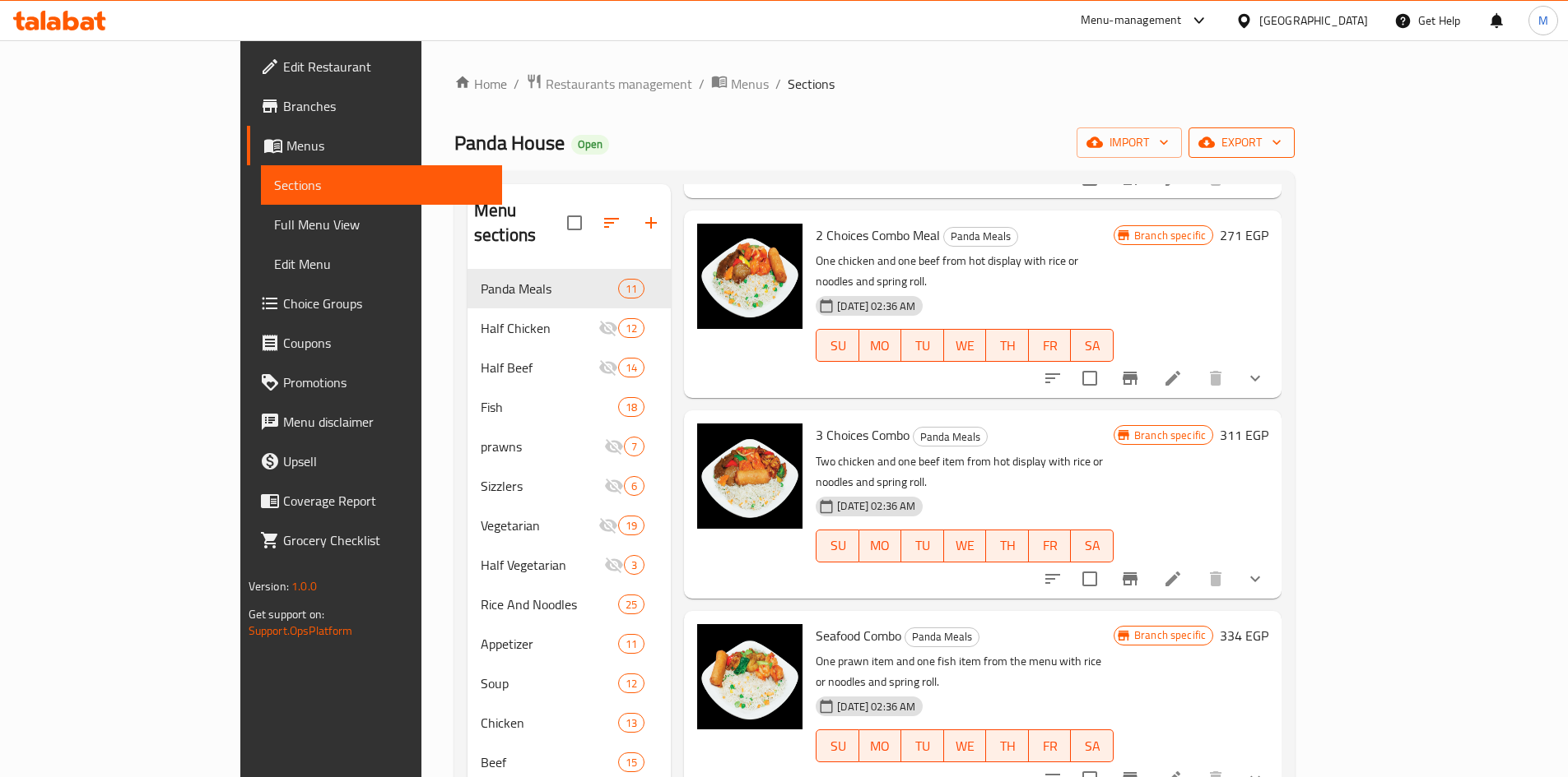
click at [1281, 148] on span "export" at bounding box center [1242, 143] width 80 height 20
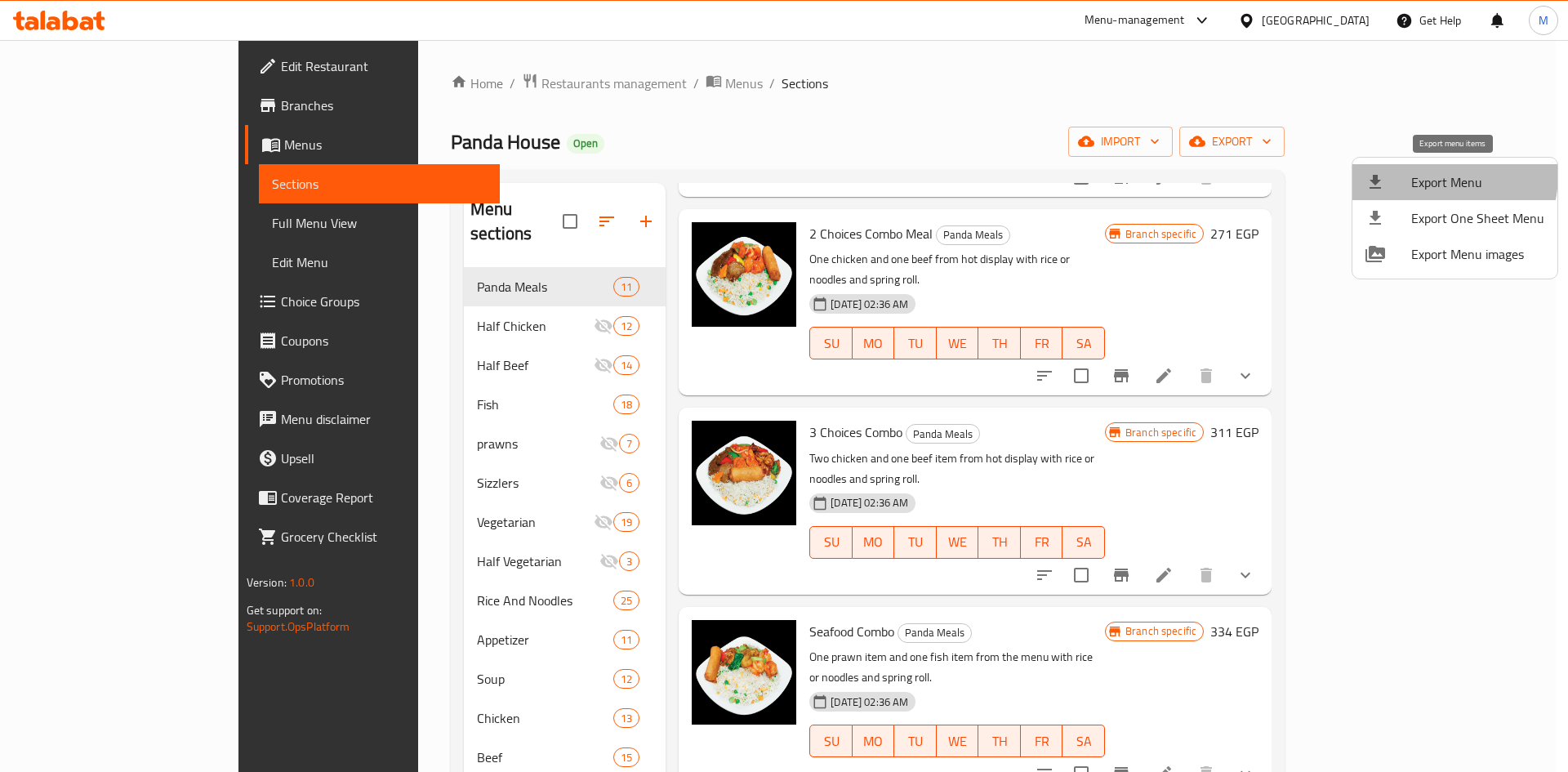
click at [1429, 174] on span "Export Menu" at bounding box center [1477, 181] width 133 height 19
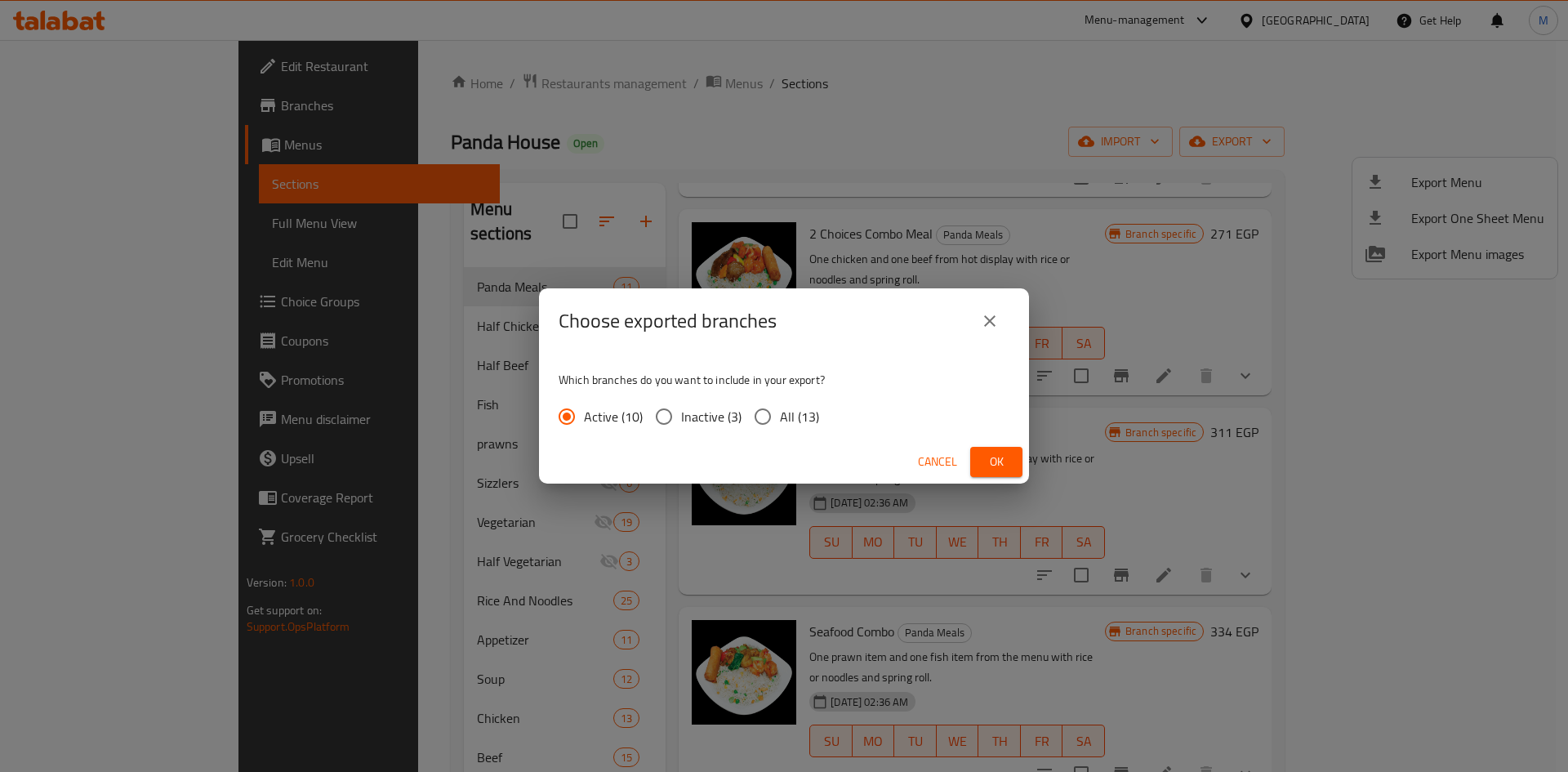
click at [765, 412] on input "All (13)" at bounding box center [762, 417] width 34 height 34
radio input "true"
click at [1007, 466] on span "Ok" at bounding box center [996, 462] width 26 height 20
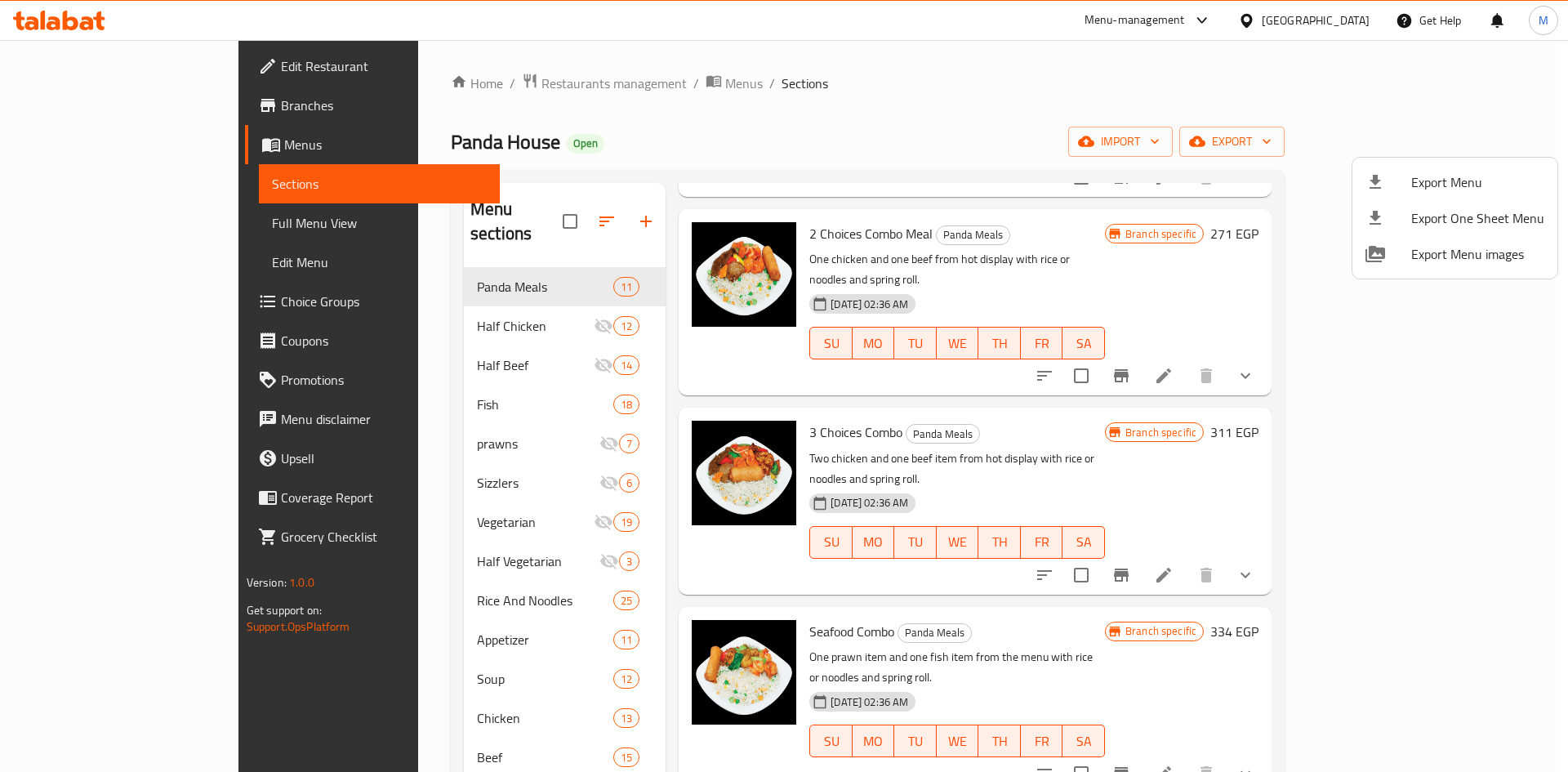
click at [1018, 170] on div at bounding box center [784, 386] width 1568 height 772
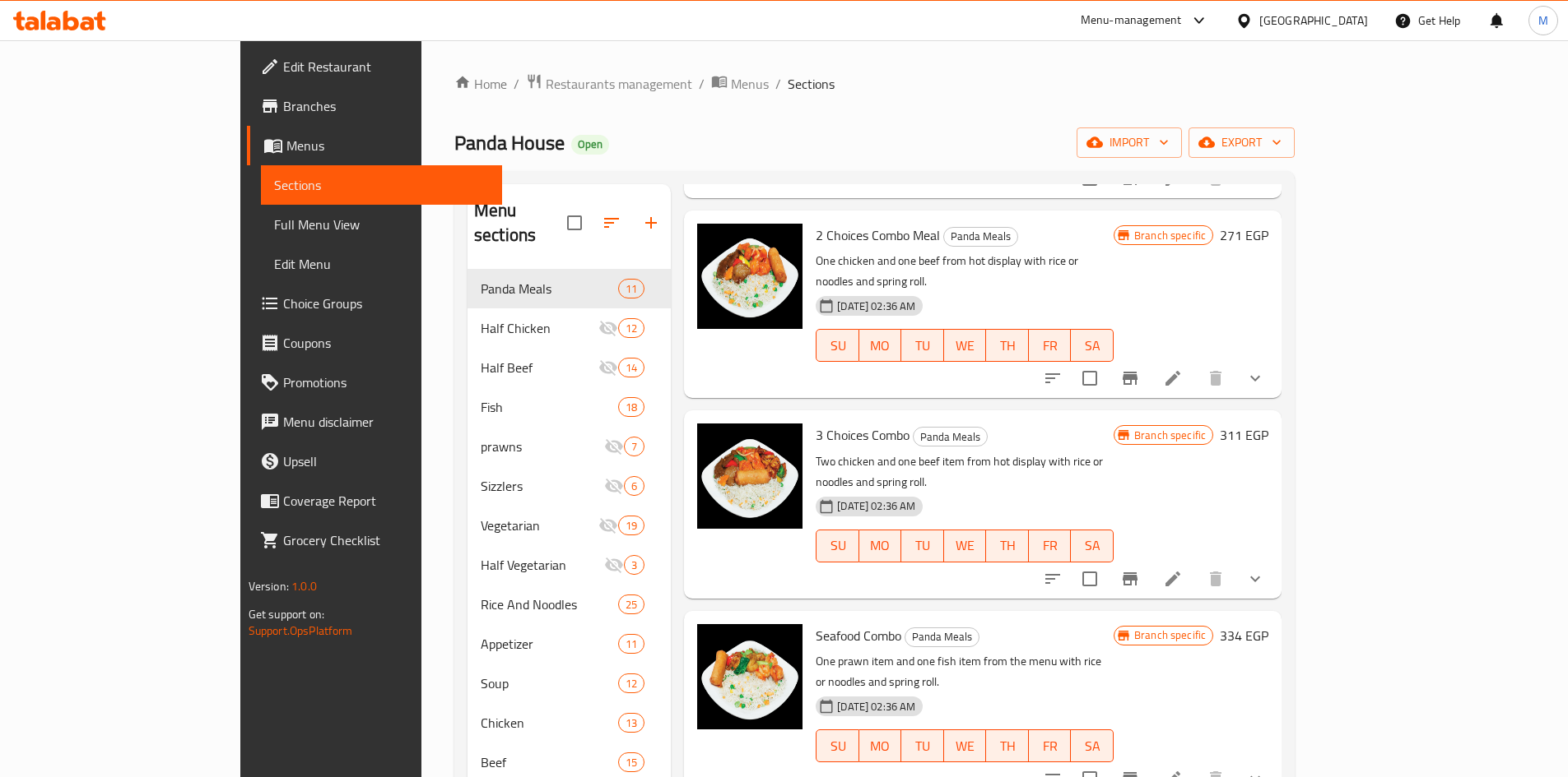
click at [283, 111] on span "Branches" at bounding box center [386, 105] width 206 height 20
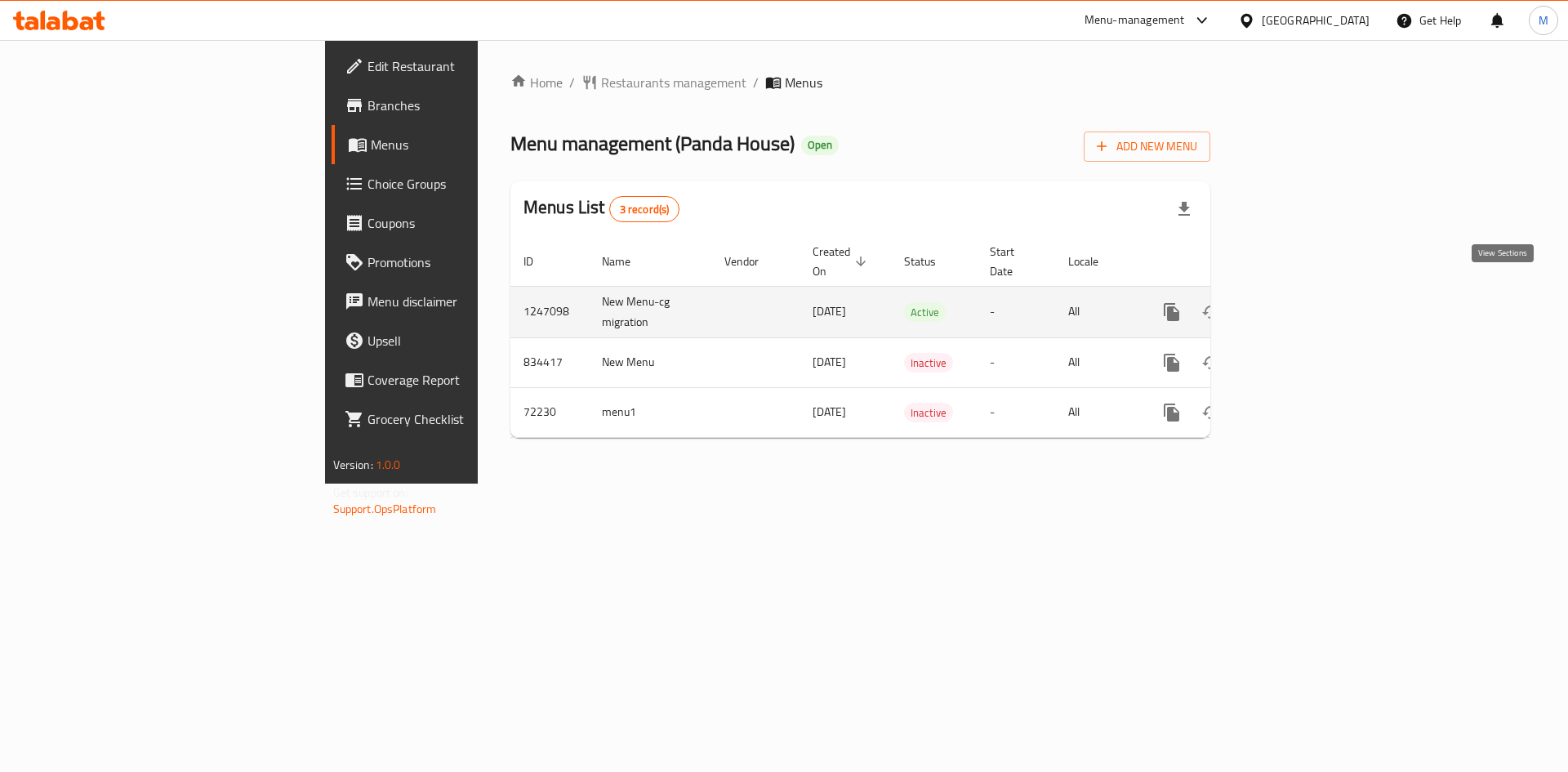
click at [1299, 303] on icon "enhanced table" at bounding box center [1289, 312] width 19 height 19
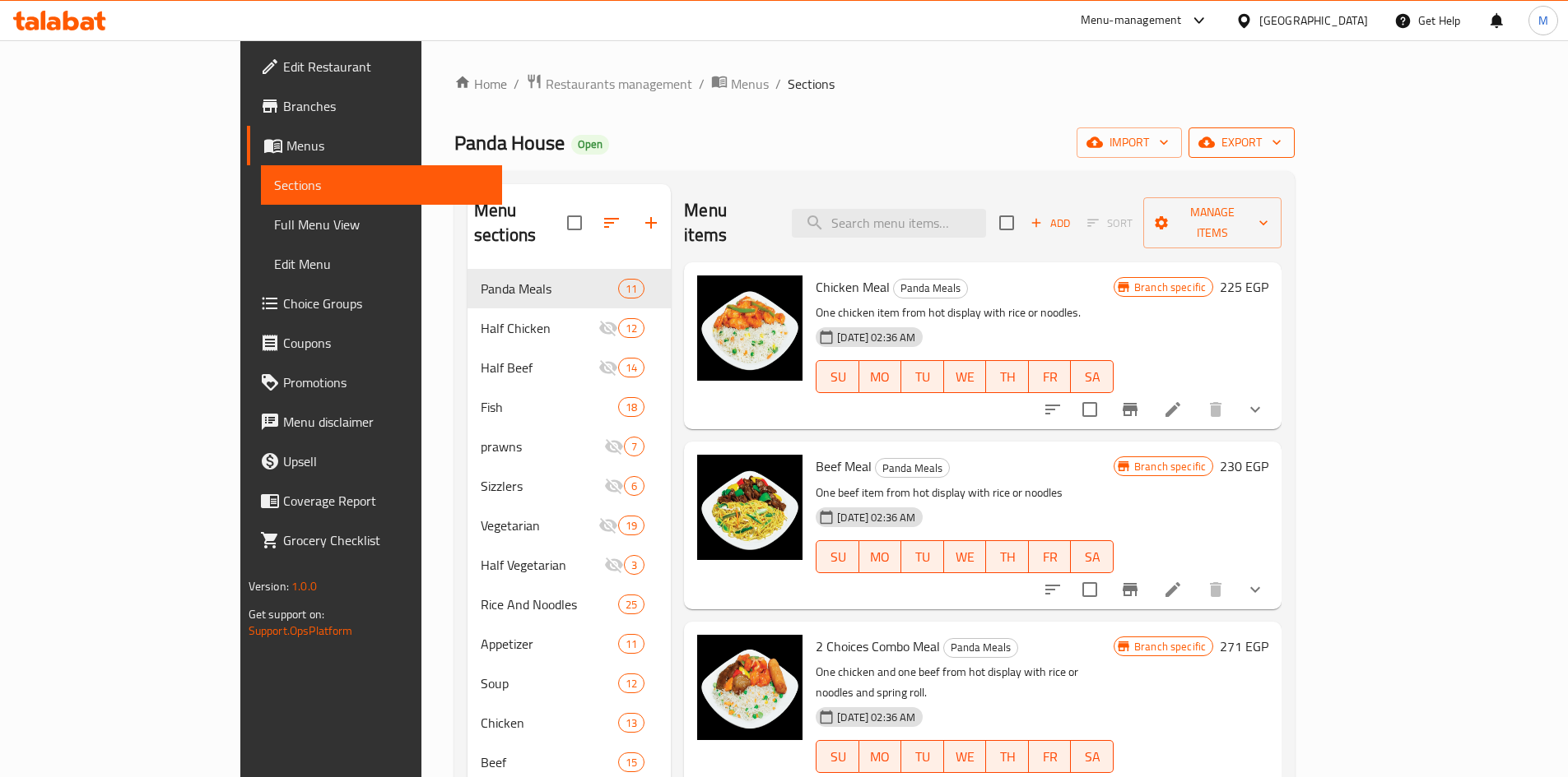
click at [1295, 131] on button "export" at bounding box center [1242, 143] width 106 height 31
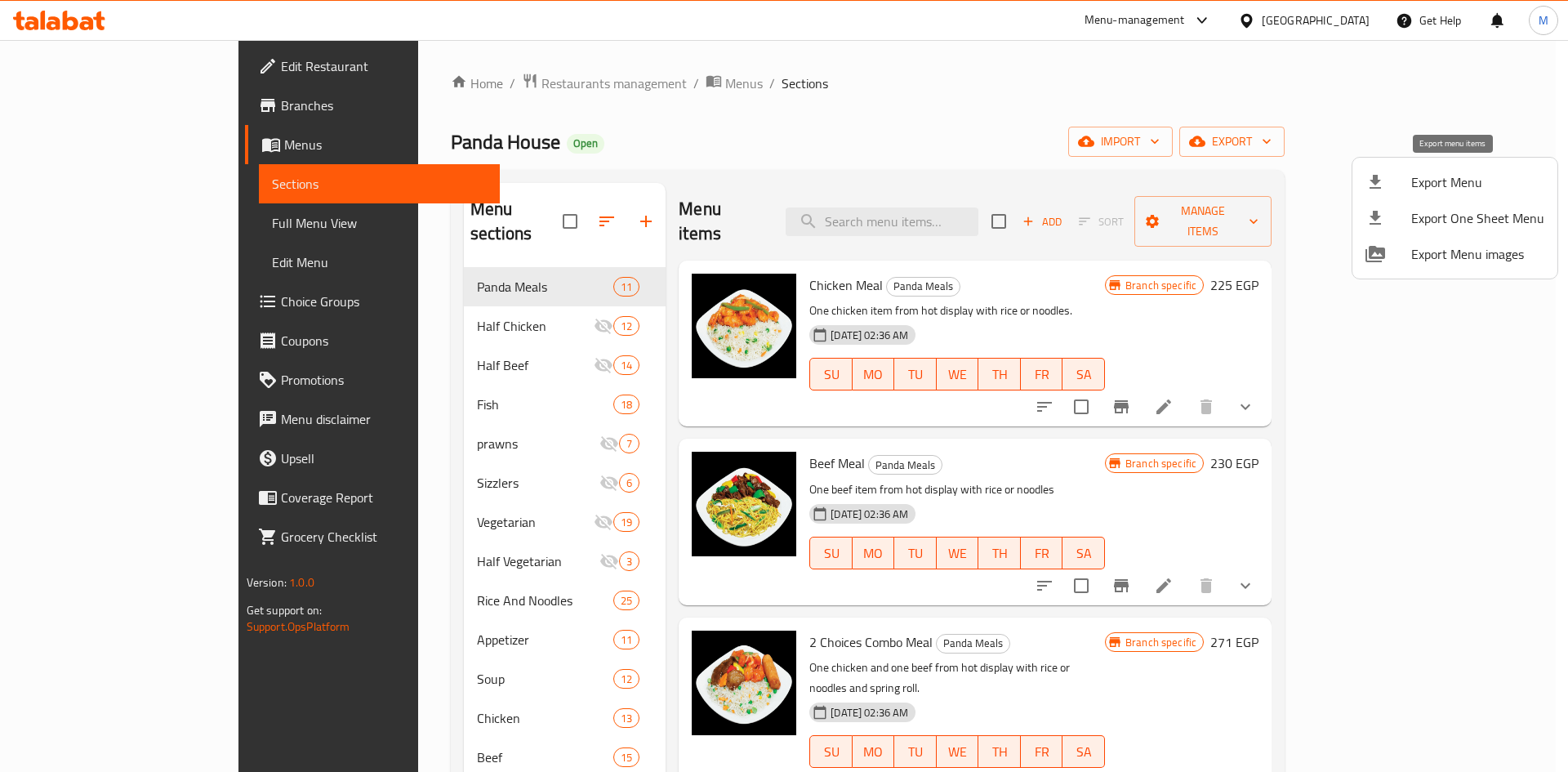
click at [1466, 182] on span "Export Menu" at bounding box center [1477, 181] width 133 height 19
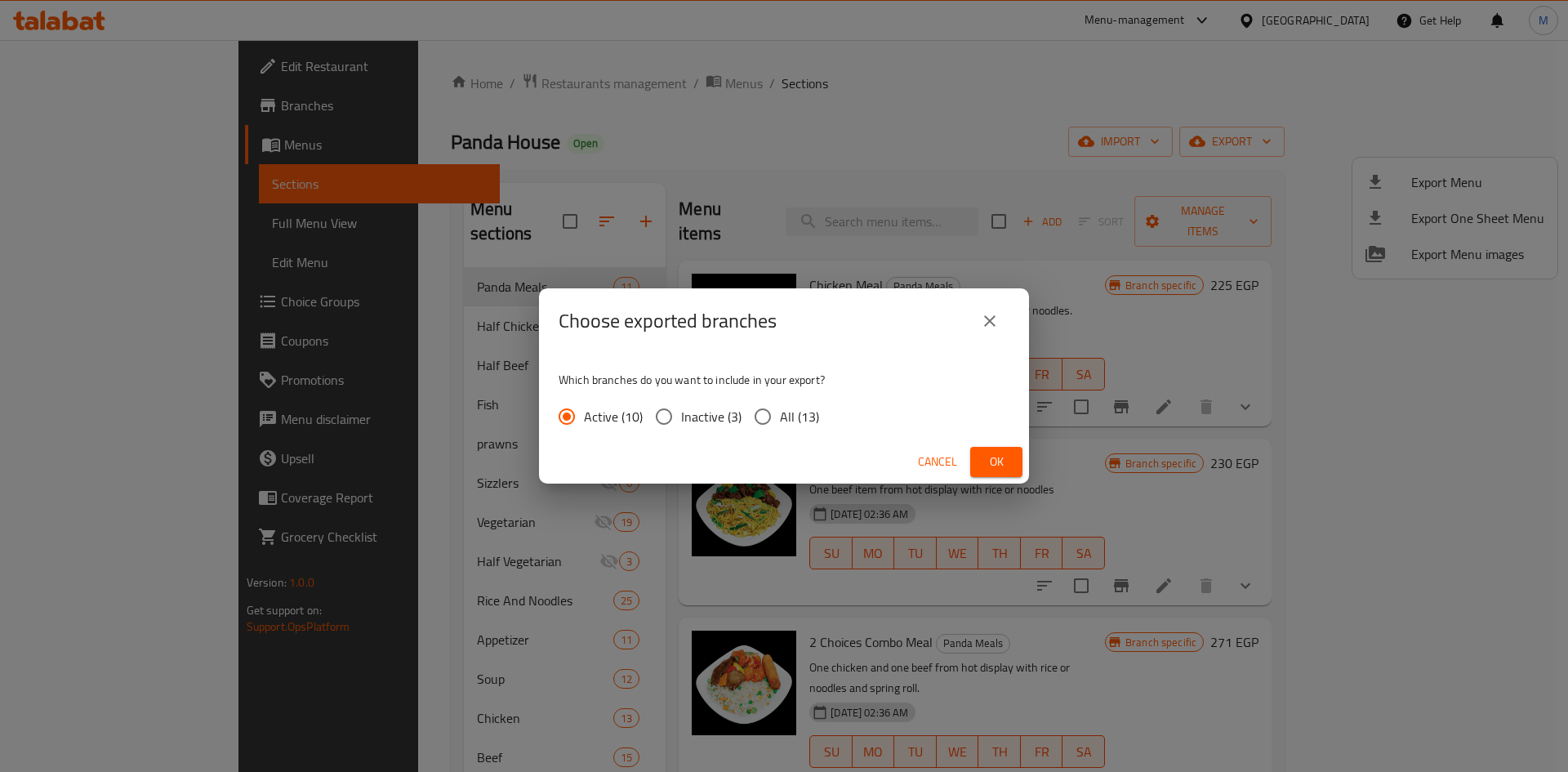
click at [766, 413] on input "All (13)" at bounding box center [762, 417] width 34 height 34
radio input "true"
click at [986, 456] on span "Ok" at bounding box center [996, 462] width 26 height 20
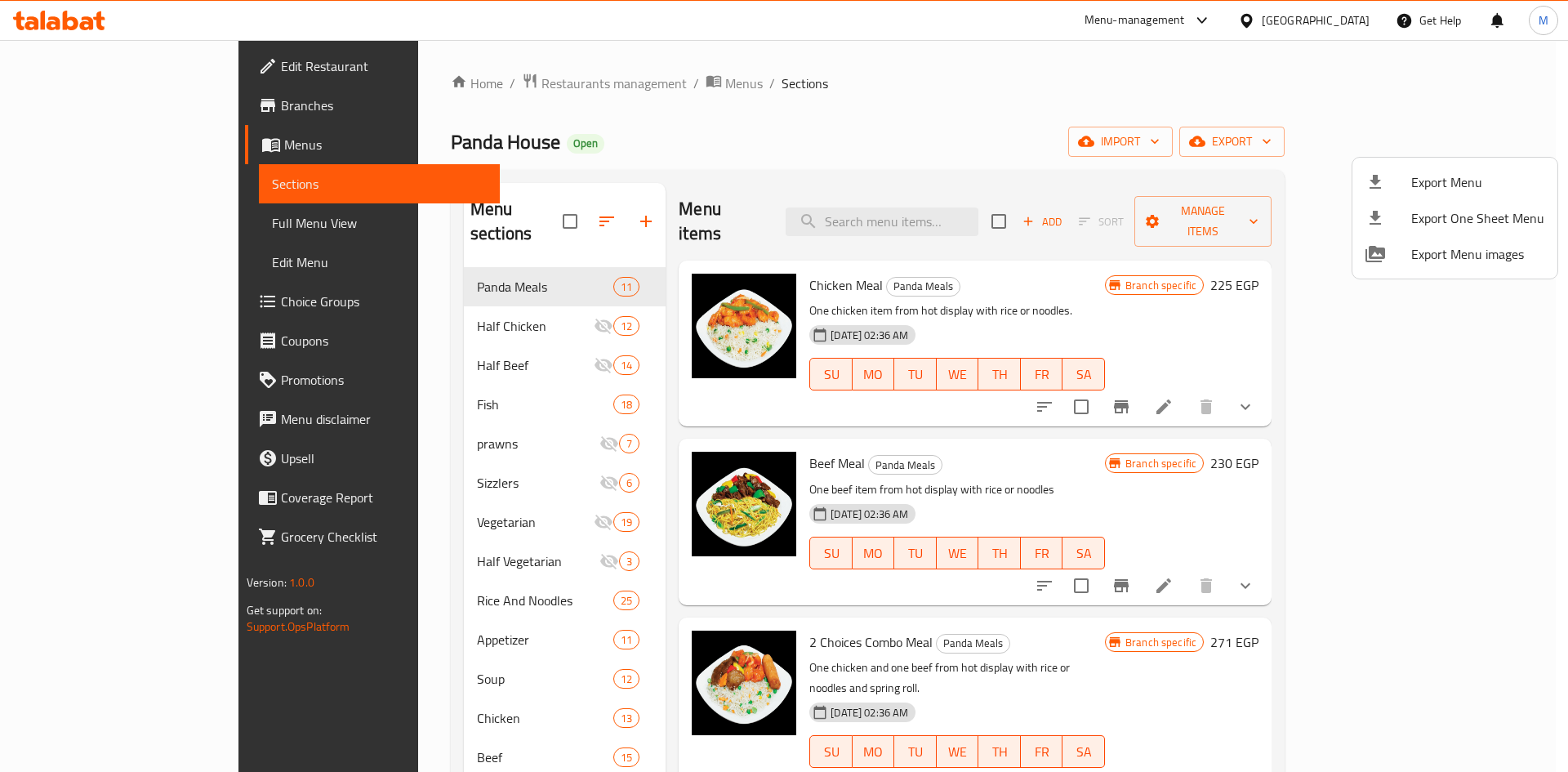
click at [1037, 262] on div at bounding box center [784, 386] width 1568 height 772
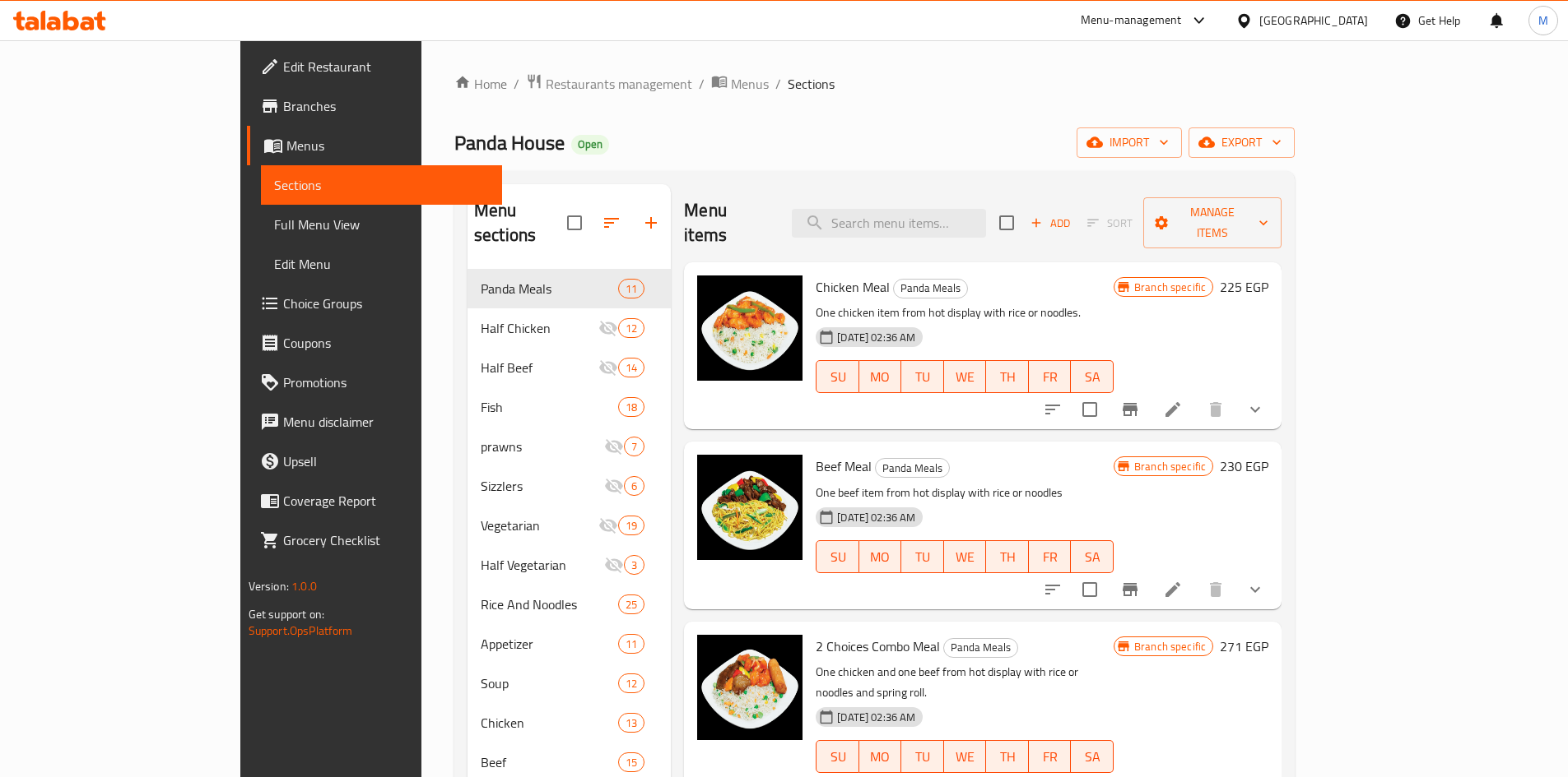
click at [247, 116] on link "Branches" at bounding box center [375, 106] width 255 height 39
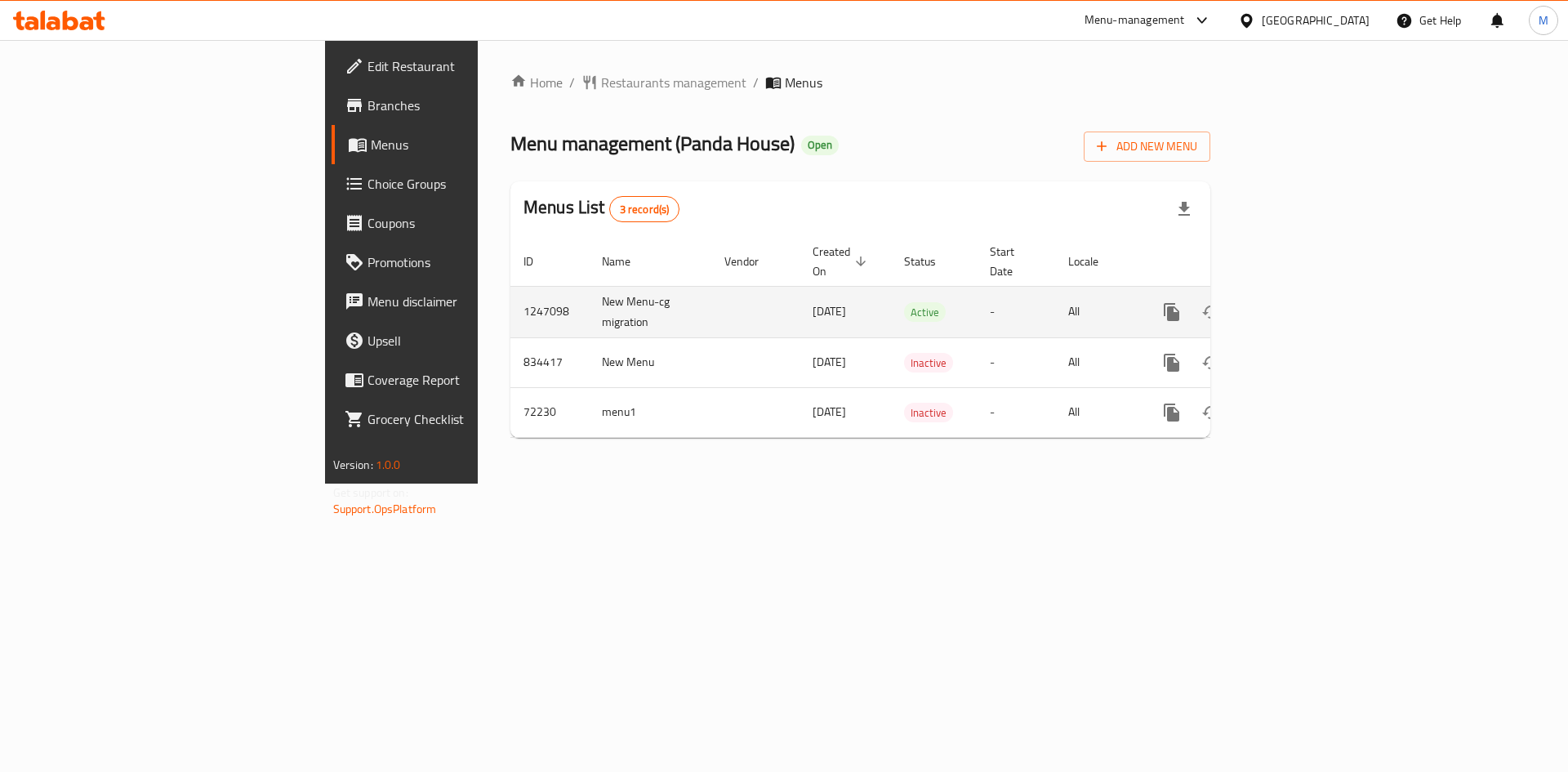
click at [1299, 303] on icon "enhanced table" at bounding box center [1289, 312] width 19 height 19
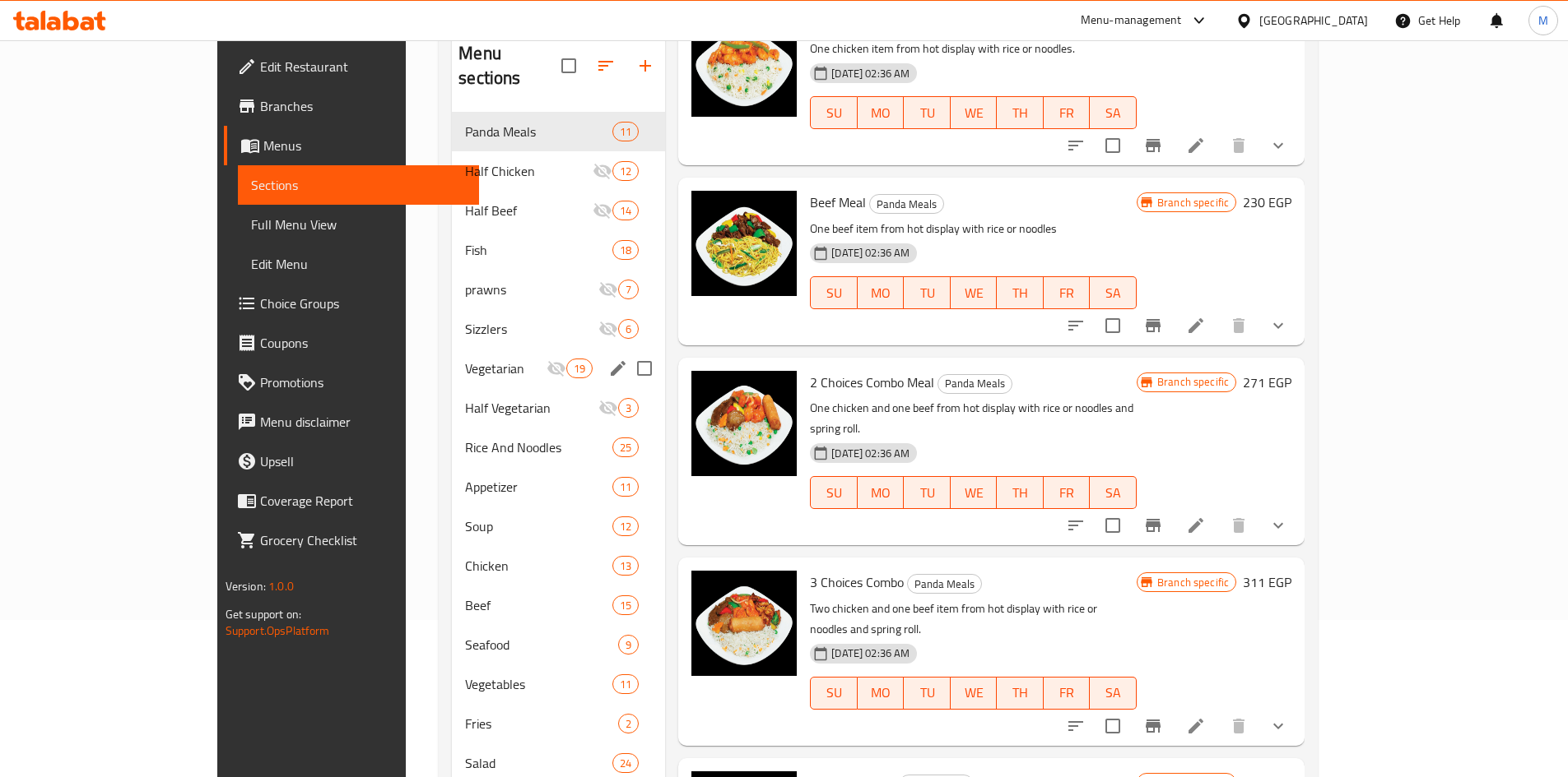
scroll to position [66, 0]
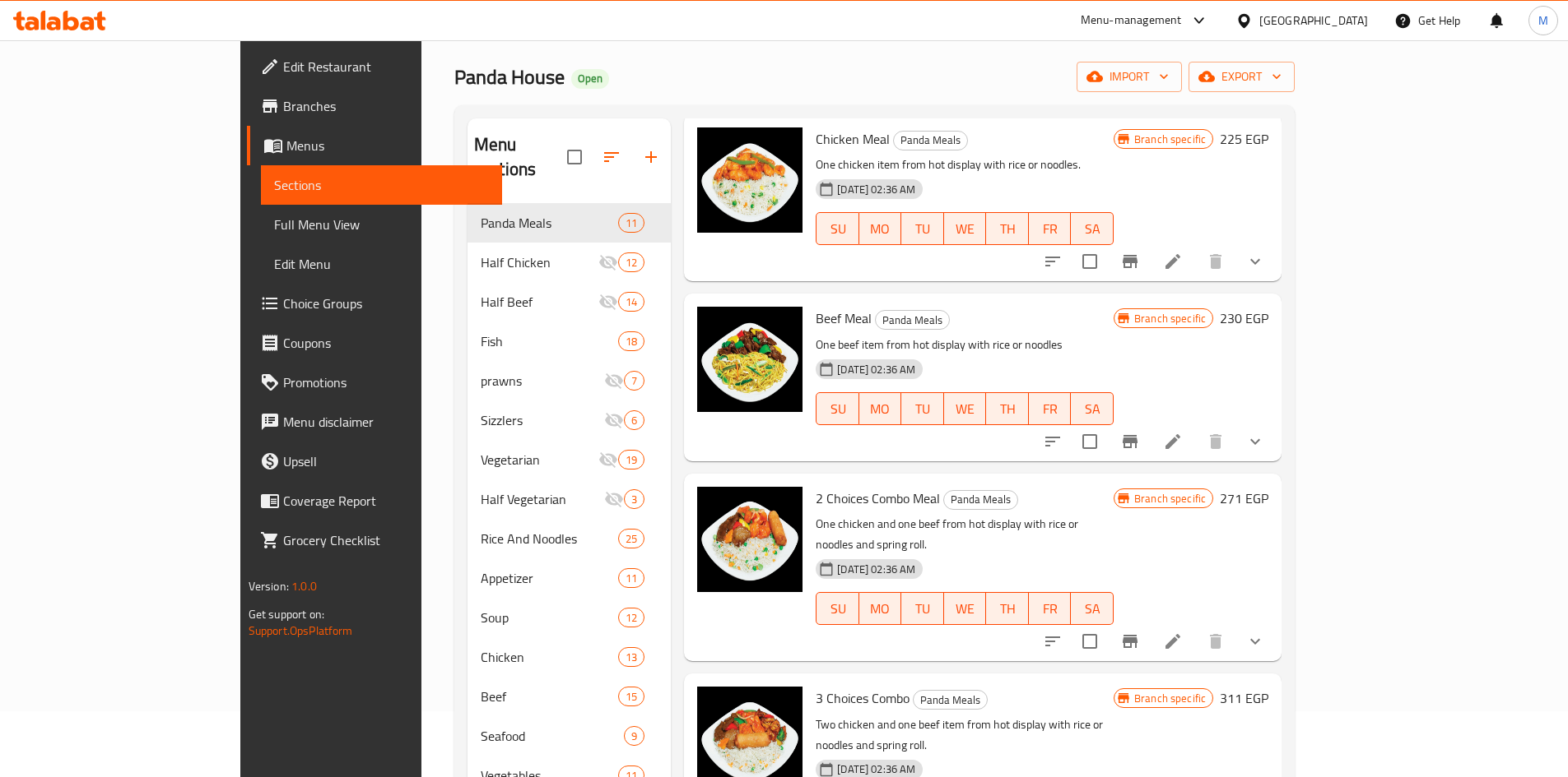
click at [283, 110] on span "Branches" at bounding box center [386, 105] width 206 height 20
